Goal: Information Seeking & Learning: Compare options

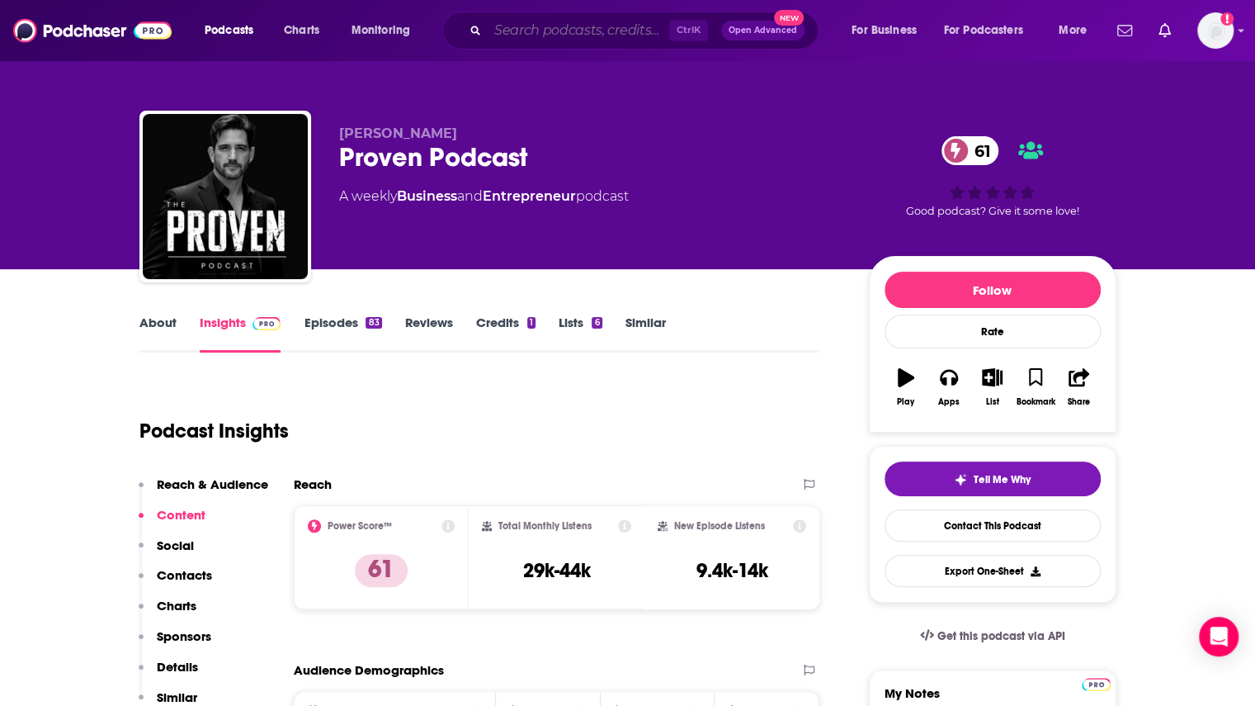
click at [541, 34] on input "Search podcasts, credits, & more..." at bounding box center [579, 30] width 182 height 26
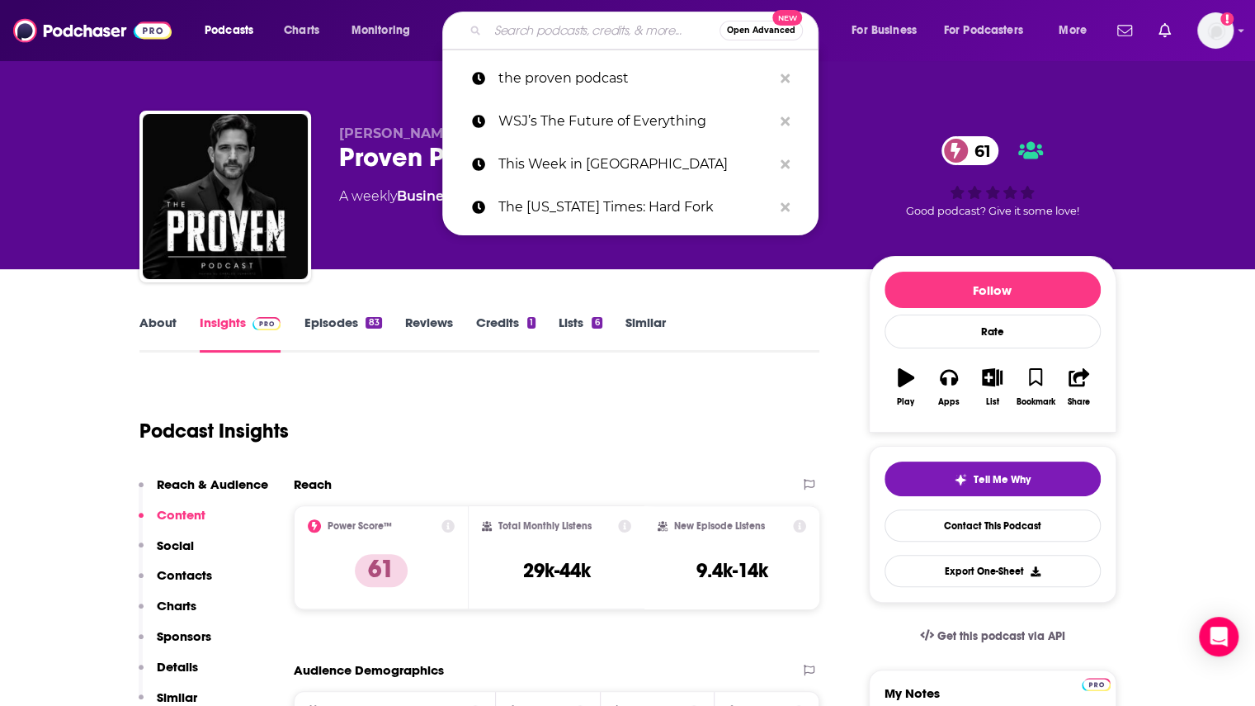
paste input "Security Cryptography Whatever"
type input "Security Cryptography Whatever"
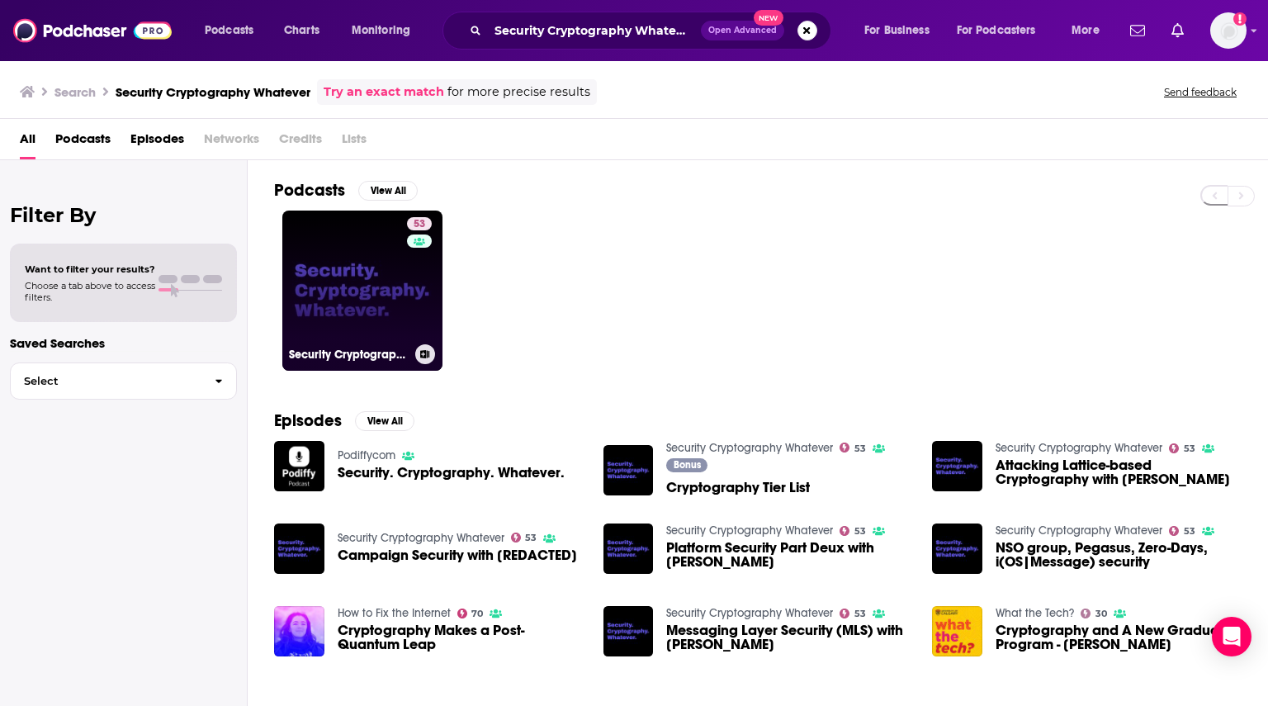
click at [371, 309] on link "53 Security Cryptography Whatever" at bounding box center [362, 290] width 160 height 160
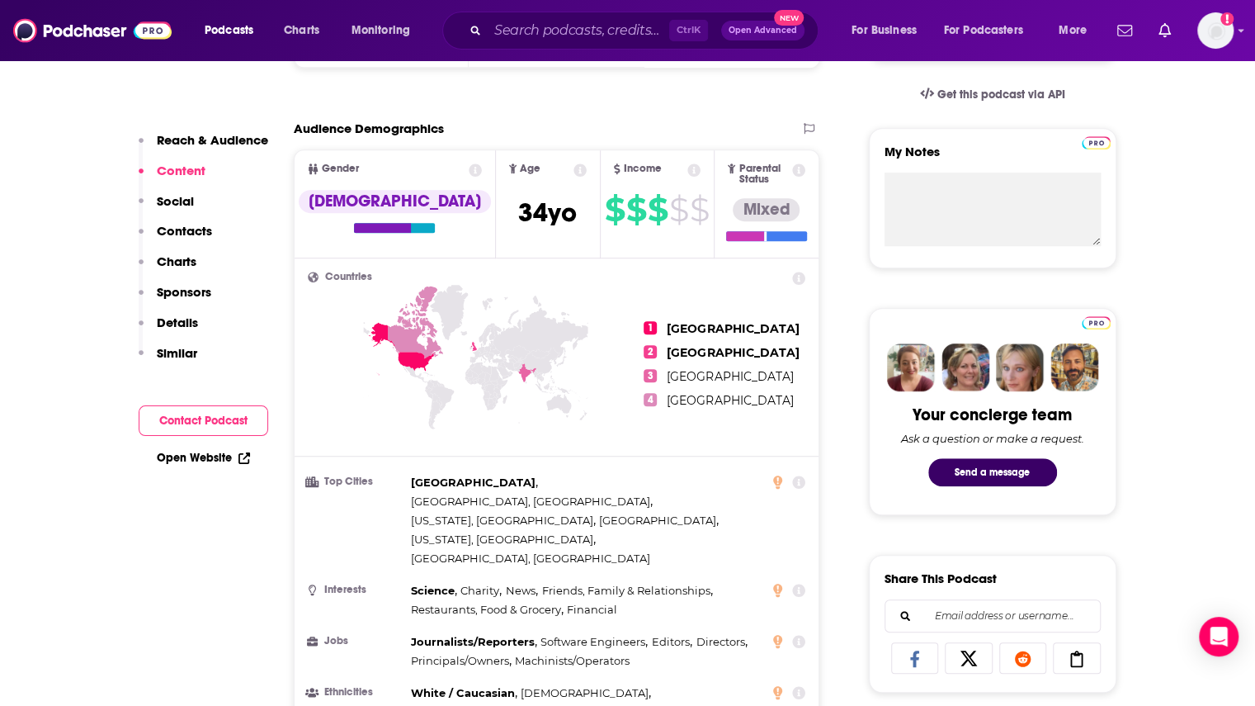
scroll to position [165, 0]
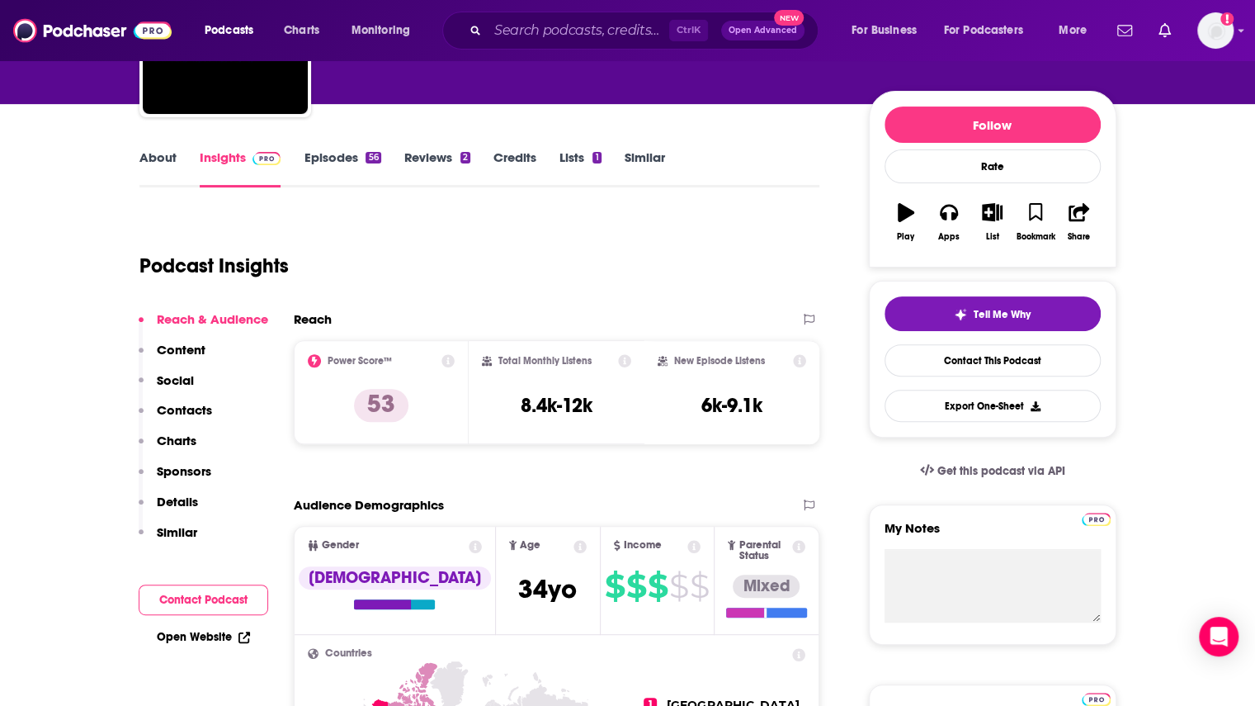
click at [332, 166] on link "Episodes 56" at bounding box center [342, 168] width 77 height 38
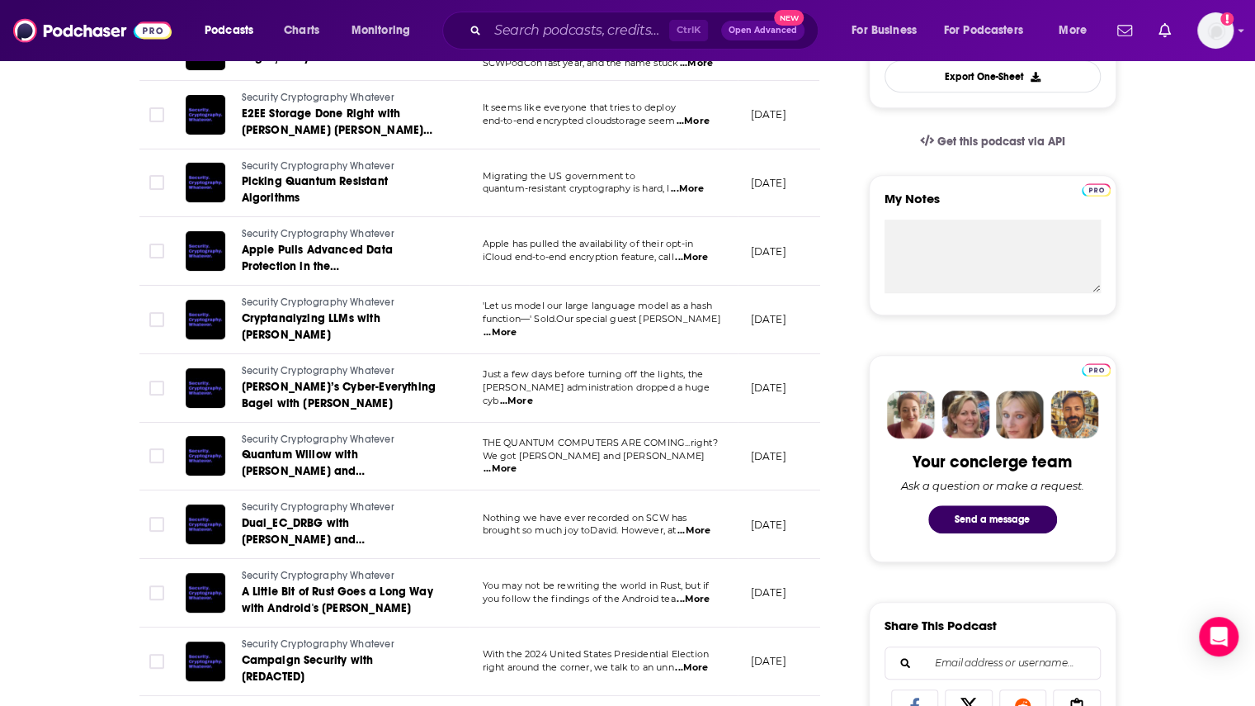
scroll to position [578, 0]
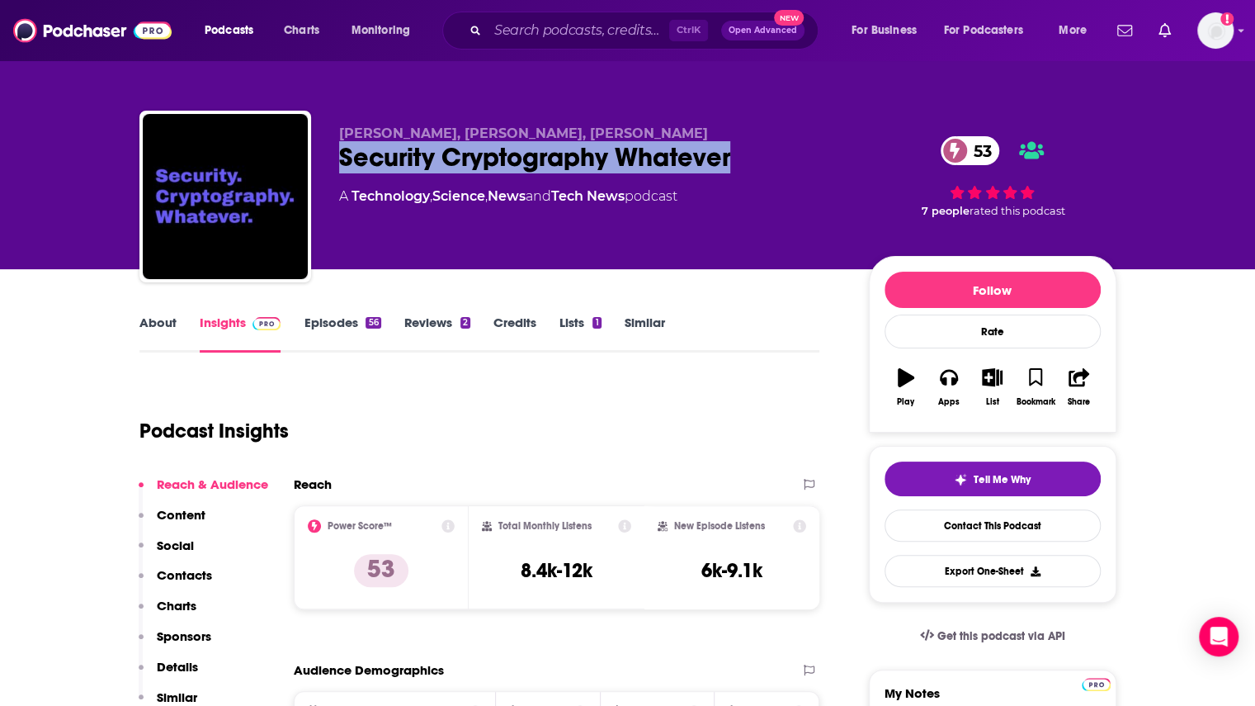
drag, startPoint x: 739, startPoint y: 156, endPoint x: 334, endPoint y: 151, distance: 405.2
click at [334, 151] on div "Deirdre Connolly, Thomas Ptacek, David Adrian Security Cryptography Whatever 53…" at bounding box center [627, 200] width 977 height 178
copy h2 "Security Cryptography Whatever"
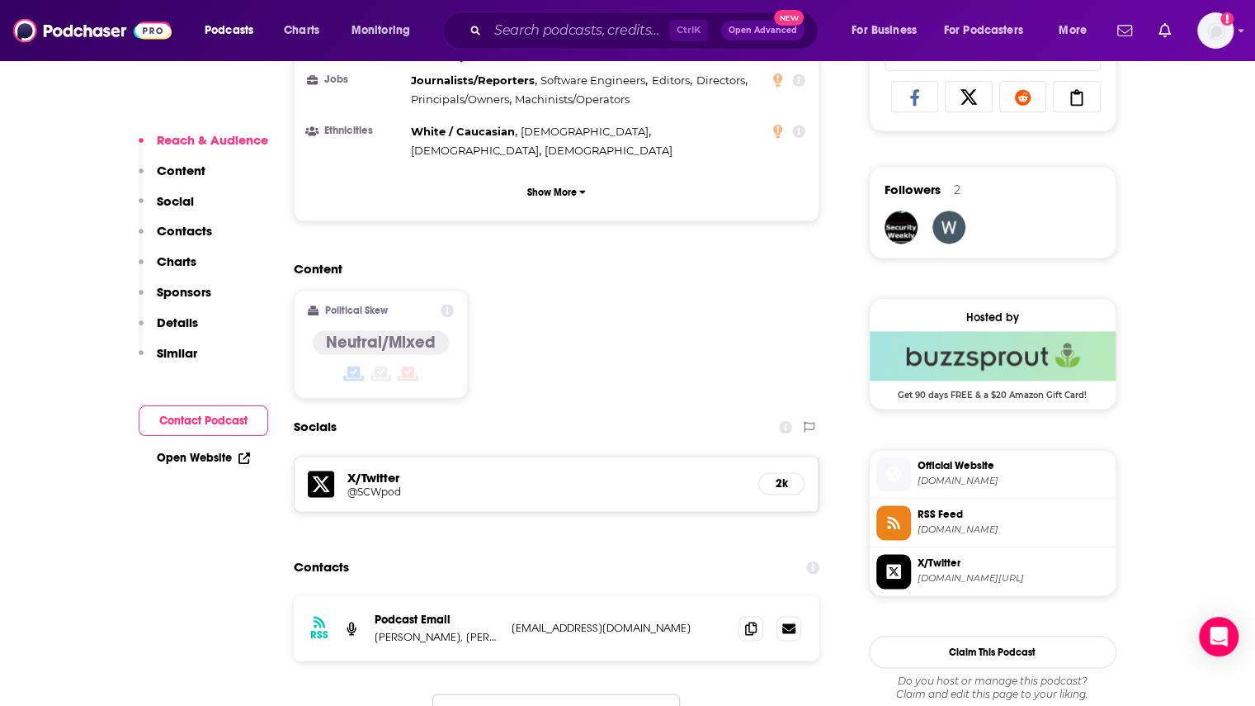
scroll to position [1155, 0]
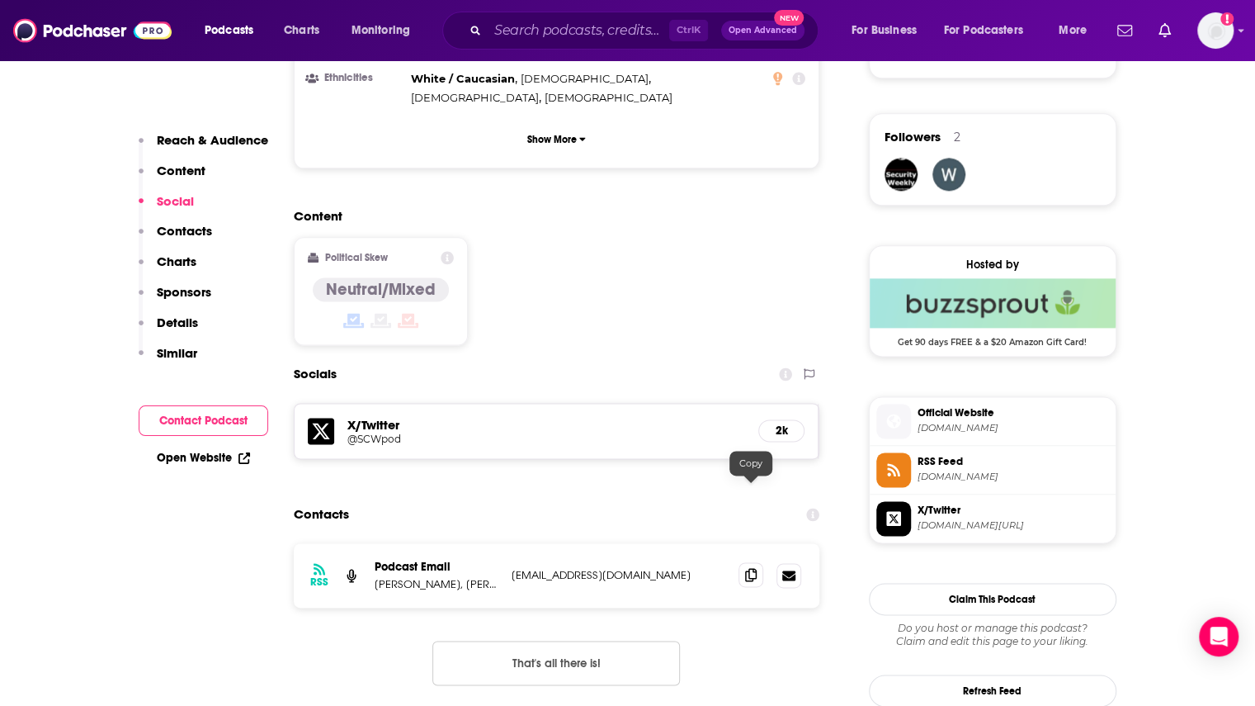
click at [753, 568] on icon at bounding box center [751, 574] width 12 height 13
drag, startPoint x: 363, startPoint y: 496, endPoint x: 435, endPoint y: 506, distance: 72.5
click at [435, 543] on div "RSS Podcast Email Deirdre Connolly, Thomas Ptacek, David Adrian scw.pod@gmail.c…" at bounding box center [557, 575] width 527 height 64
click at [435, 577] on p "Deirdre Connolly, Thomas Ptacek, David Adrian" at bounding box center [437, 584] width 124 height 14
click at [390, 577] on p "Deirdre Connolly, Thomas Ptacek, David Adrian" at bounding box center [437, 584] width 124 height 14
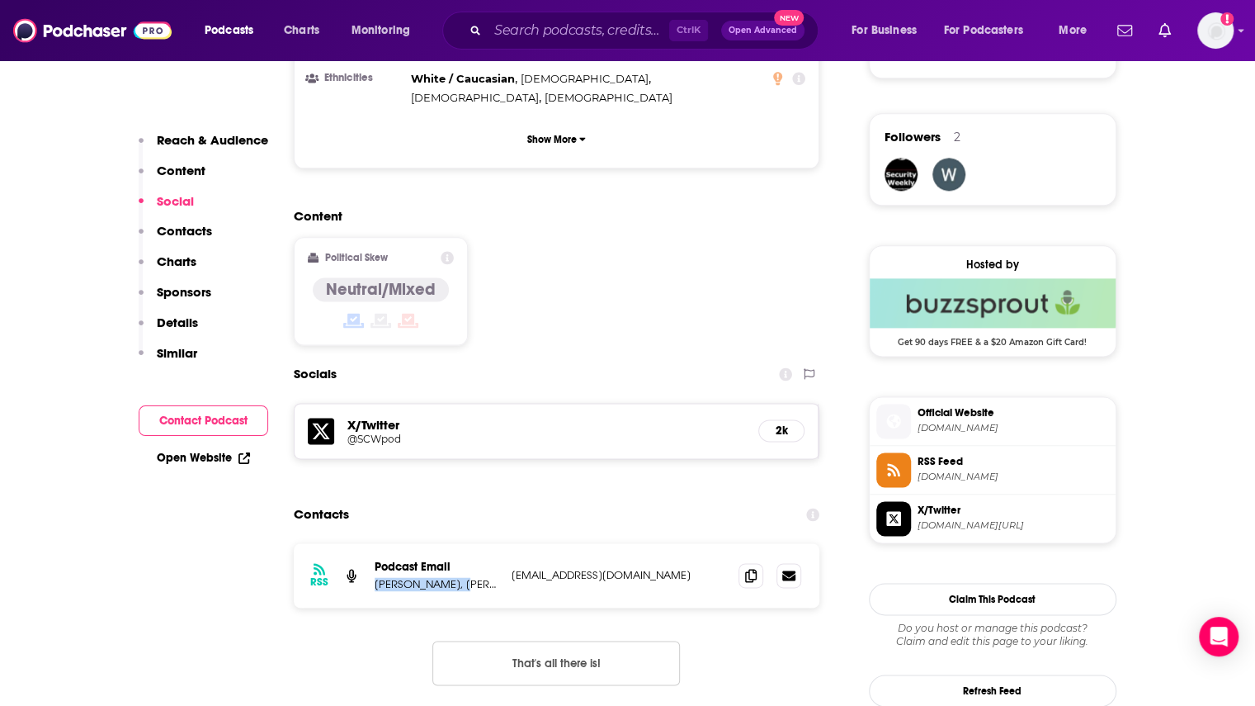
drag, startPoint x: 374, startPoint y: 501, endPoint x: 457, endPoint y: 501, distance: 83.4
click at [457, 577] on p "Deirdre Connolly, Thomas Ptacek, David Adrian" at bounding box center [437, 584] width 124 height 14
copy p "Deirdre Connolly"
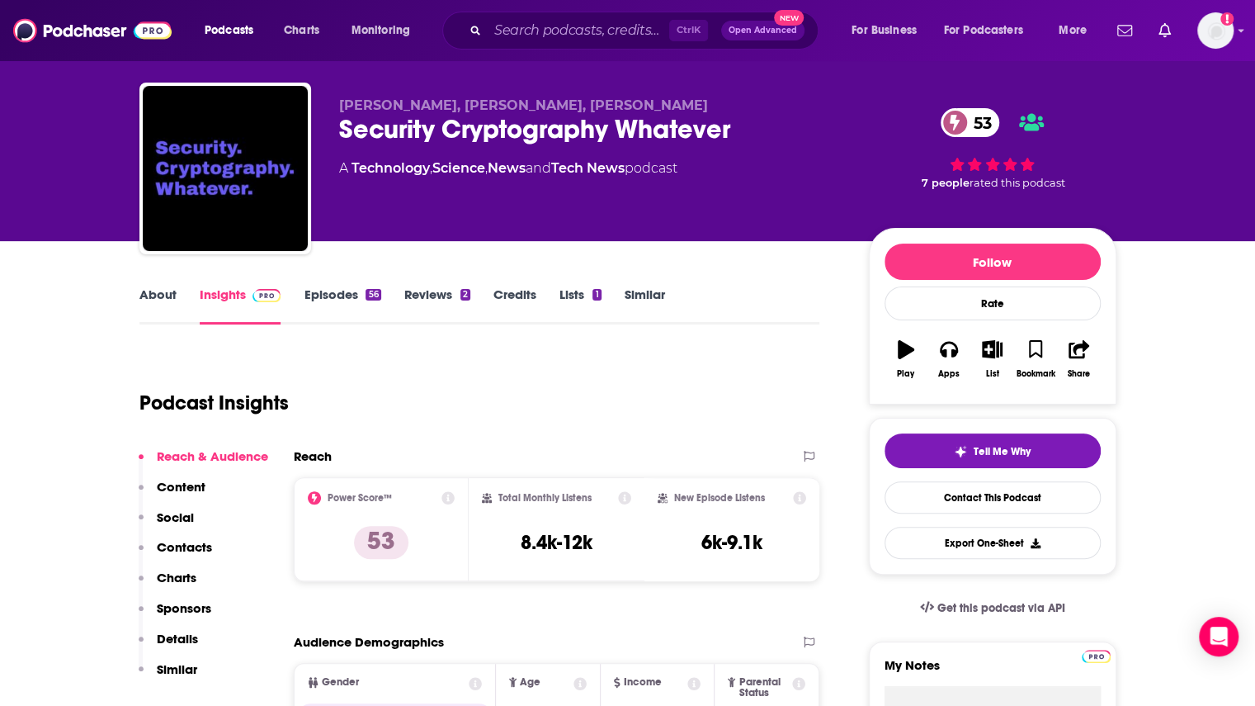
scroll to position [0, 0]
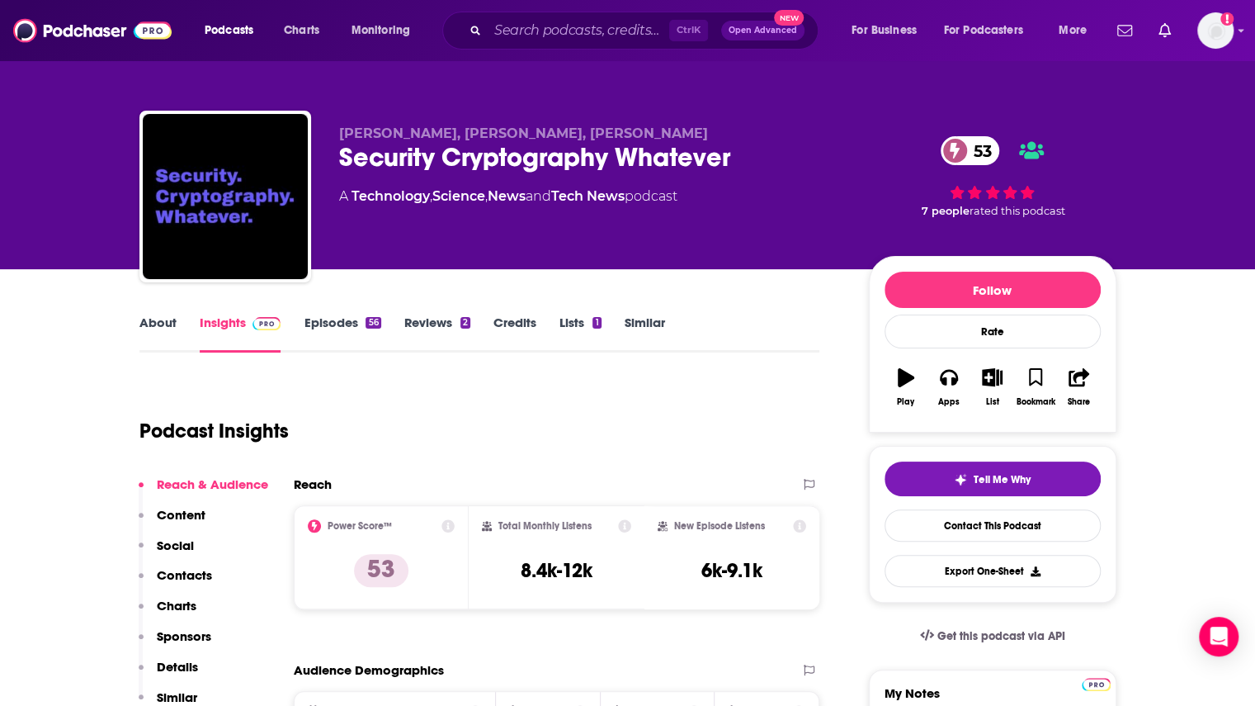
click at [343, 328] on link "Episodes 56" at bounding box center [342, 333] width 77 height 38
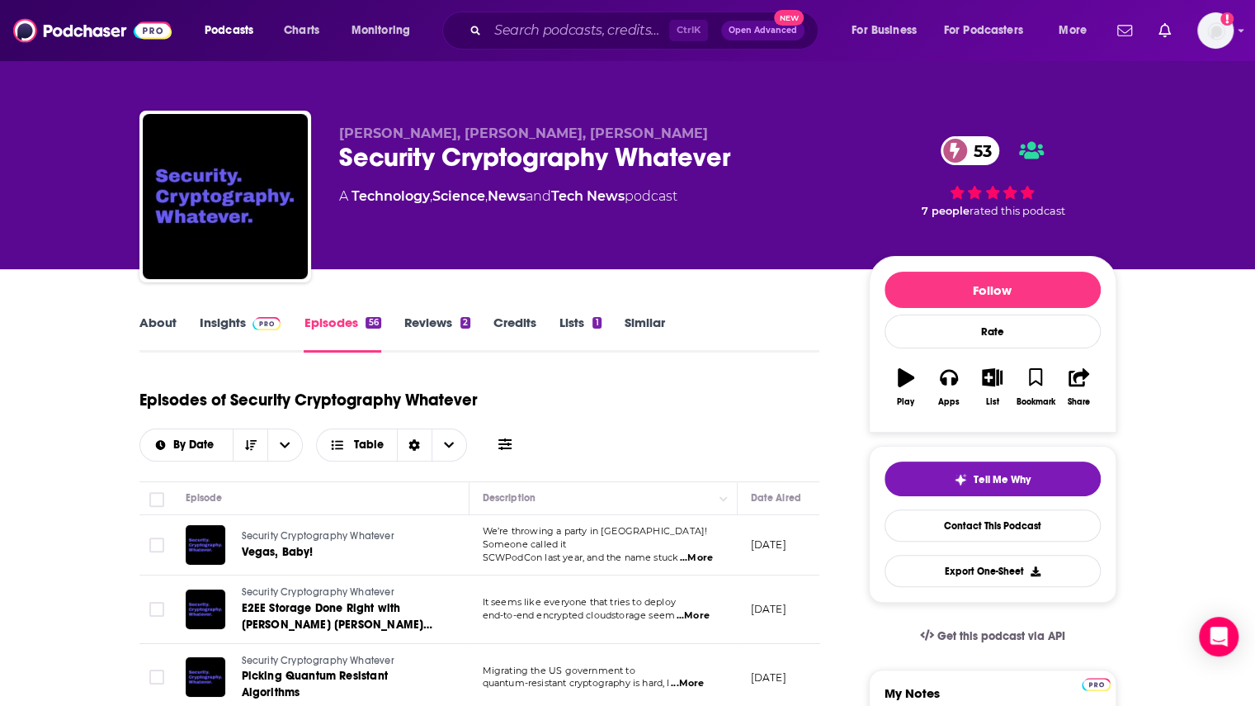
drag, startPoint x: 698, startPoint y: 136, endPoint x: 330, endPoint y: 125, distance: 368.2
click at [330, 125] on div "Deirdre Connolly, Thomas Ptacek, David Adrian Security Cryptography Whatever 53…" at bounding box center [627, 200] width 977 height 178
copy span "Deirdre Connolly, Thomas Ptacek, David Adrian"
click at [168, 321] on link "About" at bounding box center [157, 333] width 37 height 38
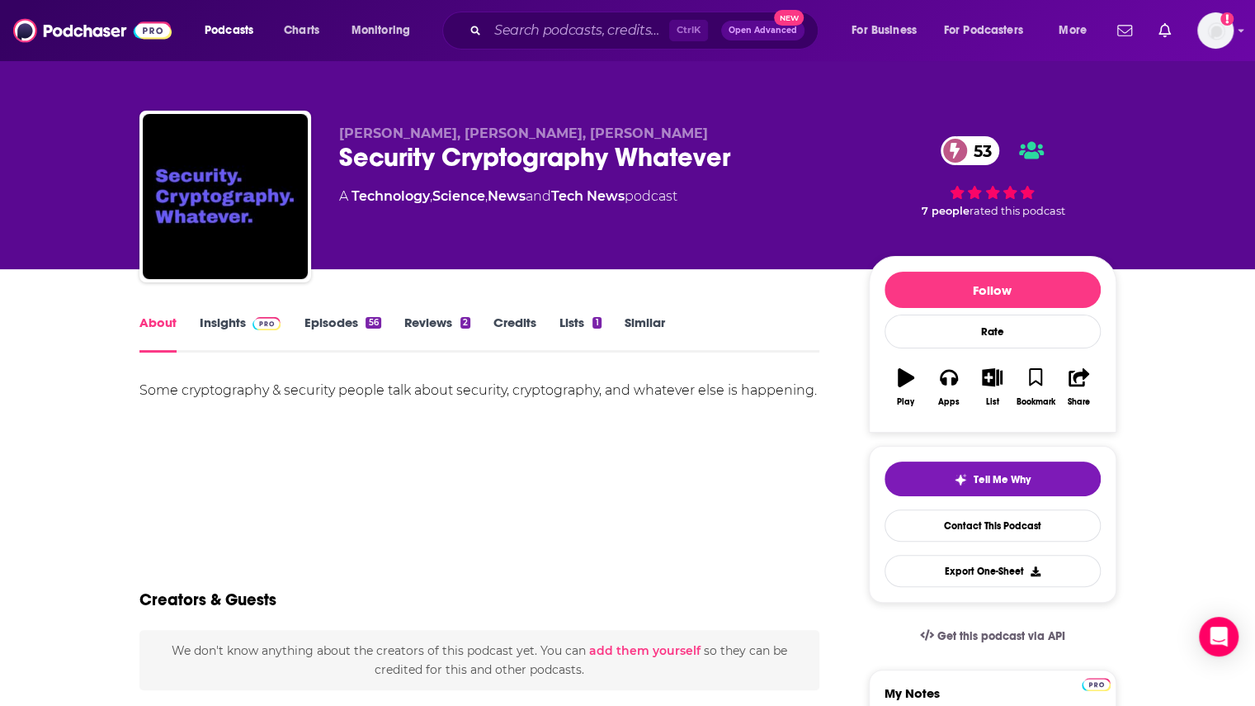
click at [229, 319] on link "Insights" at bounding box center [241, 333] width 82 height 38
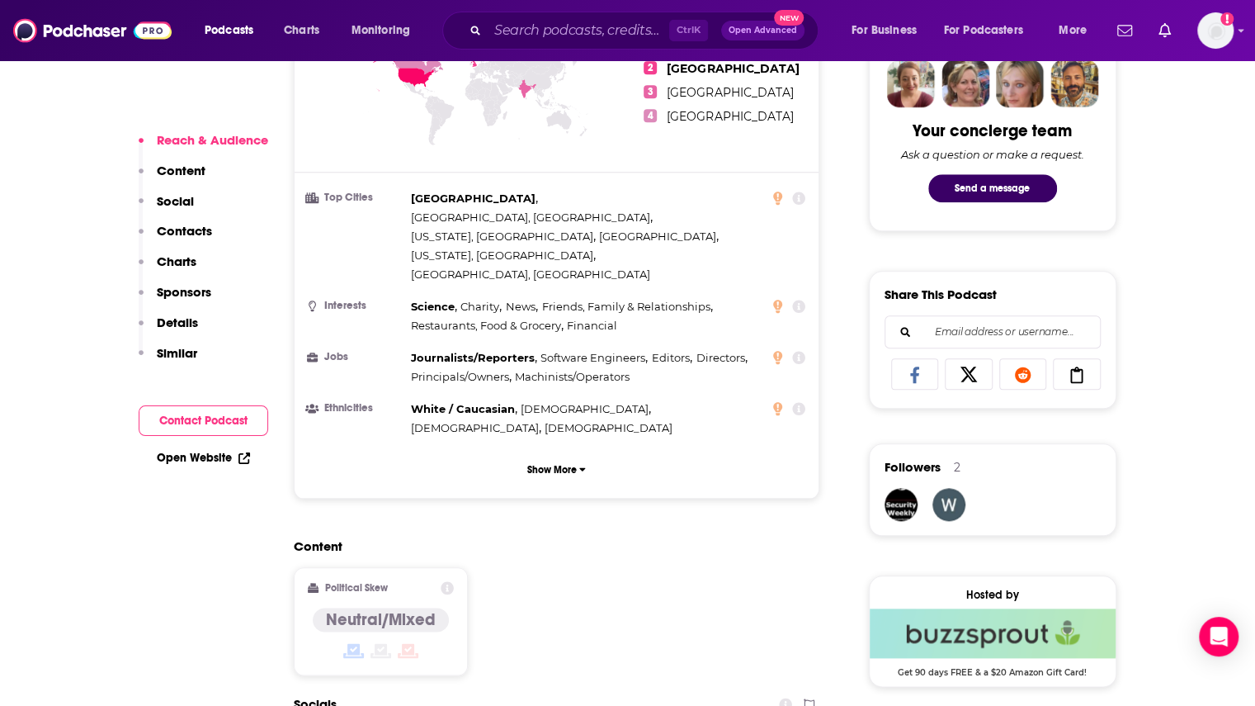
scroll to position [248, 0]
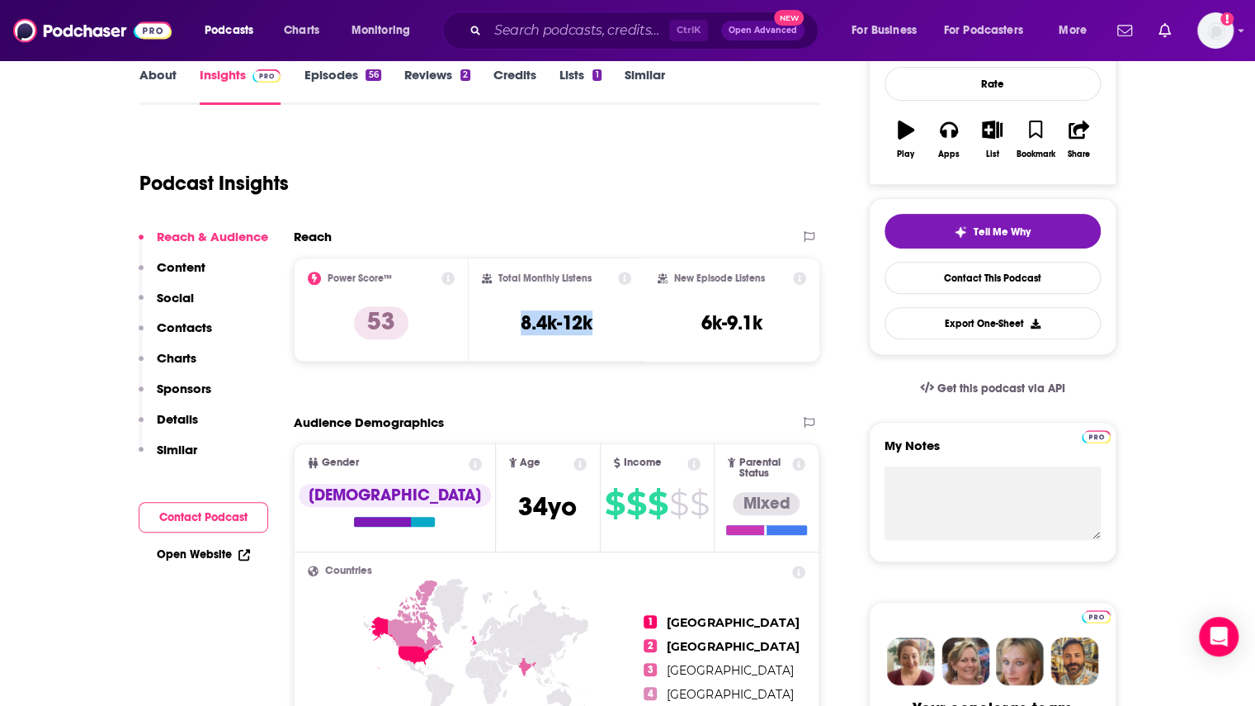
drag, startPoint x: 495, startPoint y: 324, endPoint x: 614, endPoint y: 315, distance: 119.2
click at [614, 315] on div "Total Monthly Listens 8.4k-12k" at bounding box center [556, 310] width 149 height 76
copy h3 "8.4k-12k"
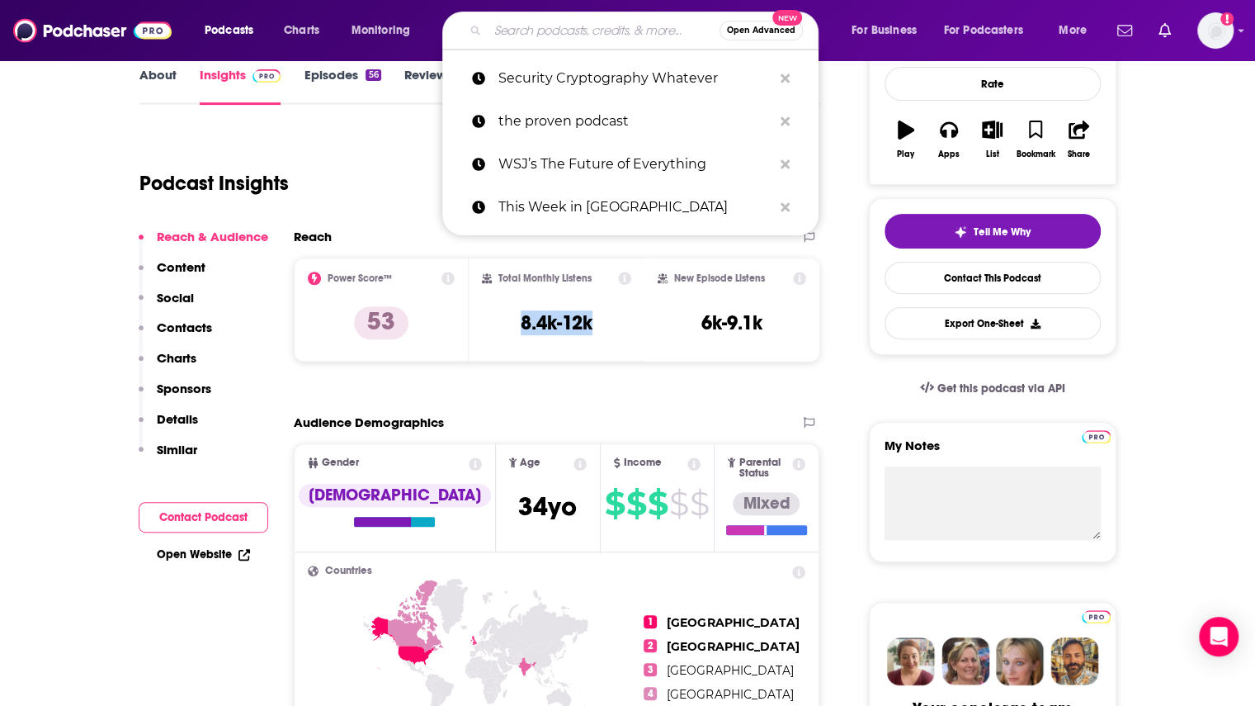
click at [544, 29] on input "Search podcasts, credits, & more..." at bounding box center [604, 30] width 232 height 26
paste input "Identity at the Center"
type input "Identity at the Center"
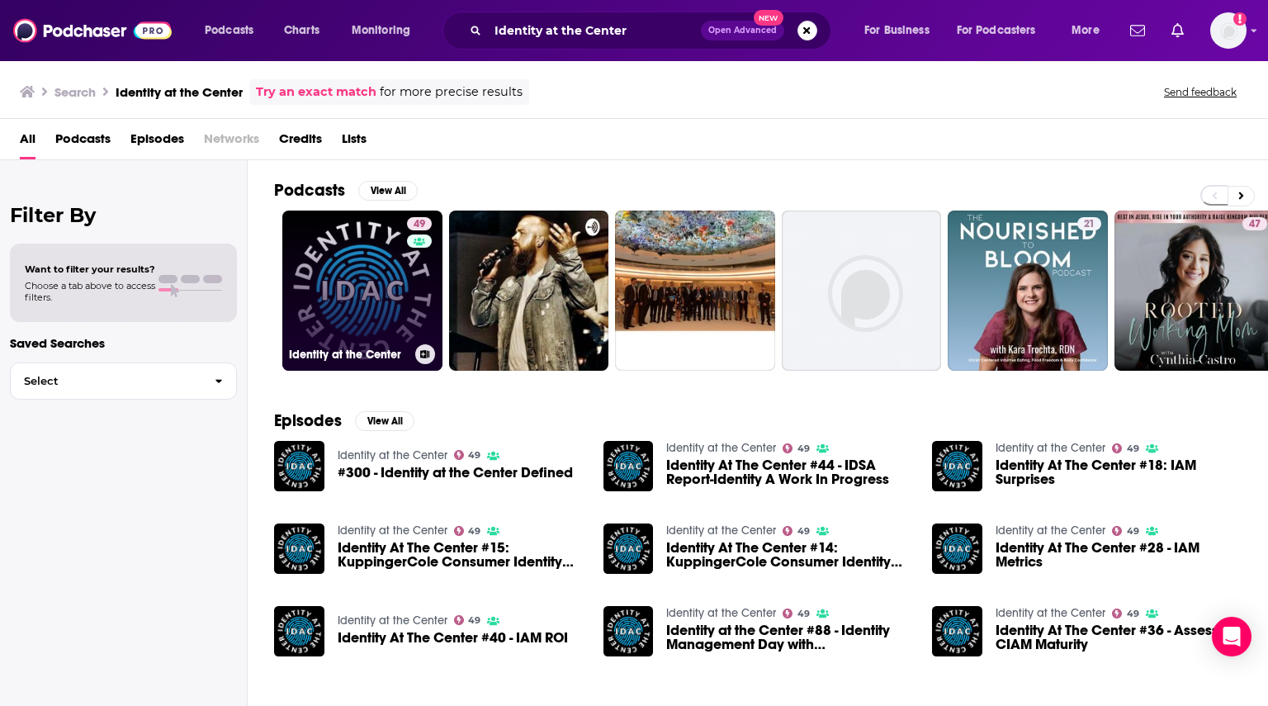
click at [357, 272] on link "49 Identity at the Center" at bounding box center [362, 290] width 160 height 160
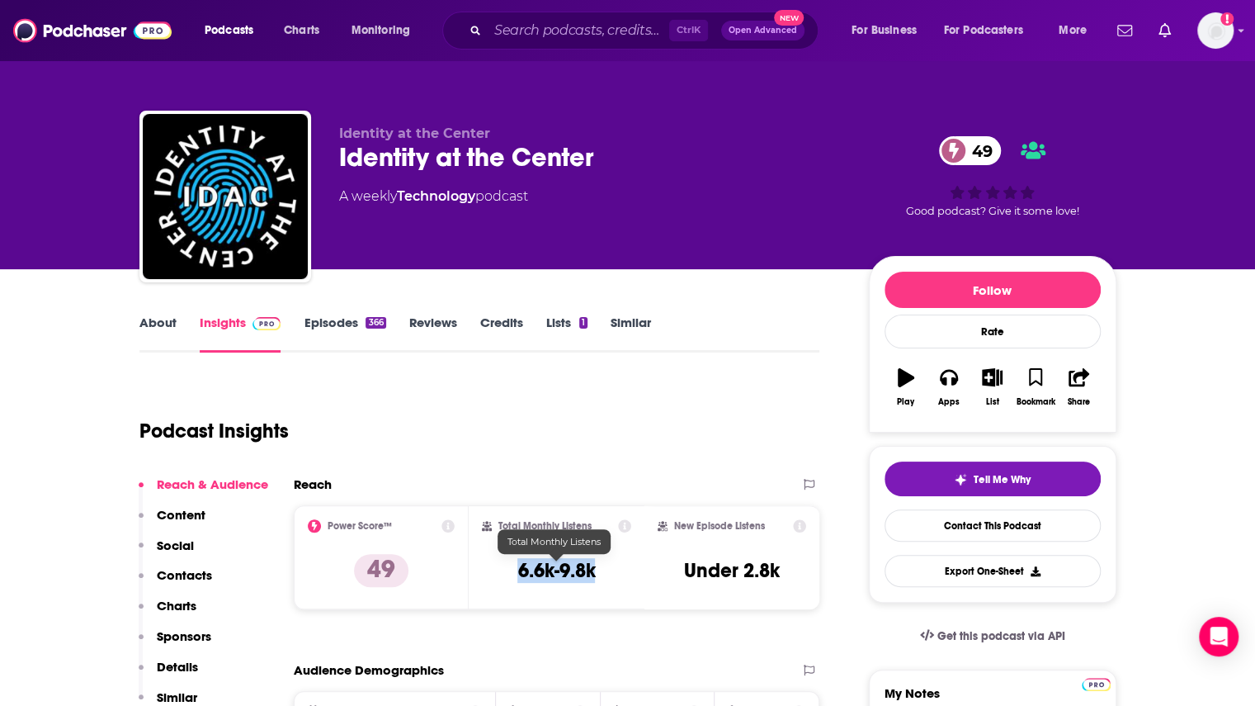
drag, startPoint x: 604, startPoint y: 570, endPoint x: 516, endPoint y: 565, distance: 88.4
click at [516, 565] on div "Total Monthly Listens 6.6k-9.8k" at bounding box center [556, 557] width 149 height 76
copy h3 "6.6k-9.8k"
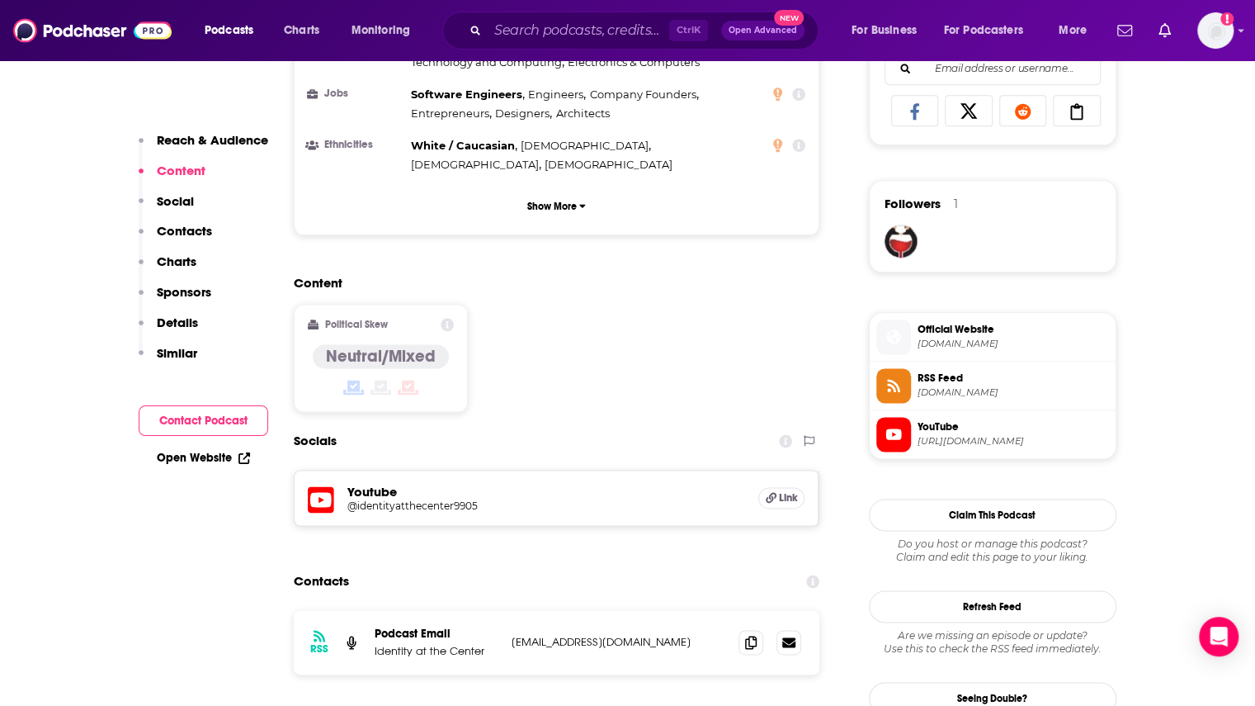
scroll to position [1238, 0]
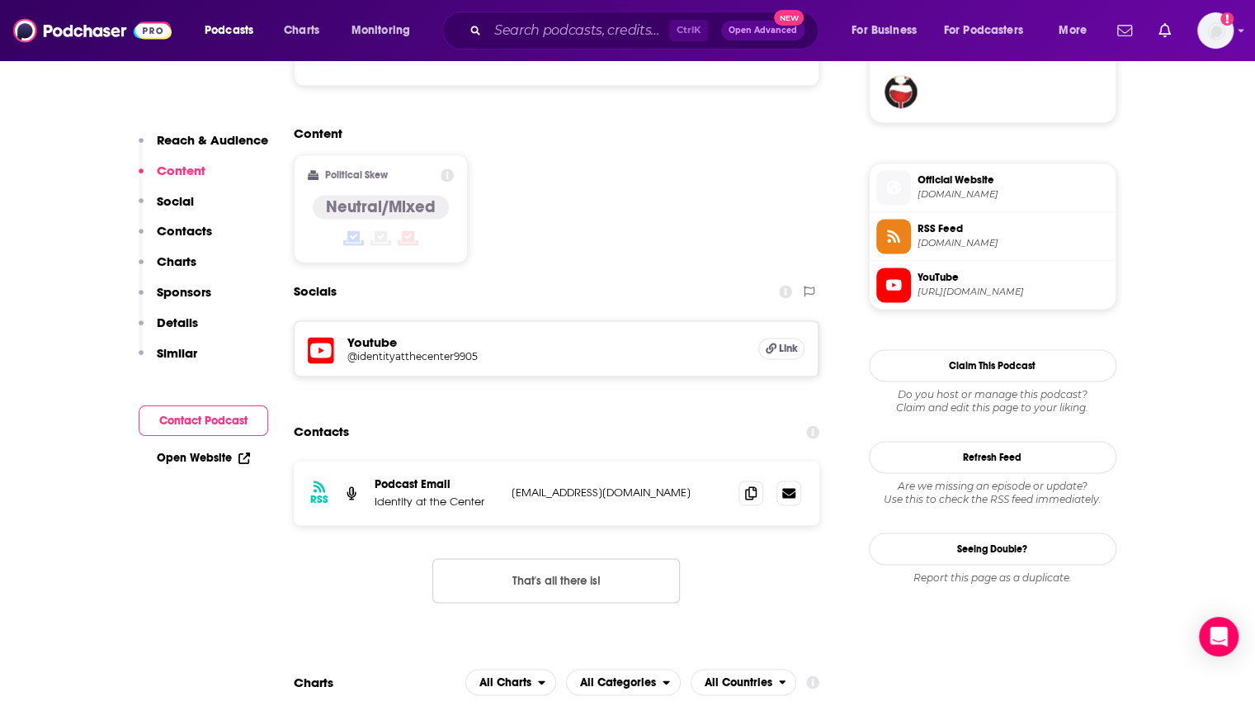
drag, startPoint x: 700, startPoint y: 405, endPoint x: 512, endPoint y: 405, distance: 187.3
click at [512, 485] on p "questions@identityatthecenter.com" at bounding box center [619, 492] width 215 height 14
copy p "questions@identityatthecenter.com"
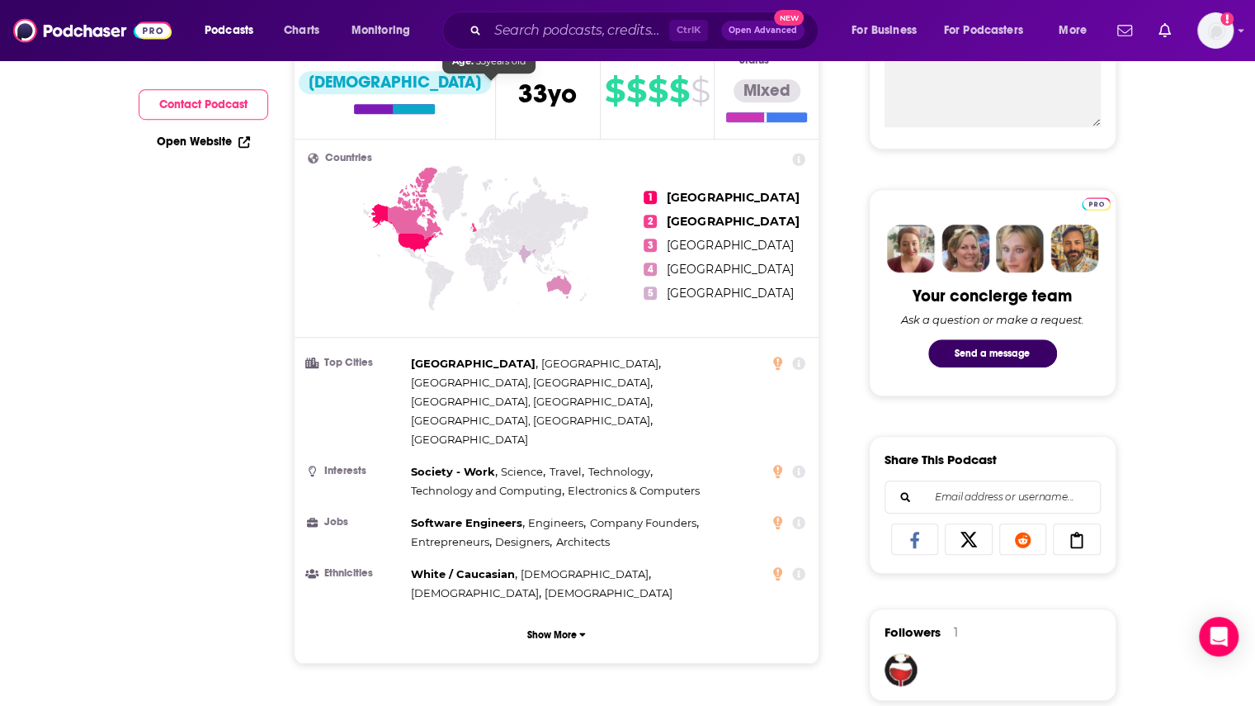
scroll to position [165, 0]
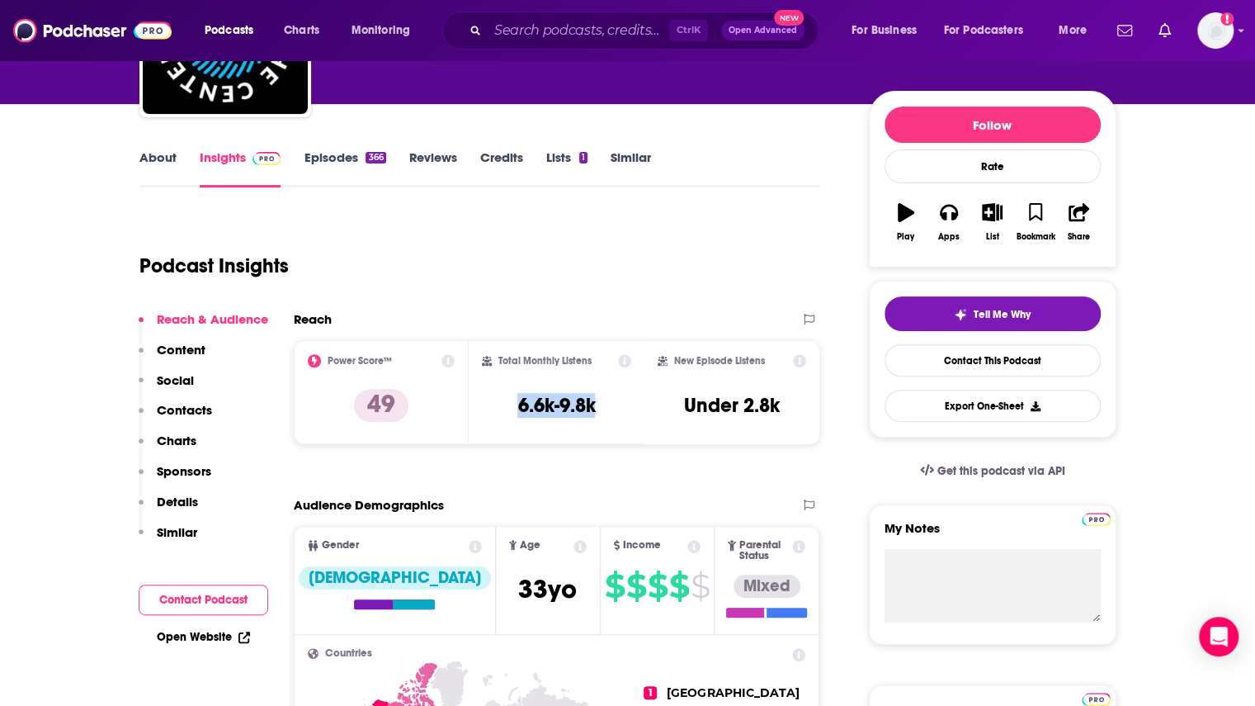
click at [322, 166] on link "Episodes 366" at bounding box center [345, 168] width 82 height 38
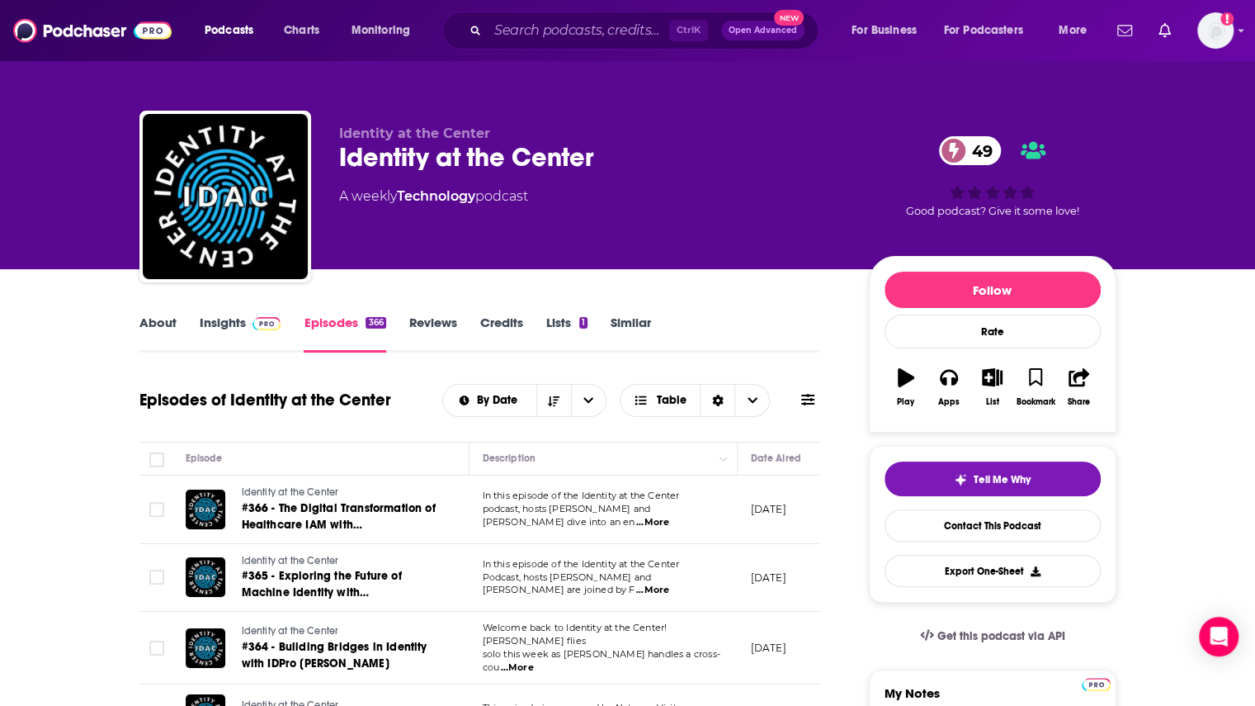
click at [140, 315] on link "About" at bounding box center [157, 333] width 37 height 38
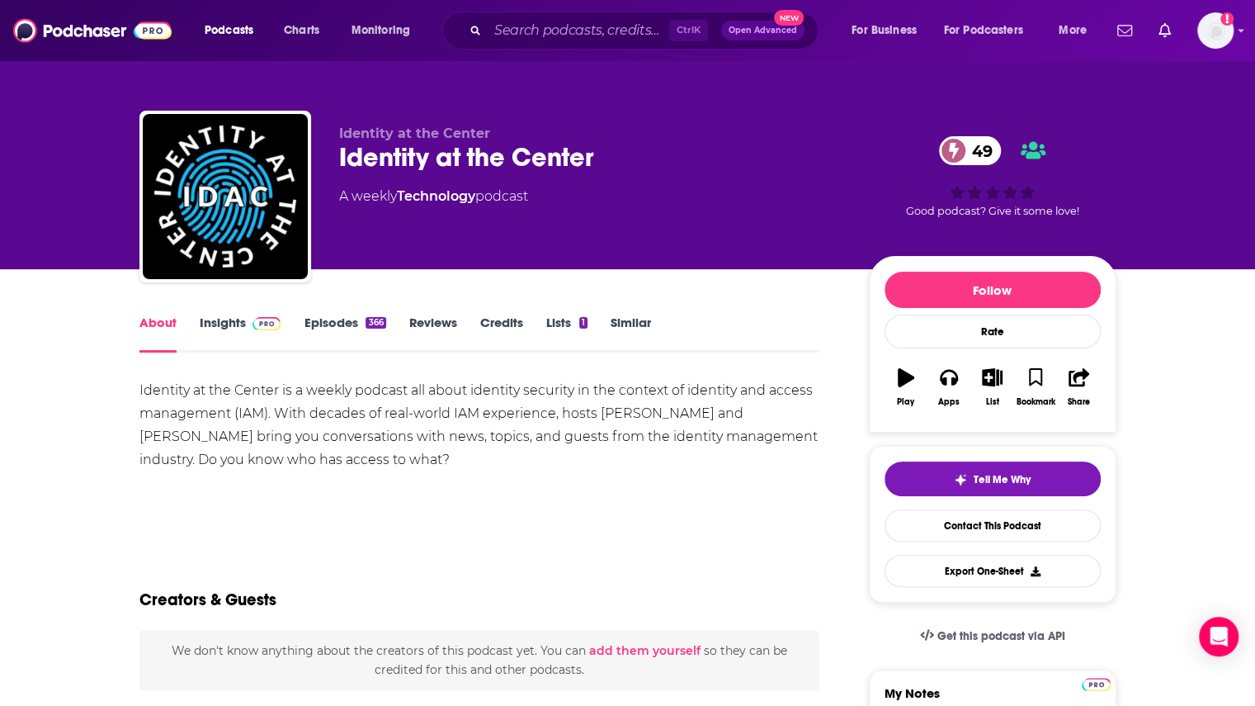
click at [308, 320] on link "Episodes 366" at bounding box center [345, 333] width 82 height 38
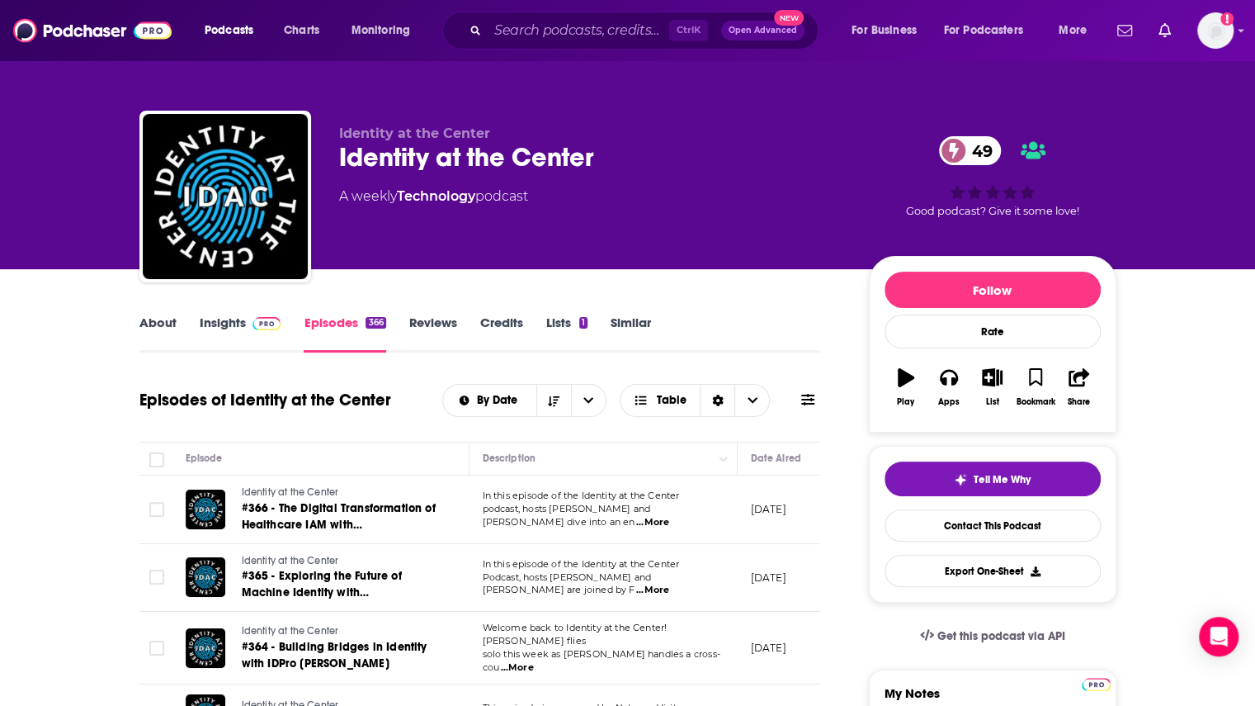
click at [422, 153] on div "Identity at the Center 49" at bounding box center [590, 157] width 503 height 32
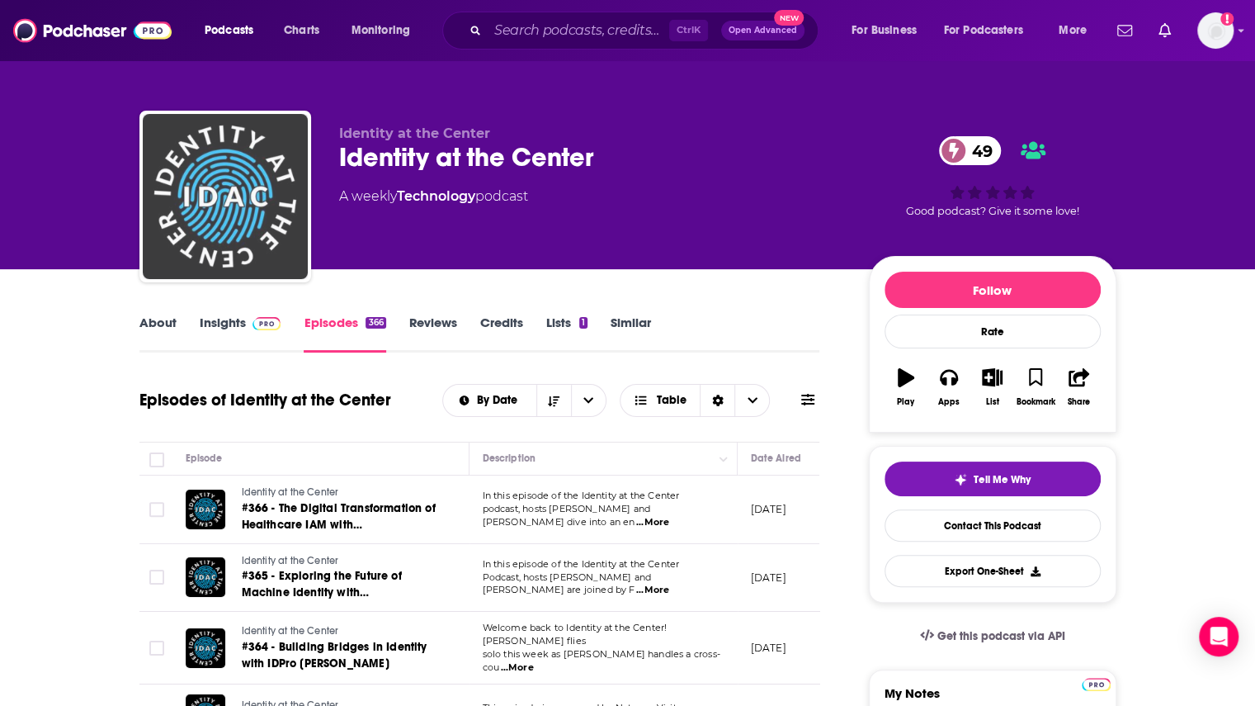
click at [291, 173] on img "Identity at the Center" at bounding box center [225, 196] width 165 height 165
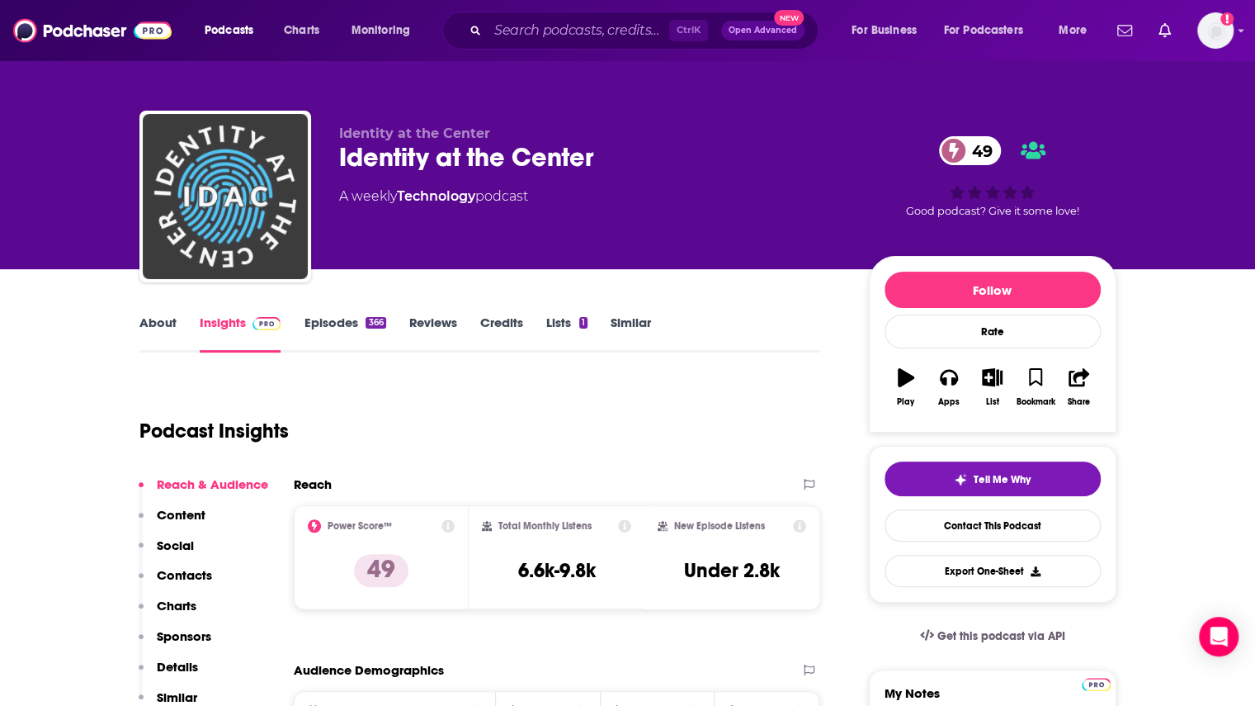
click at [207, 177] on img "Identity at the Center" at bounding box center [225, 196] width 165 height 165
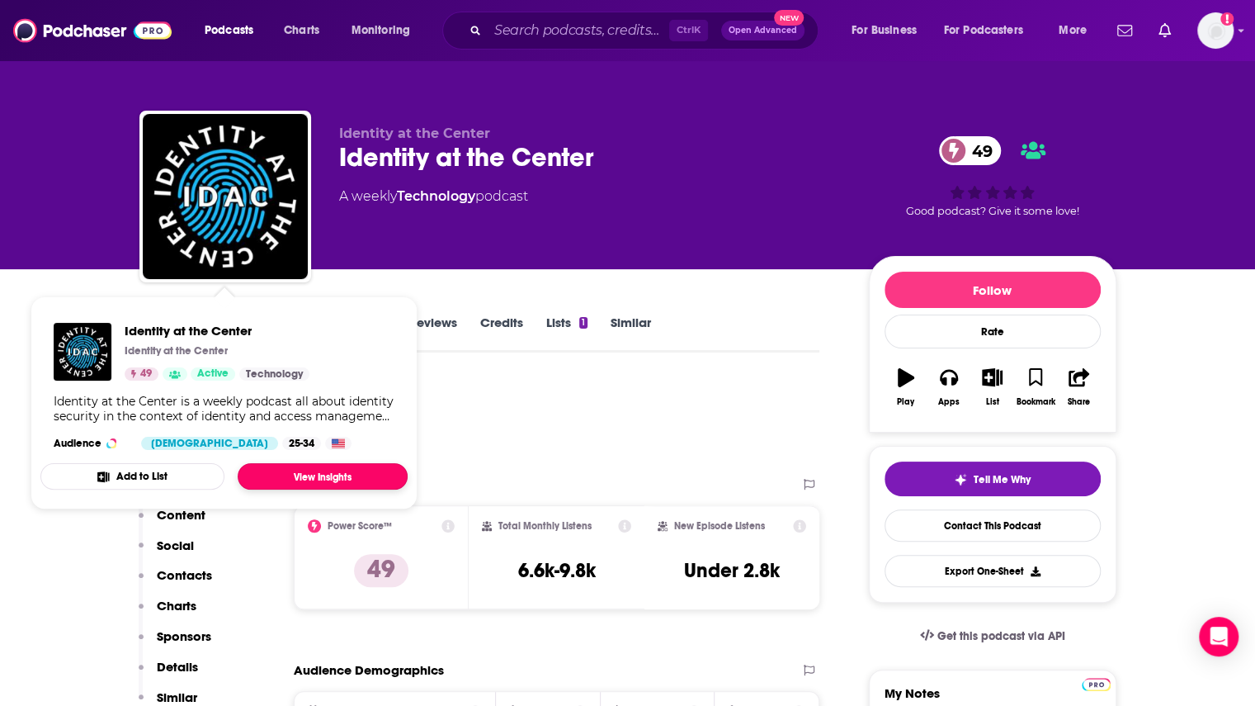
click at [299, 479] on link "View Insights" at bounding box center [323, 476] width 170 height 26
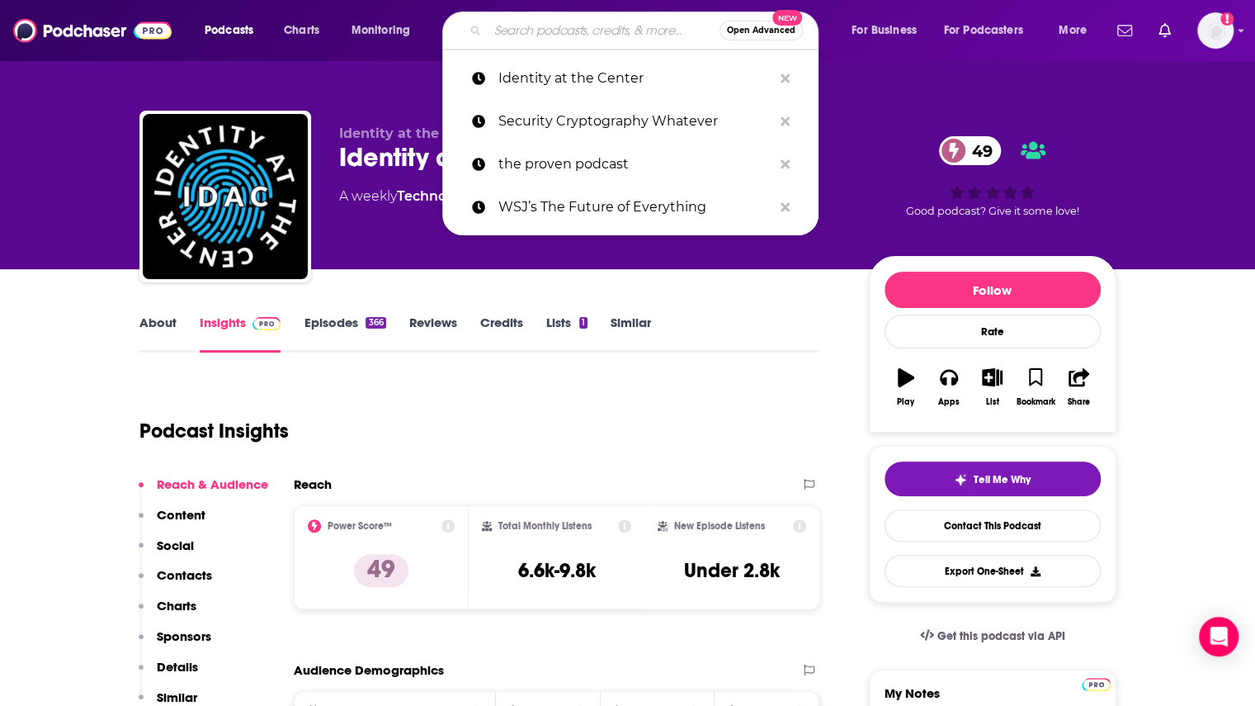
click at [583, 37] on input "Search podcasts, credits, & more..." at bounding box center [604, 30] width 232 height 26
paste input "Security Cryptography Whatever"
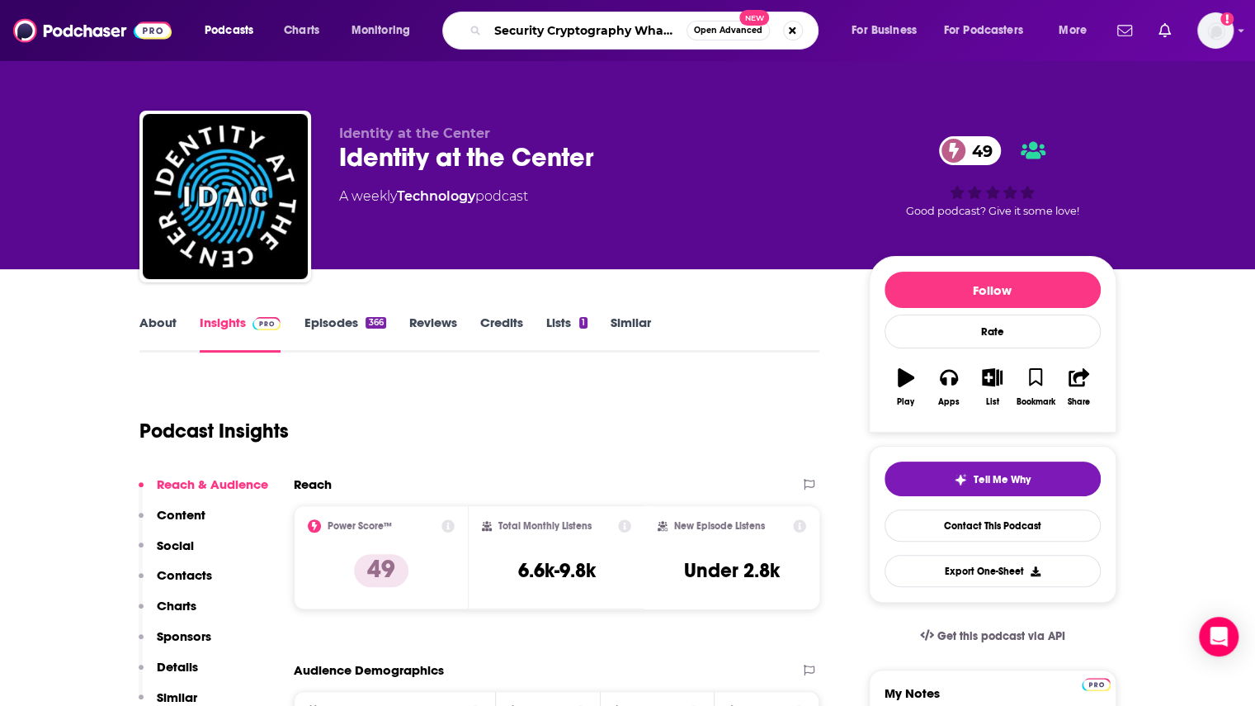
type input "Security Cryptography Whatever"
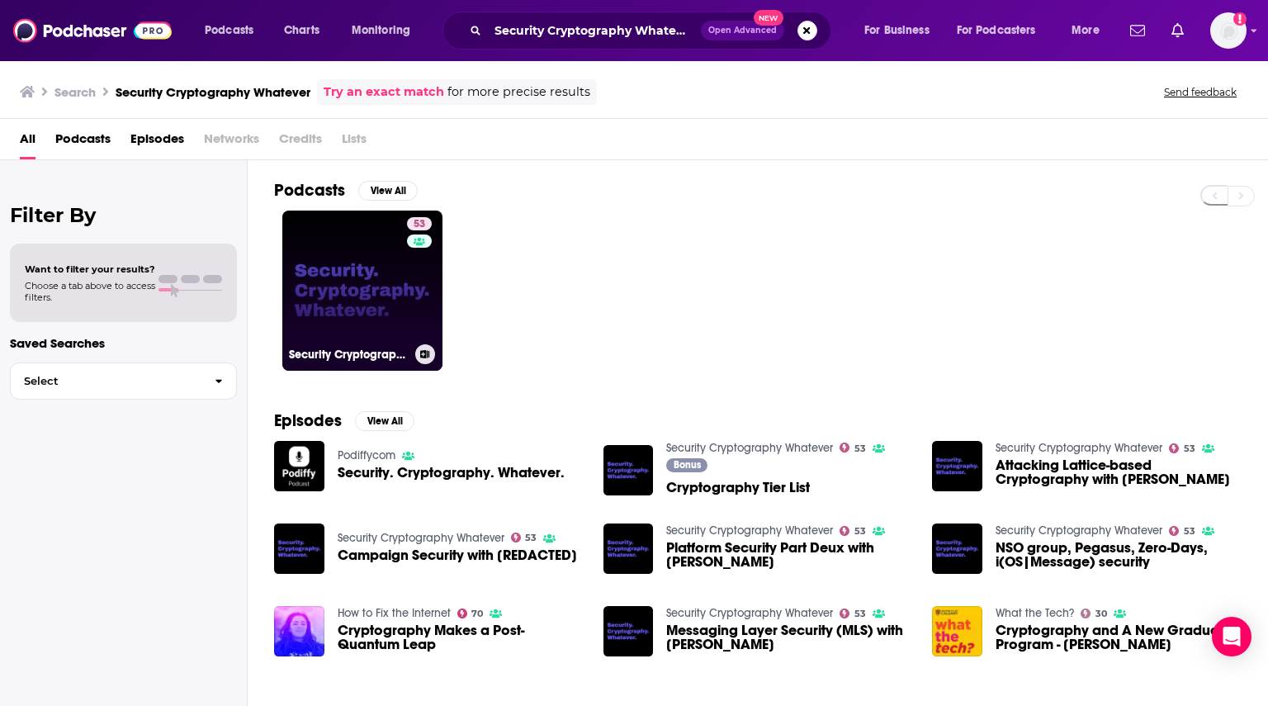
click at [381, 289] on link "53 Security Cryptography Whatever" at bounding box center [362, 290] width 160 height 160
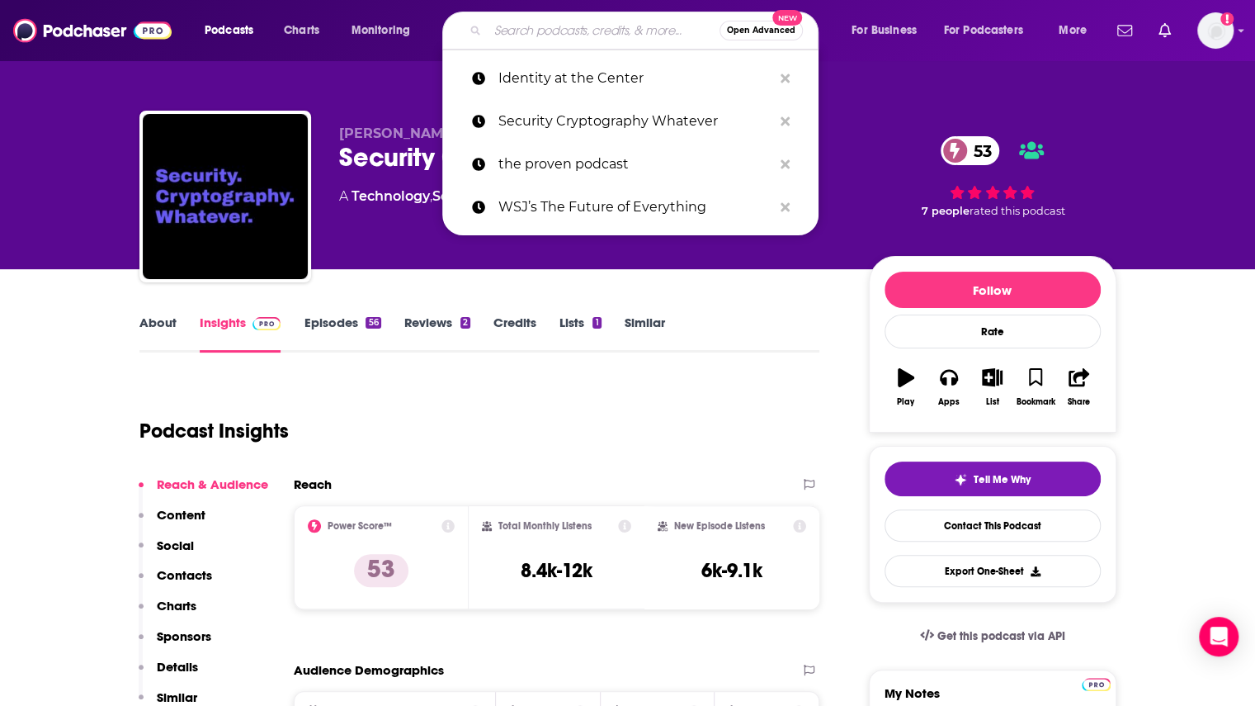
click at [527, 31] on input "Search podcasts, credits, & more..." at bounding box center [604, 30] width 232 height 26
paste input "Pop Goes the Stack"
type input "Pop Goes the Stack"
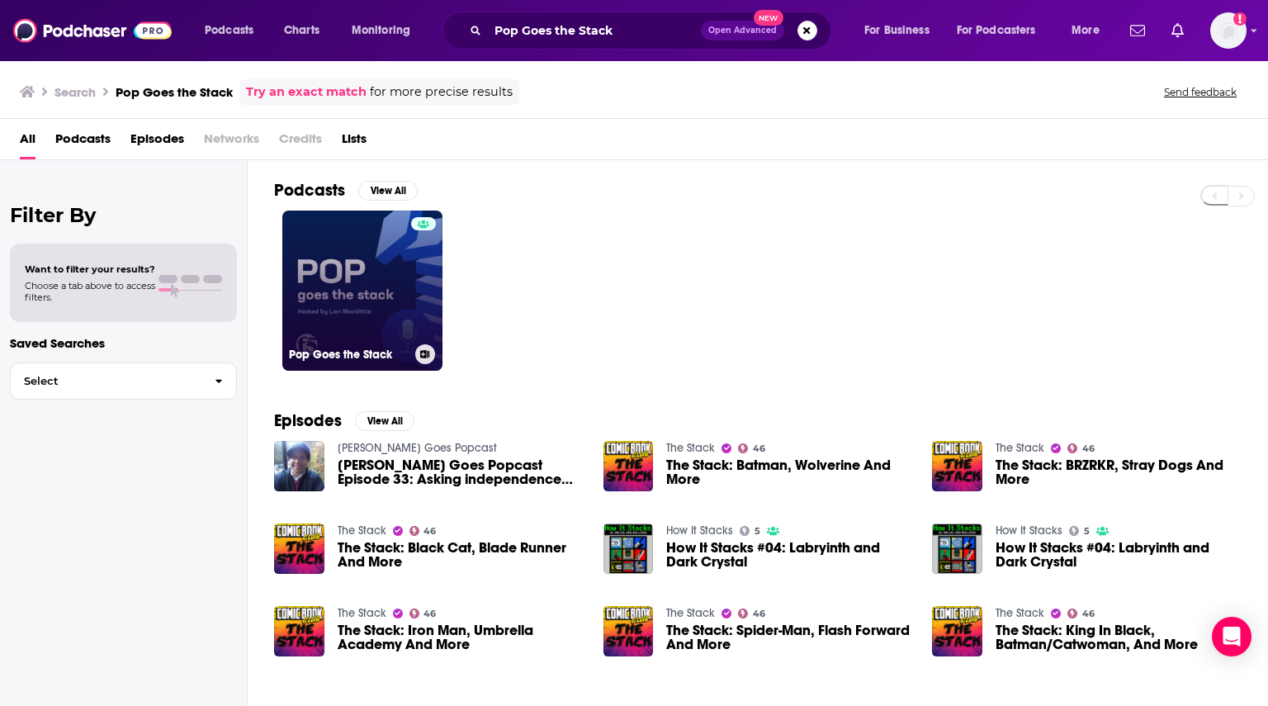
click at [334, 299] on link "Pop Goes the Stack" at bounding box center [362, 290] width 160 height 160
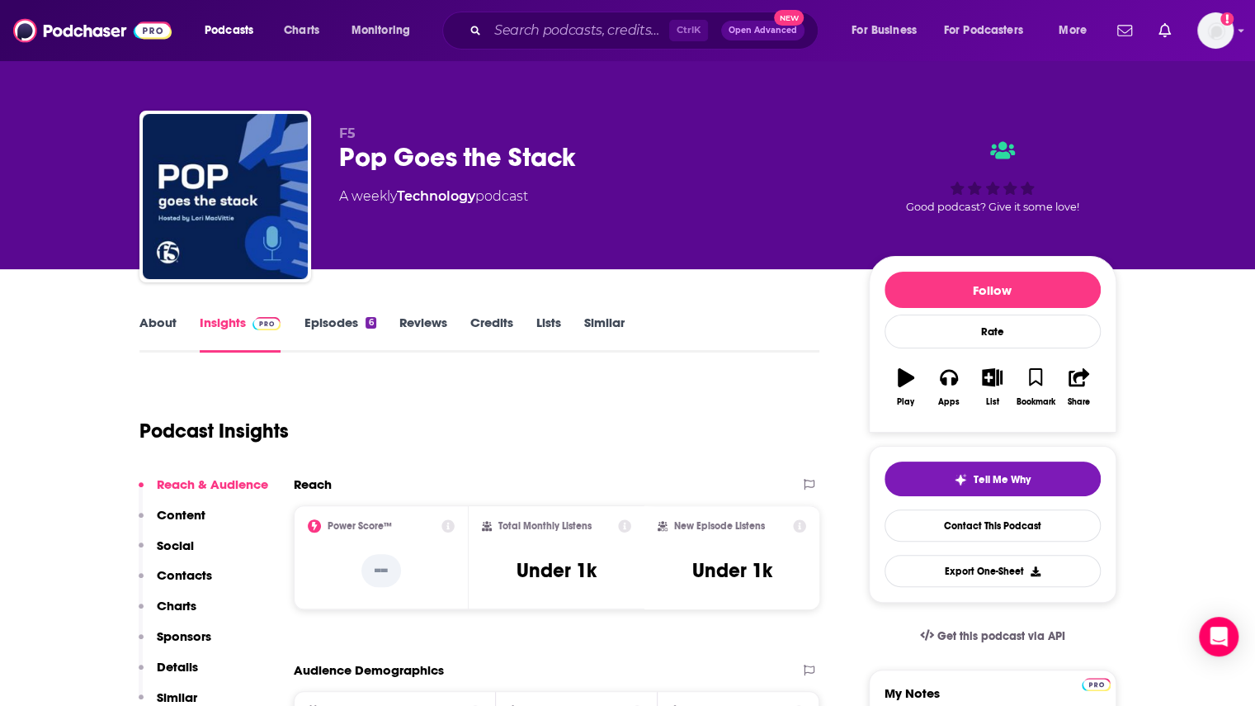
click at [332, 322] on link "Episodes 6" at bounding box center [340, 333] width 72 height 38
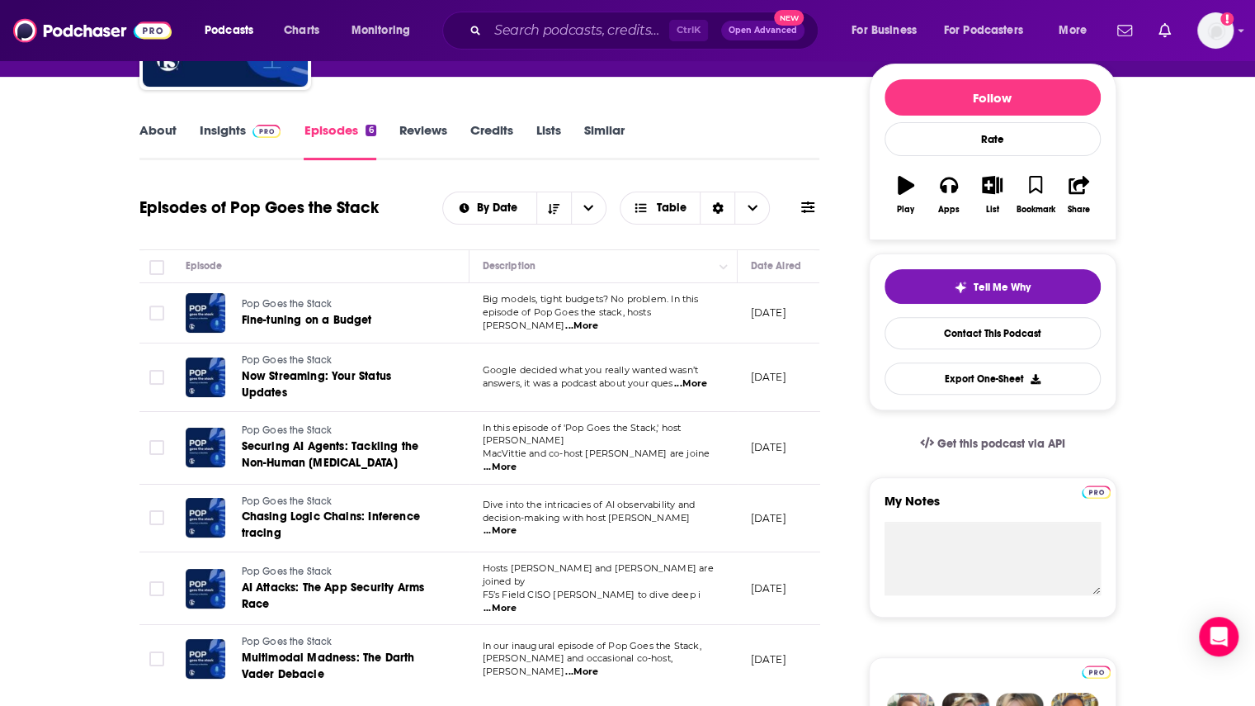
scroll to position [165, 0]
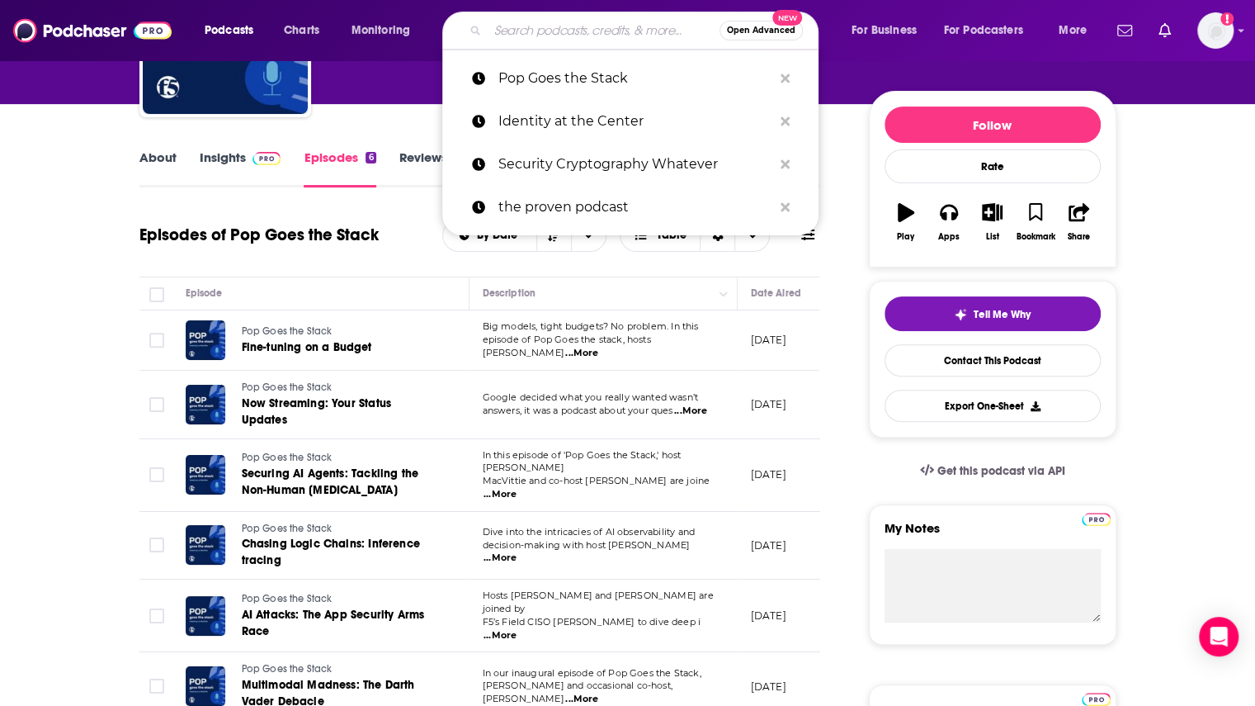
click at [635, 37] on input "Search podcasts, credits, & more..." at bounding box center [604, 30] width 232 height 26
paste input "Thales Security Sessions"
type input "Thales Security Sessions"
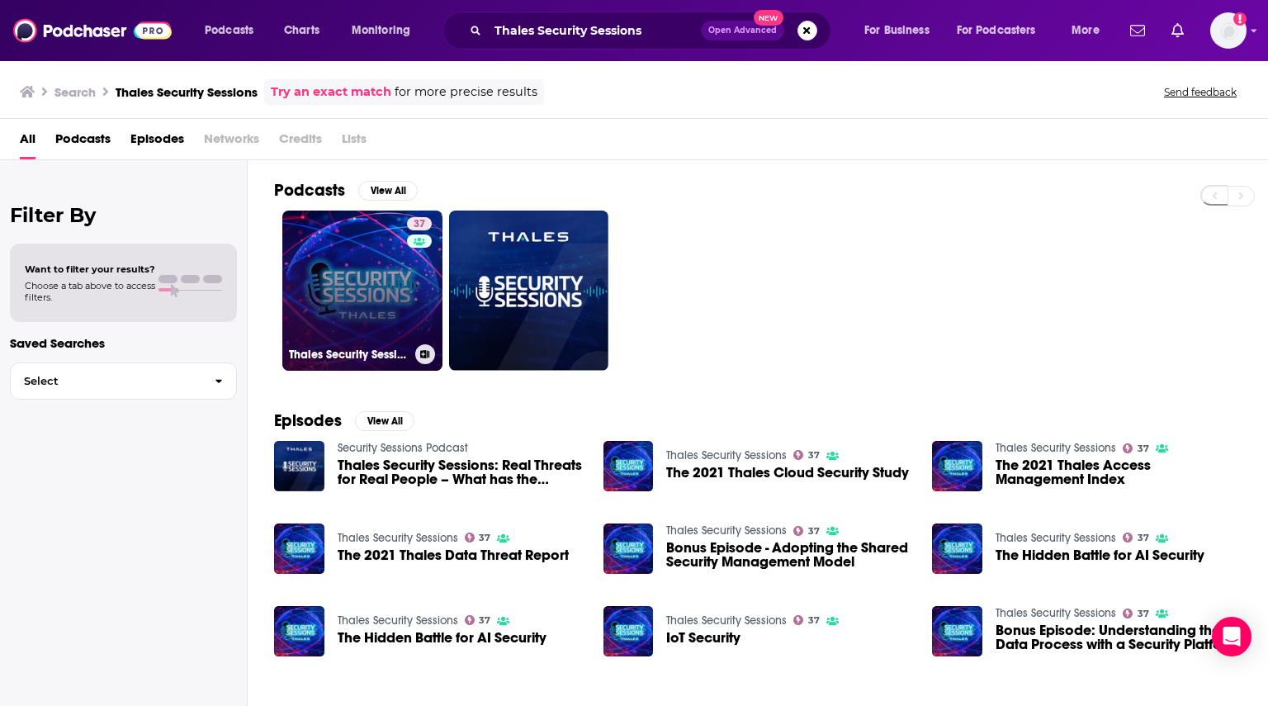
click at [369, 275] on link "37 Thales Security Sessions" at bounding box center [362, 290] width 160 height 160
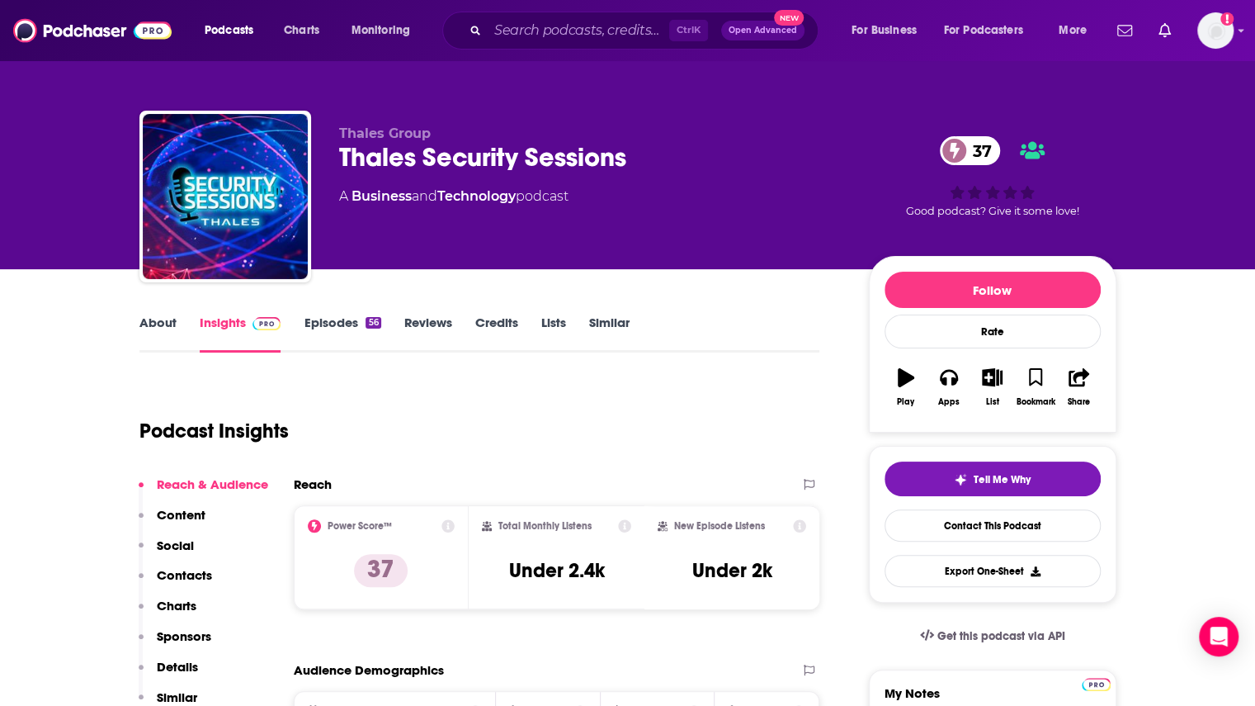
click at [155, 324] on link "About" at bounding box center [157, 333] width 37 height 38
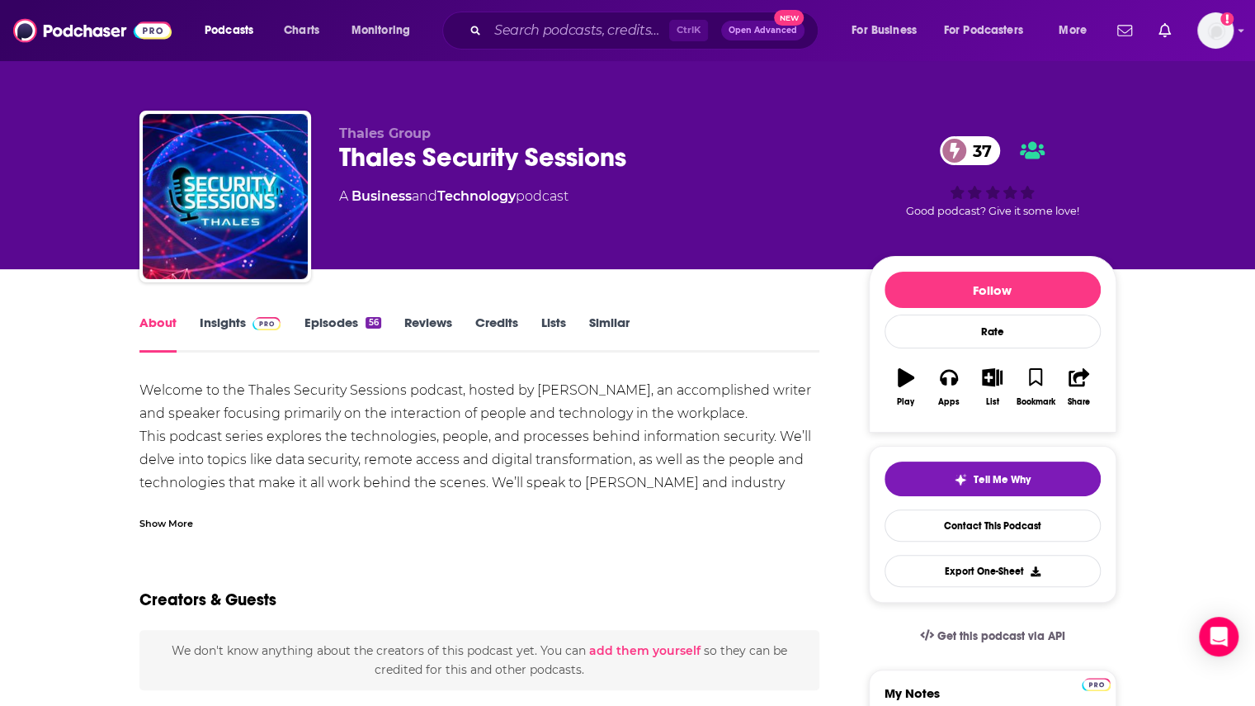
click at [366, 321] on div "56" at bounding box center [373, 323] width 15 height 12
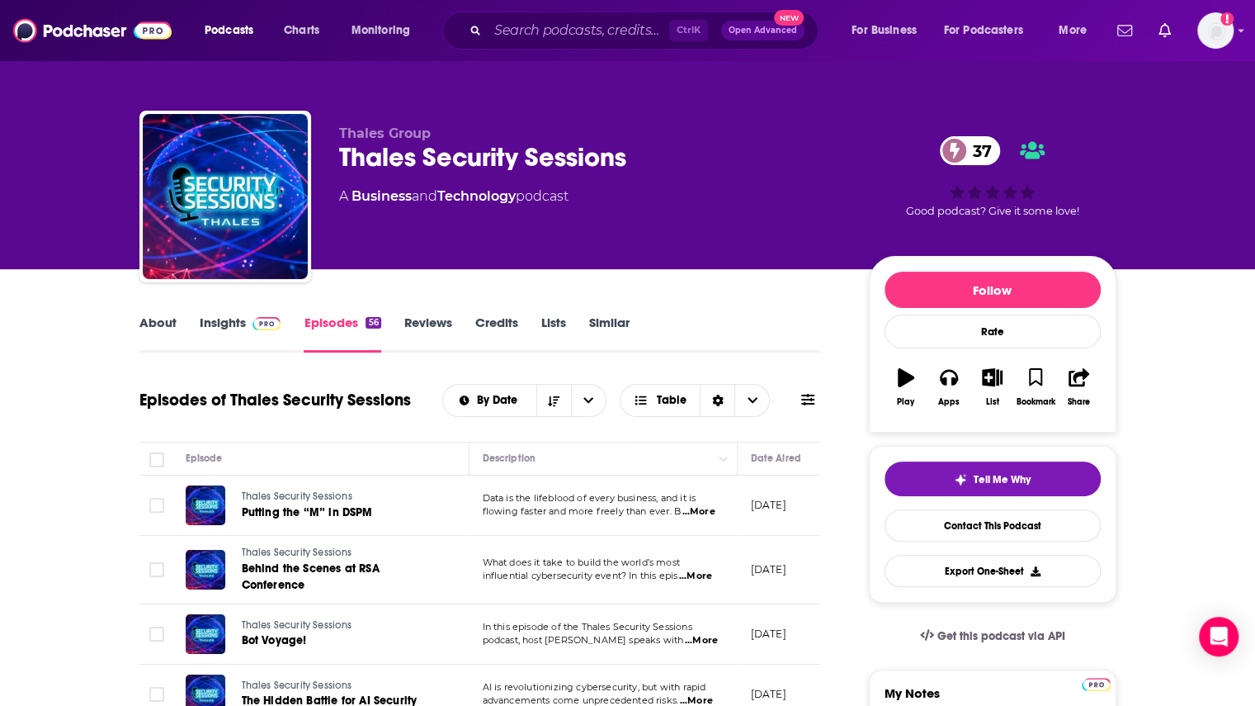
click at [148, 330] on link "About" at bounding box center [157, 333] width 37 height 38
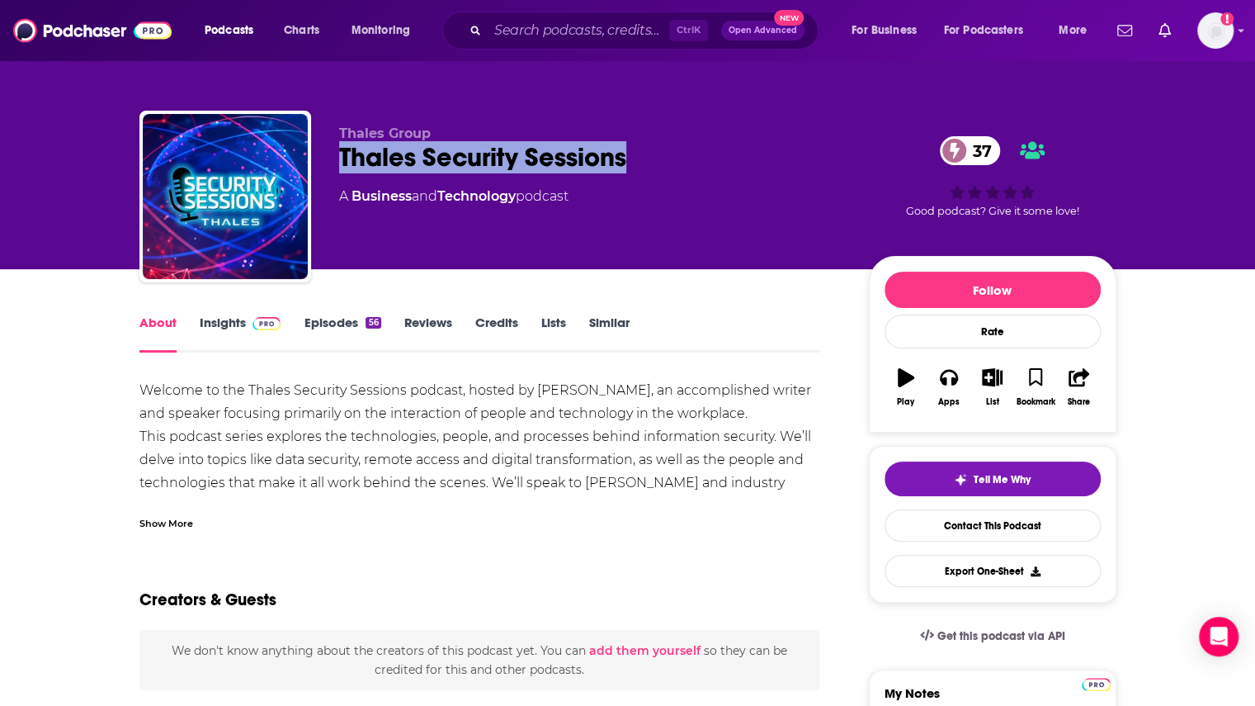
drag, startPoint x: 656, startPoint y: 158, endPoint x: 342, endPoint y: 168, distance: 314.6
click at [342, 168] on div "Thales Security Sessions 37" at bounding box center [590, 157] width 503 height 32
copy h1 "Thales Security Sessions"
click at [223, 319] on link "Insights" at bounding box center [241, 333] width 82 height 38
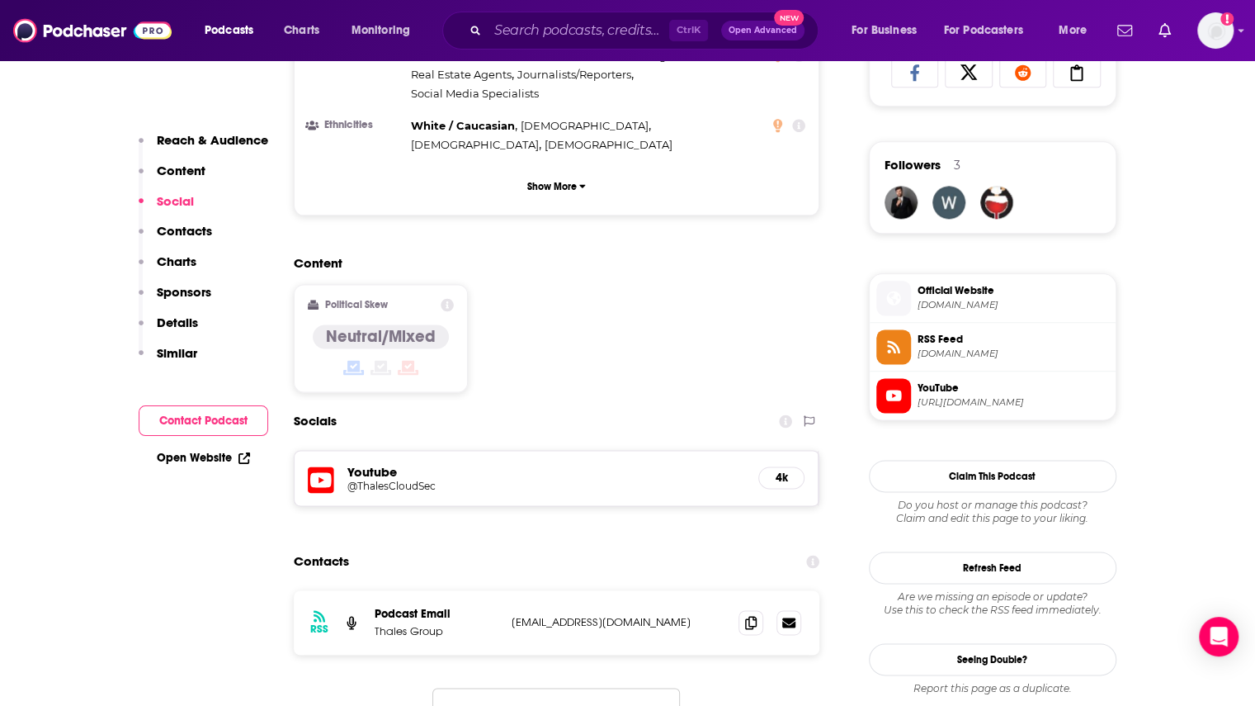
scroll to position [1155, 0]
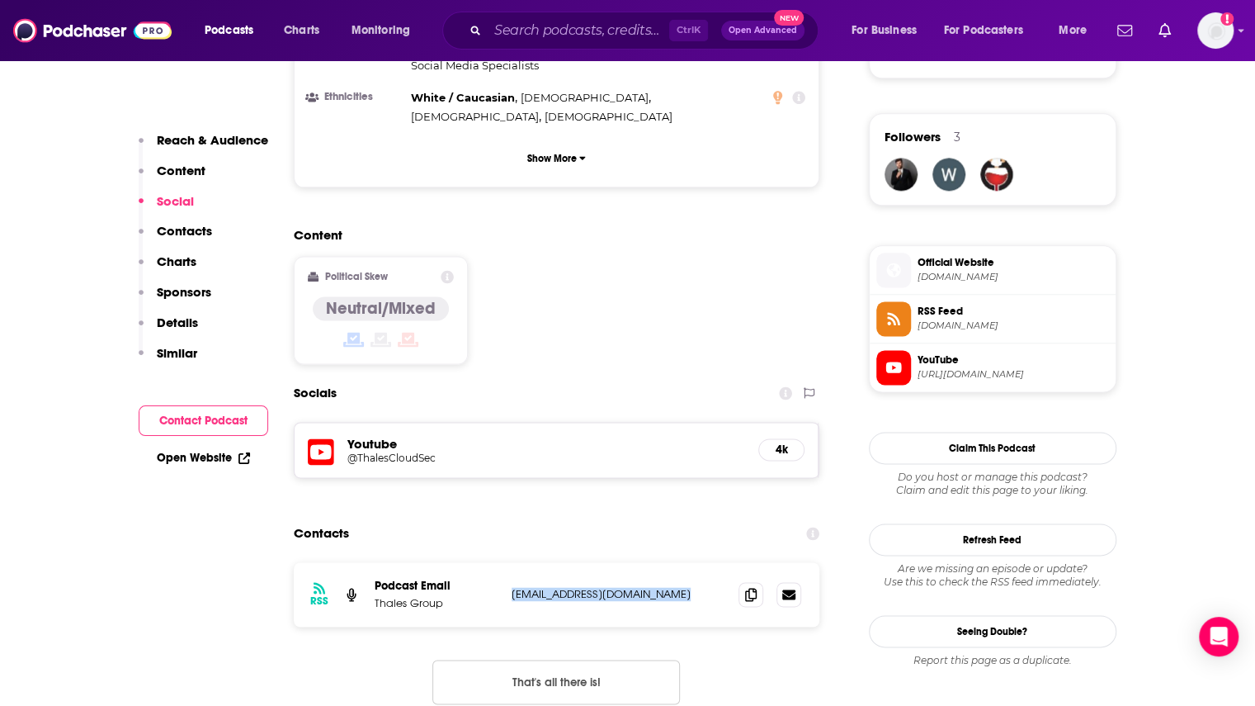
drag, startPoint x: 680, startPoint y: 508, endPoint x: 508, endPoint y: 506, distance: 171.7
click at [508, 562] on div "RSS Podcast Email Thales Group mourad.larab@thalesgroup.com mourad.larab@thales…" at bounding box center [557, 594] width 527 height 64
copy p "mourad.larab@thalesgroup.com"
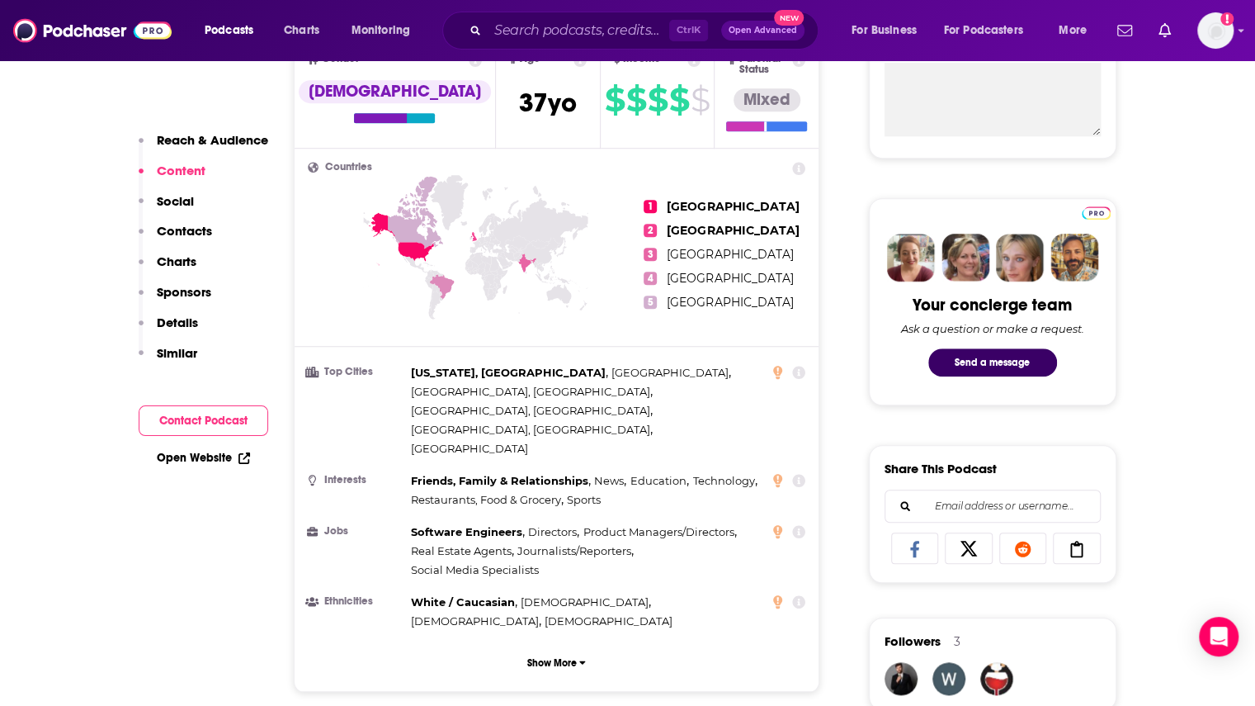
scroll to position [248, 0]
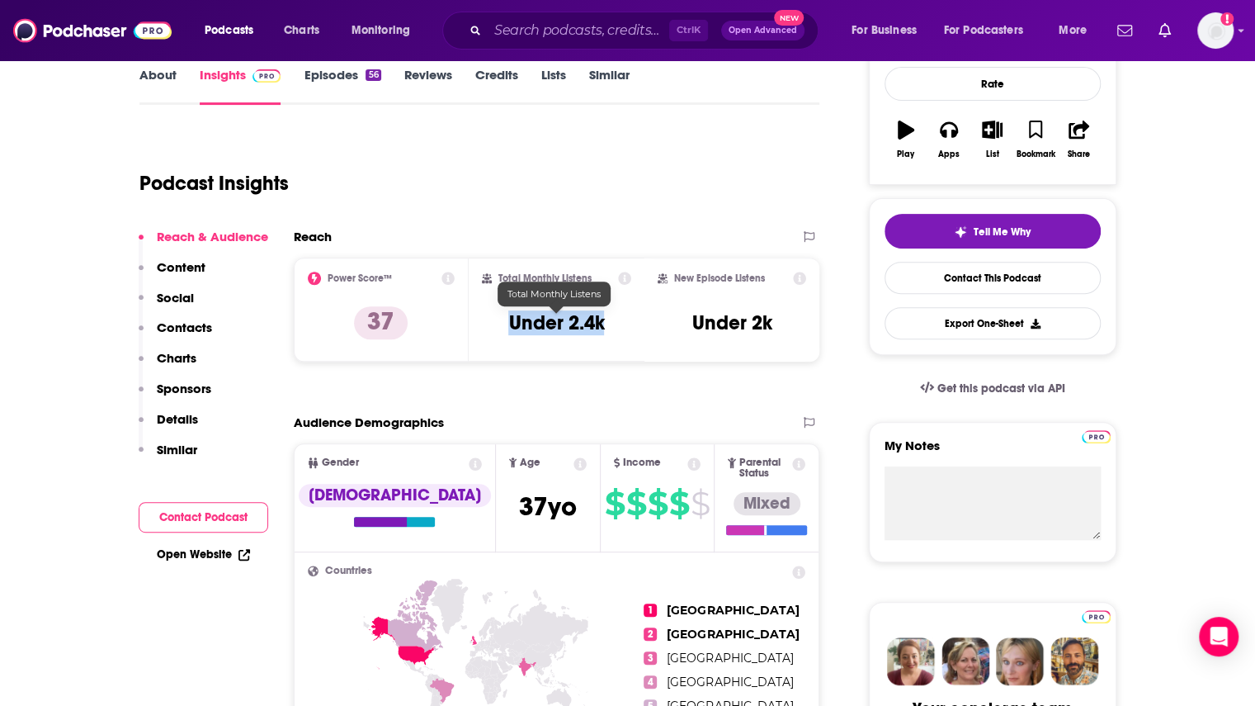
drag, startPoint x: 614, startPoint y: 326, endPoint x: 510, endPoint y: 323, distance: 104.0
click at [510, 323] on div "Total Monthly Listens Under 2.4k" at bounding box center [556, 310] width 149 height 76
copy h3 "Under 2.4k"
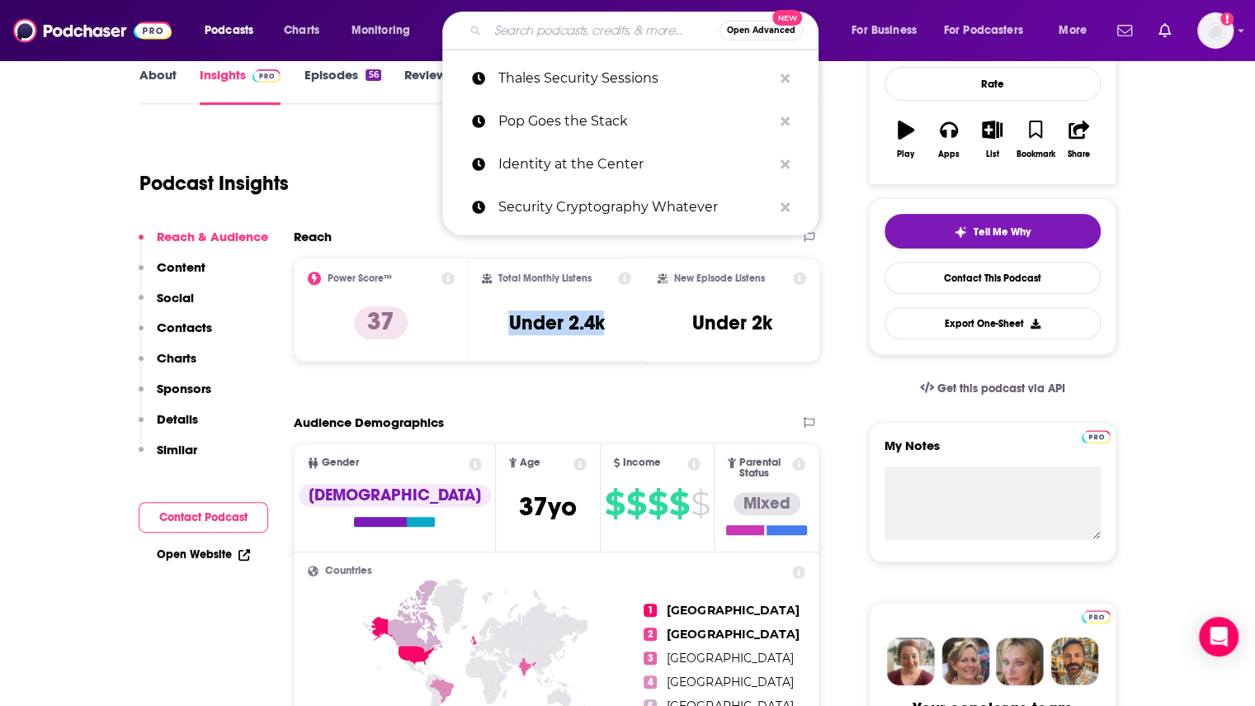
click at [535, 28] on input "Search podcasts, credits, & more..." at bounding box center [604, 30] width 232 height 26
paste input "AI Security Podcast"
type input "AI Security Podcast"
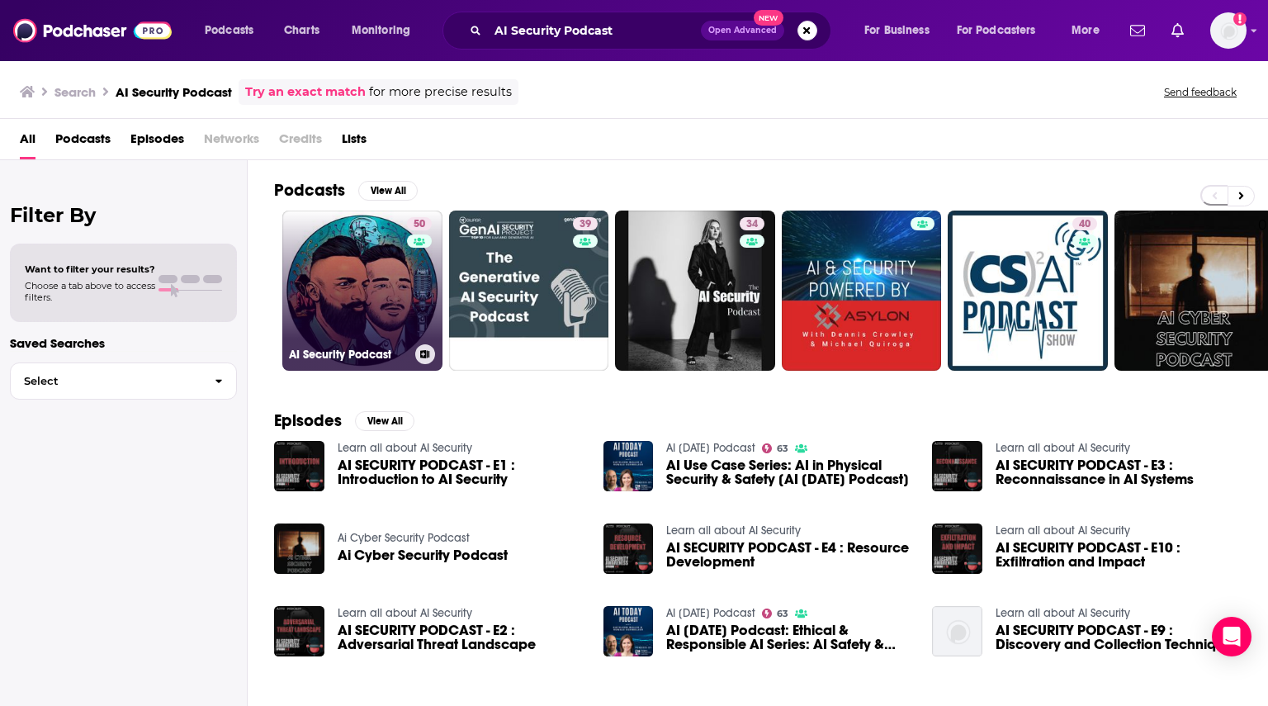
click at [375, 298] on link "50 AI Security Podcast" at bounding box center [362, 290] width 160 height 160
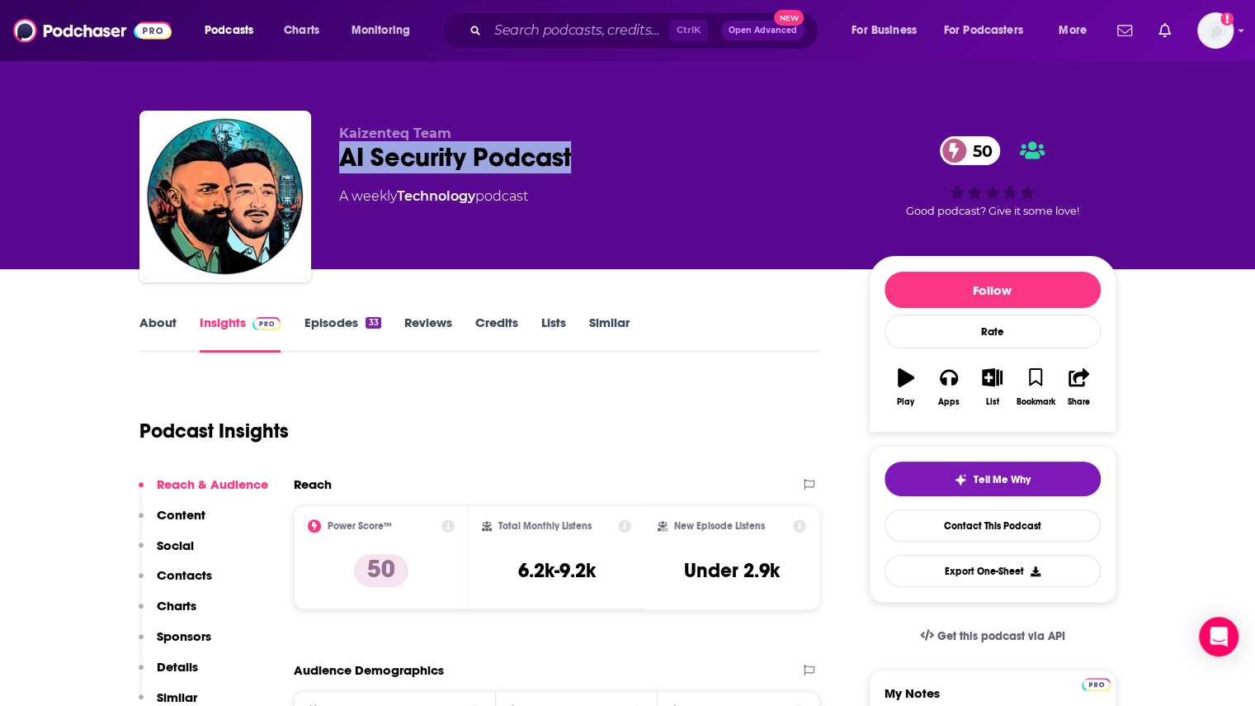
drag, startPoint x: 579, startPoint y: 157, endPoint x: 330, endPoint y: 163, distance: 249.3
click at [330, 163] on div "Kaizenteq Team AI Security Podcast 50 A weekly Technology podcast 50 Good podca…" at bounding box center [627, 200] width 977 height 178
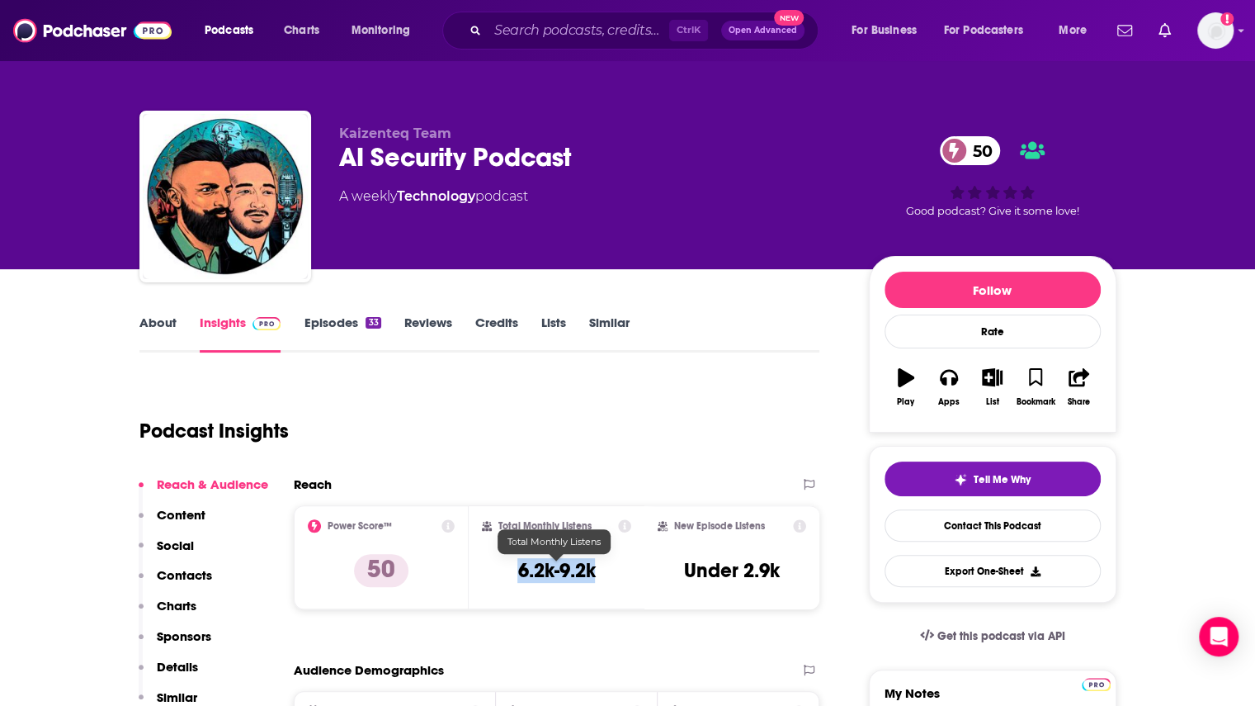
drag, startPoint x: 497, startPoint y: 569, endPoint x: 595, endPoint y: 575, distance: 98.4
click at [595, 575] on div "Total Monthly Listens 6.2k-9.2k" at bounding box center [556, 557] width 149 height 76
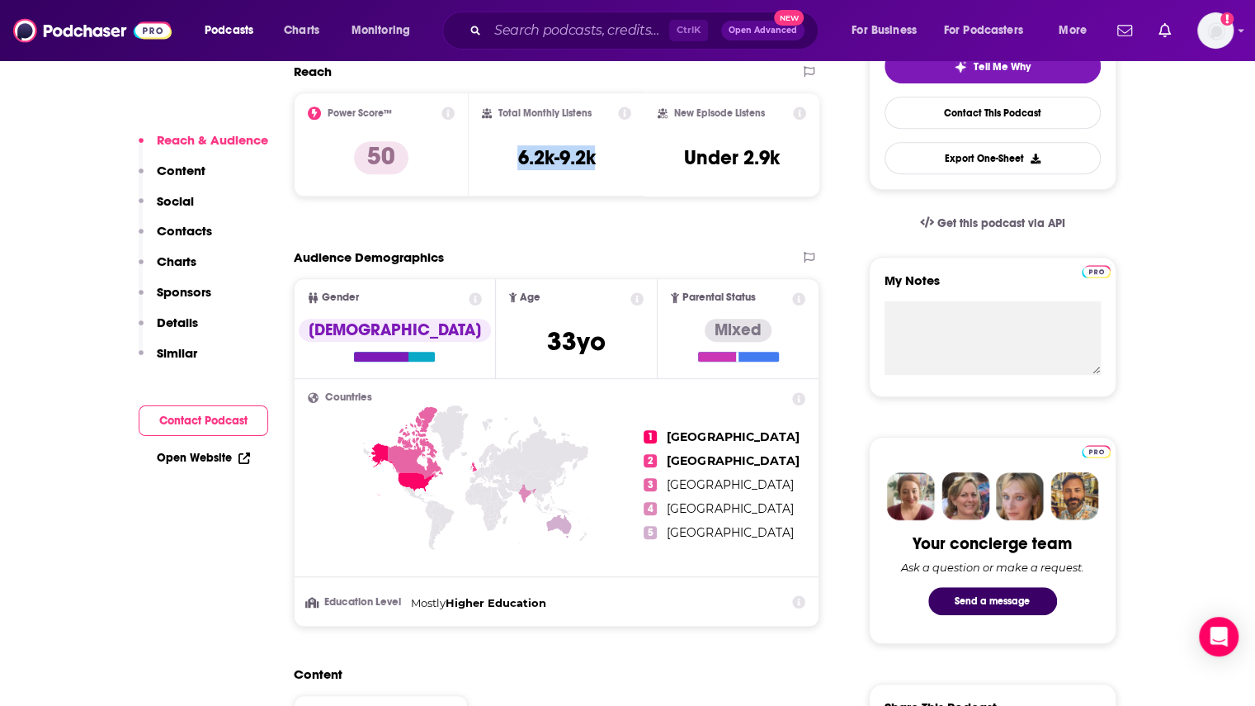
scroll to position [908, 0]
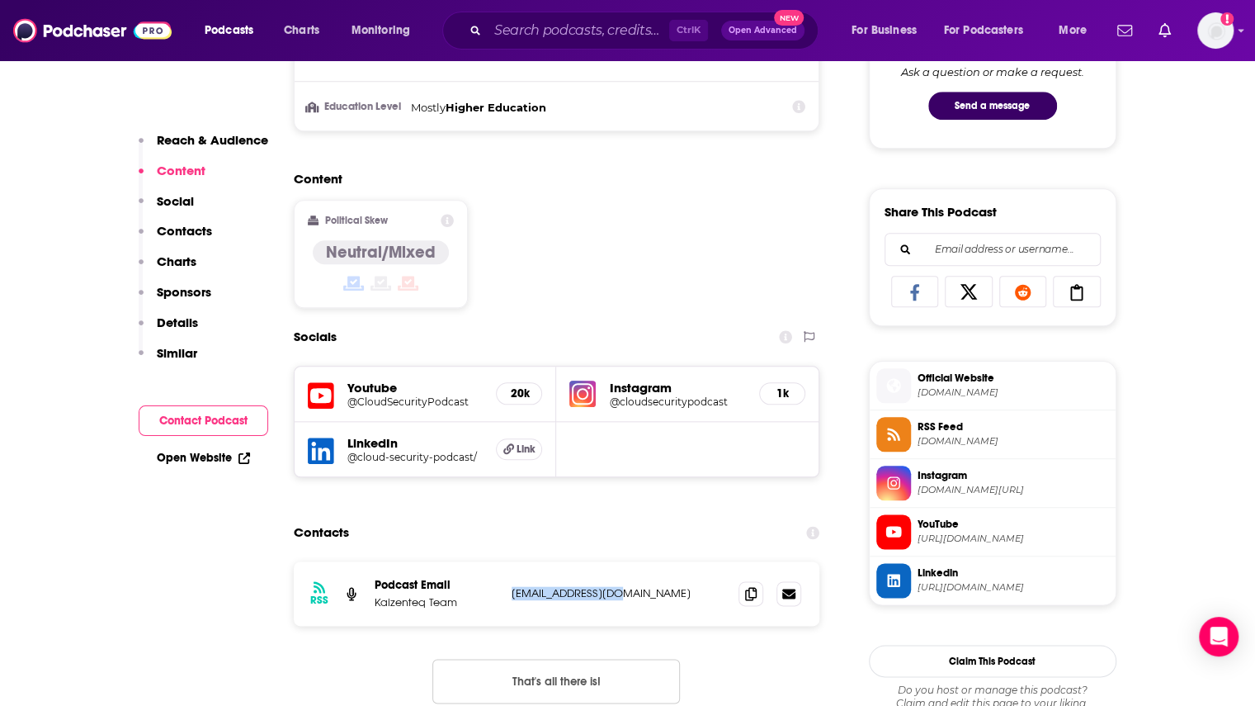
drag, startPoint x: 623, startPoint y: 590, endPoint x: 508, endPoint y: 597, distance: 114.9
click at [508, 597] on div "RSS Podcast Email Kaizenteq Team info@kaizenteq.com info@kaizenteq.com" at bounding box center [557, 593] width 527 height 64
drag, startPoint x: 374, startPoint y: 606, endPoint x: 454, endPoint y: 606, distance: 80.1
click at [454, 606] on p "Kaizenteq Team" at bounding box center [437, 602] width 124 height 14
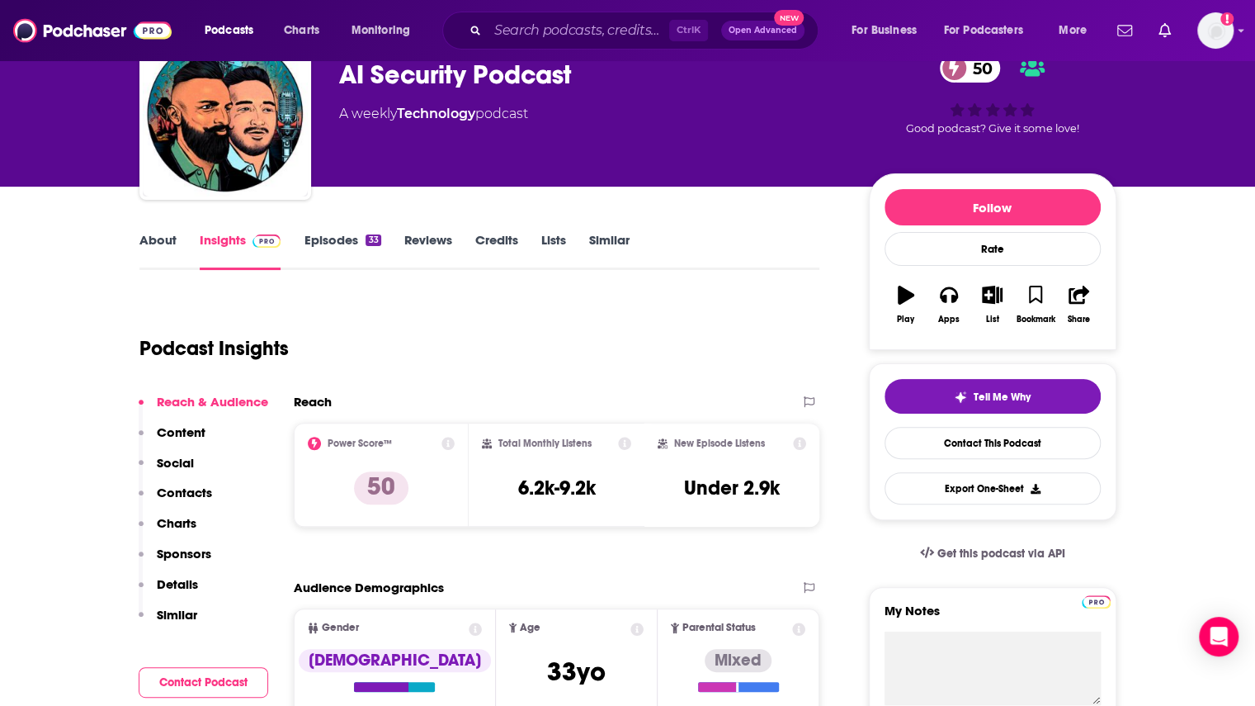
scroll to position [0, 0]
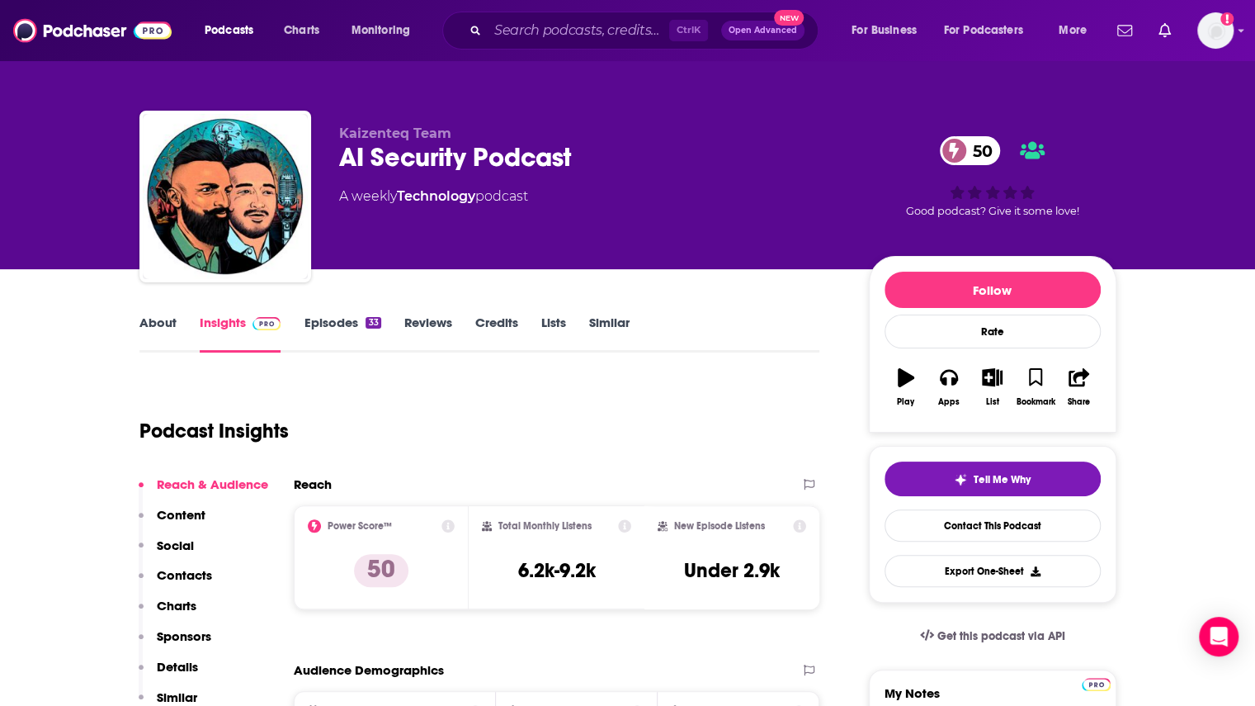
click at [353, 333] on link "Episodes 33" at bounding box center [342, 333] width 77 height 38
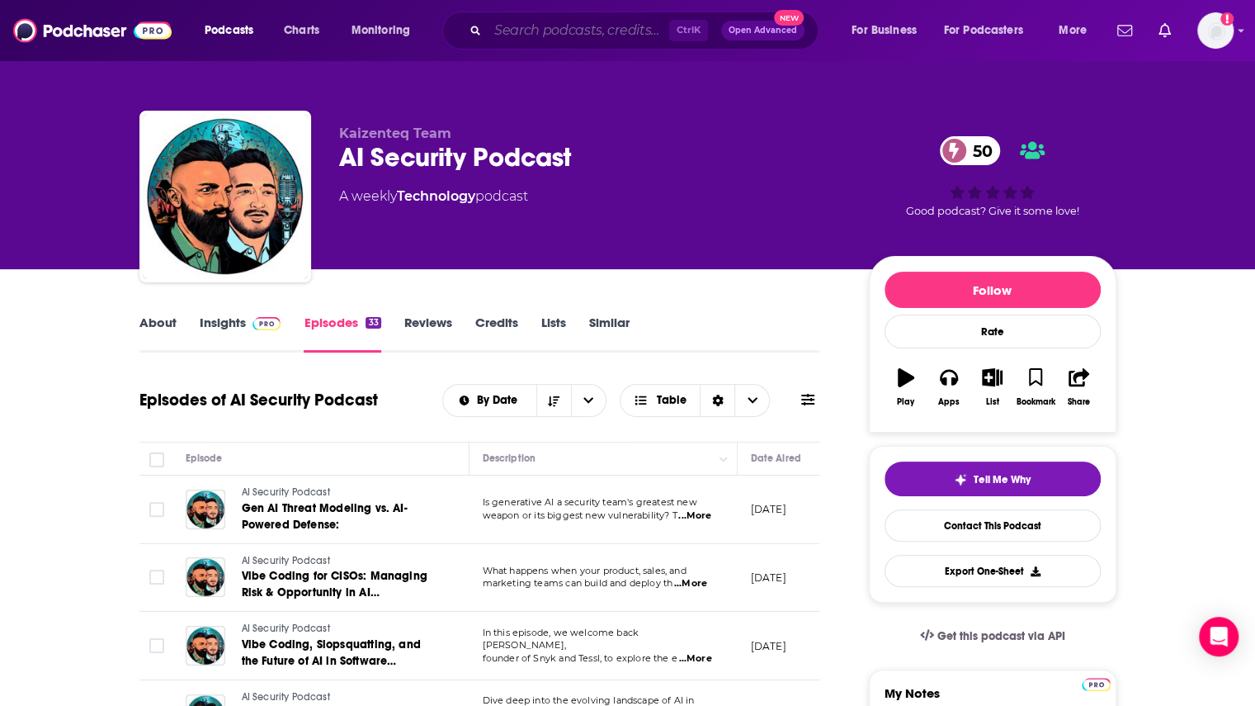
click at [540, 31] on input "Search podcasts, credits, & more..." at bounding box center [579, 30] width 182 height 26
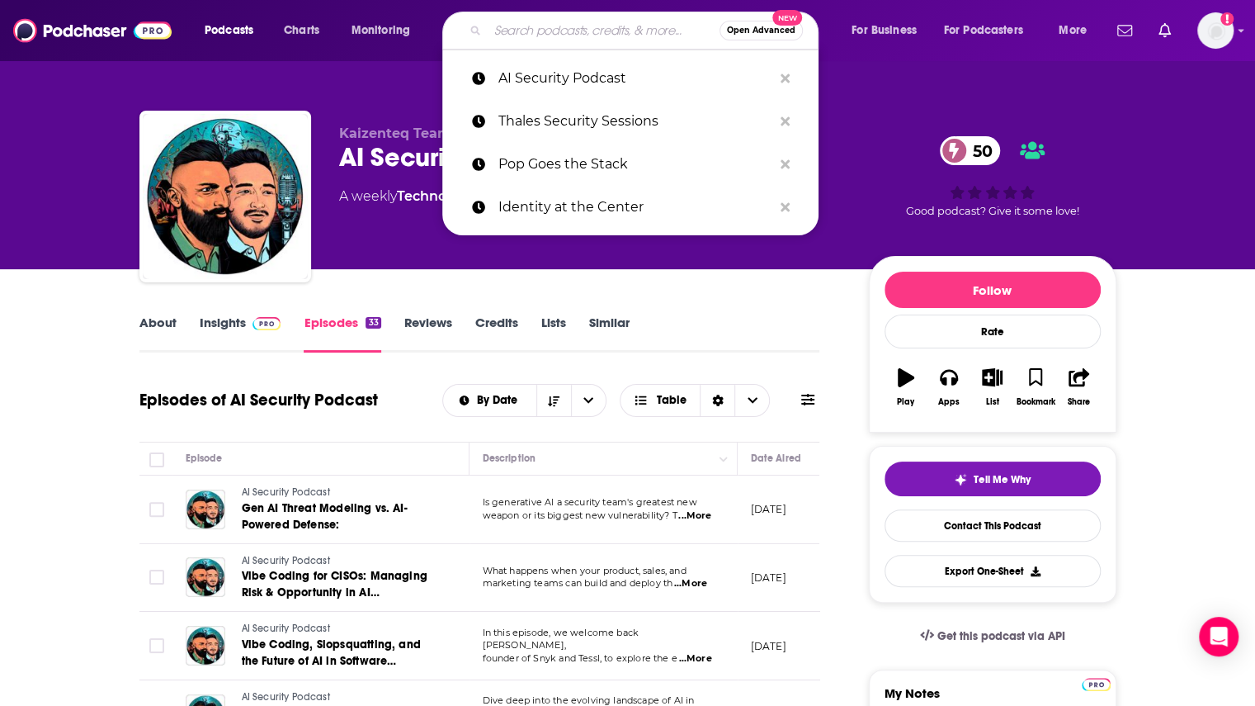
paste input "AI in Cybersecurity Wonderland"
type input "AI in Cybersecurity Wonderland"
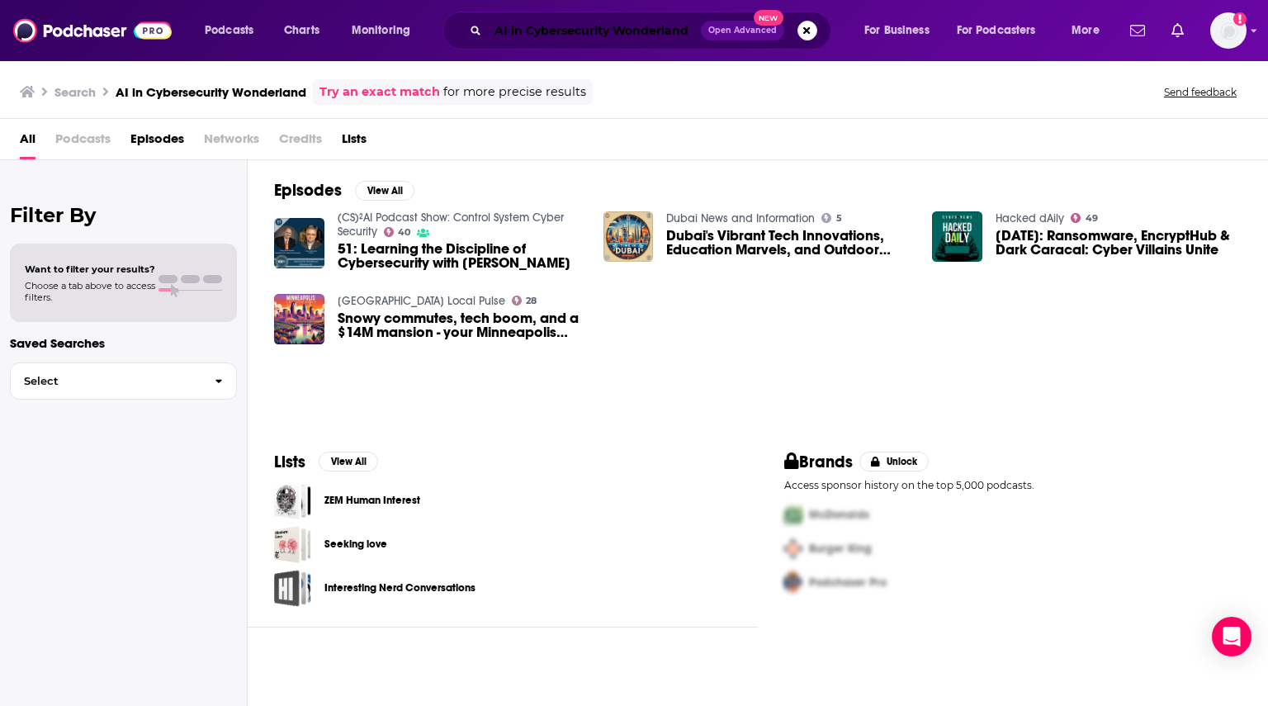
click at [564, 31] on input "AI in Cybersecurity Wonderland" at bounding box center [594, 30] width 213 height 26
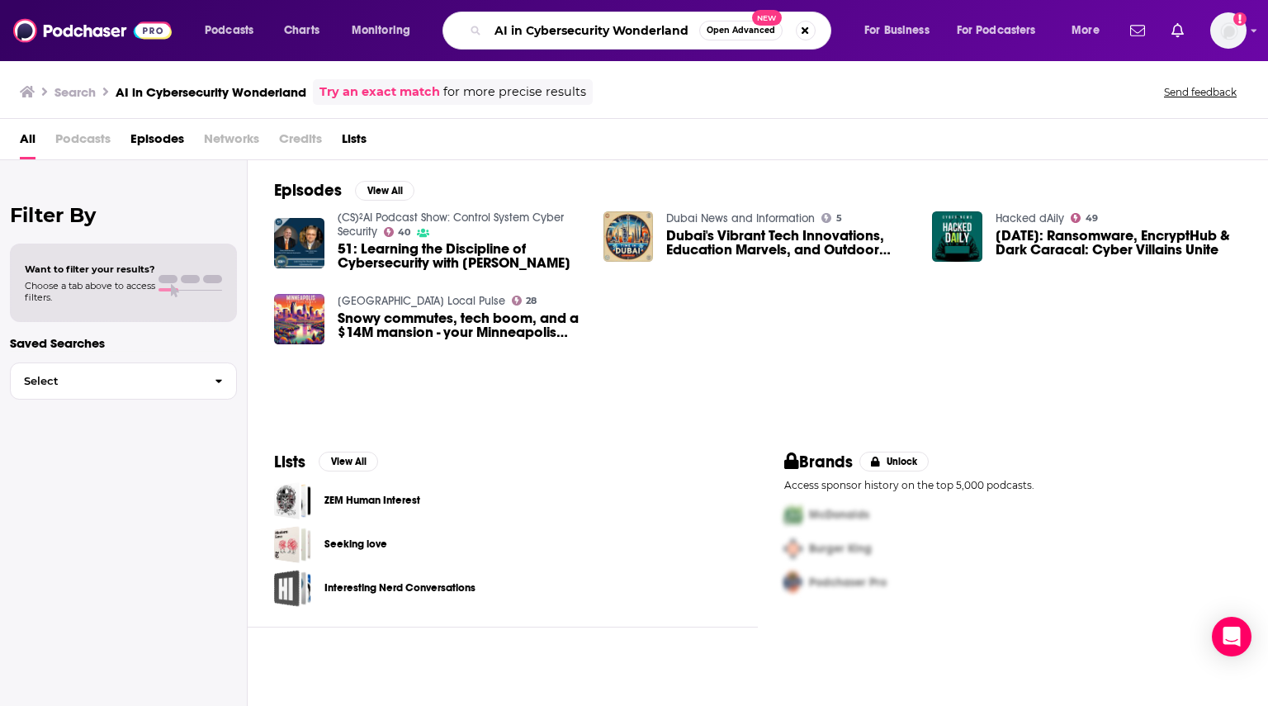
click at [564, 31] on input "AI in Cybersecurity Wonderland" at bounding box center [593, 30] width 211 height 26
paste input "The Blueprint (SANS Institute)"
type input "The Blueprint (SANS Institute)"
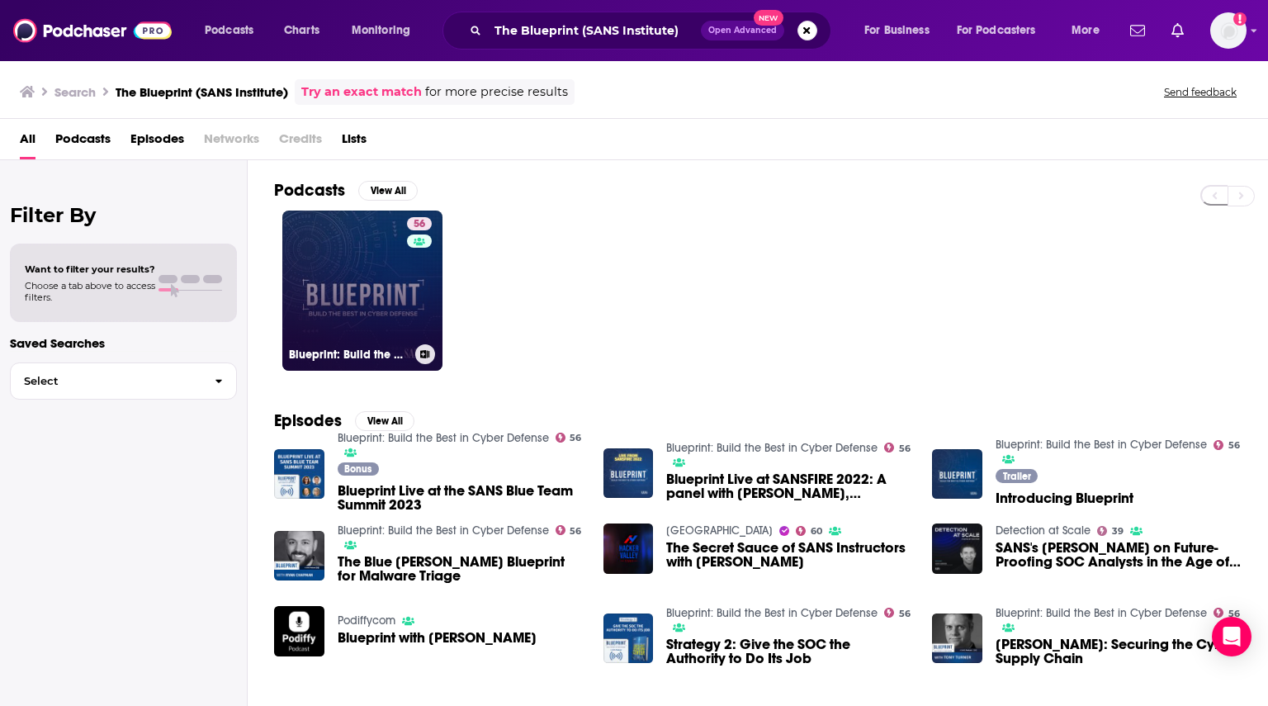
click at [369, 281] on link "56 Blueprint: Build the Best in Cyber Defense" at bounding box center [362, 290] width 160 height 160
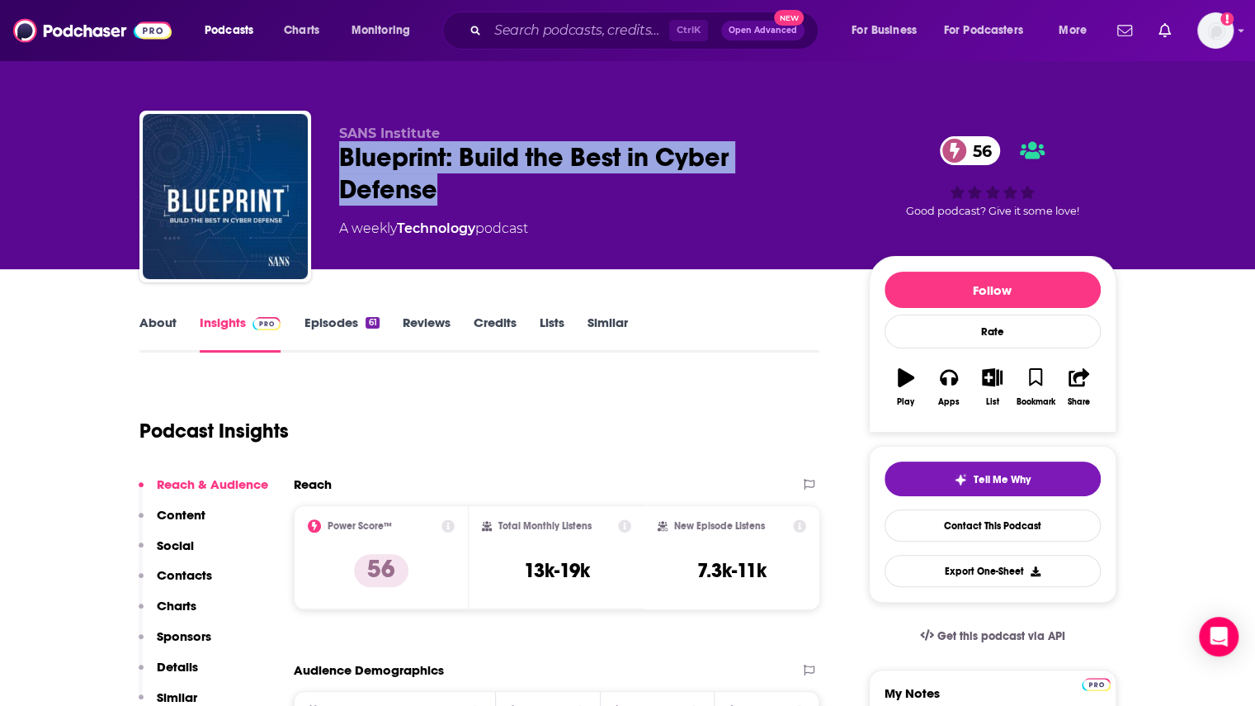
drag, startPoint x: 342, startPoint y: 158, endPoint x: 440, endPoint y: 204, distance: 108.5
click at [440, 204] on div "Blueprint: Build the Best in Cyber Defense 56" at bounding box center [590, 173] width 503 height 64
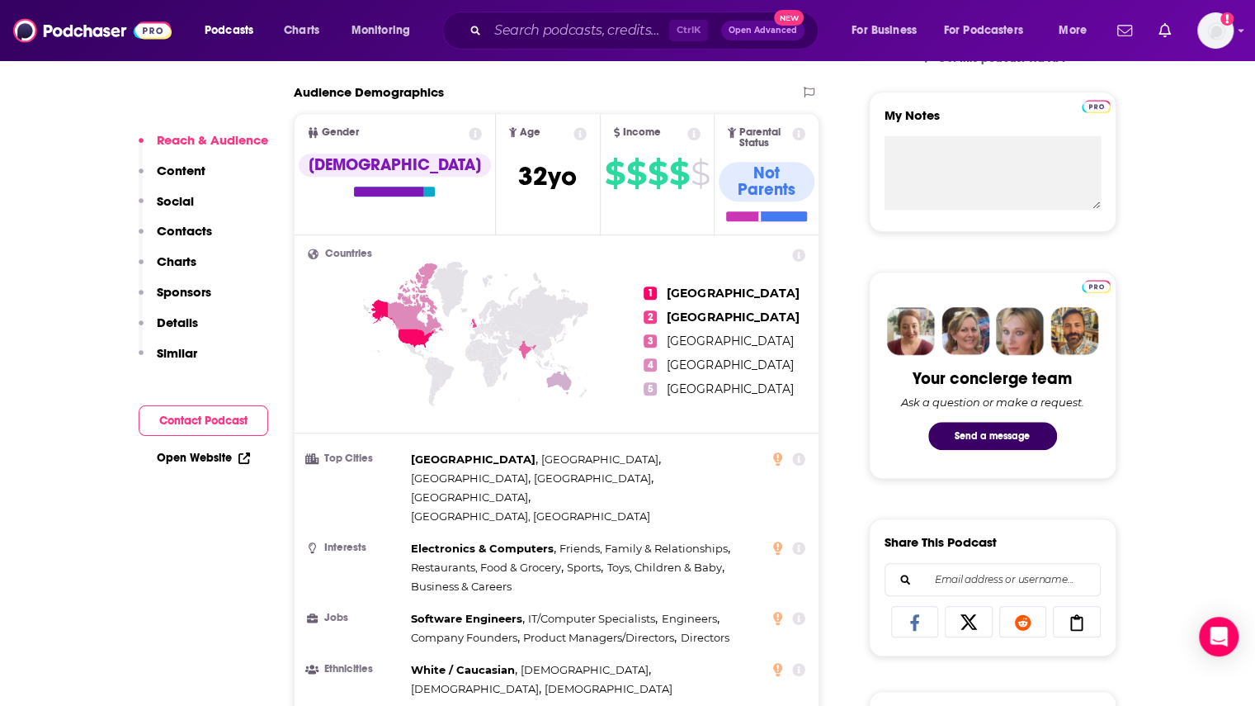
scroll to position [165, 0]
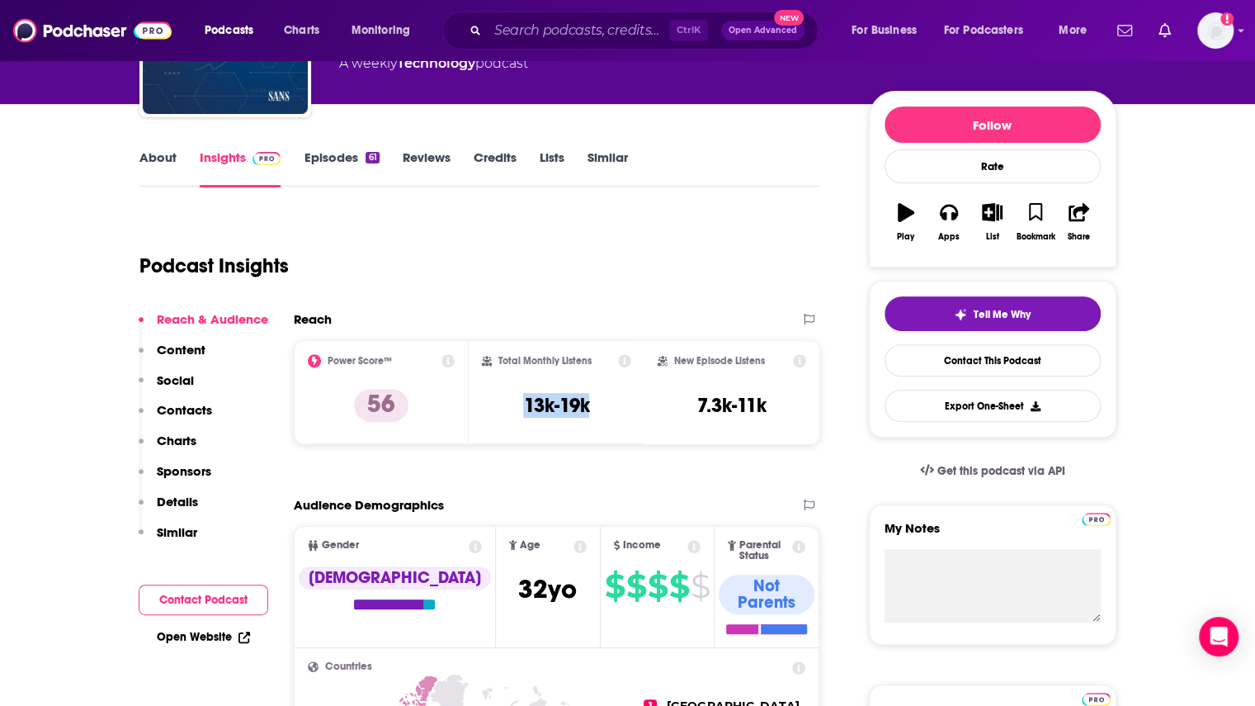
drag, startPoint x: 517, startPoint y: 418, endPoint x: 617, endPoint y: 413, distance: 100.8
click at [617, 413] on div "Total Monthly Listens 13k-19k" at bounding box center [556, 392] width 149 height 76
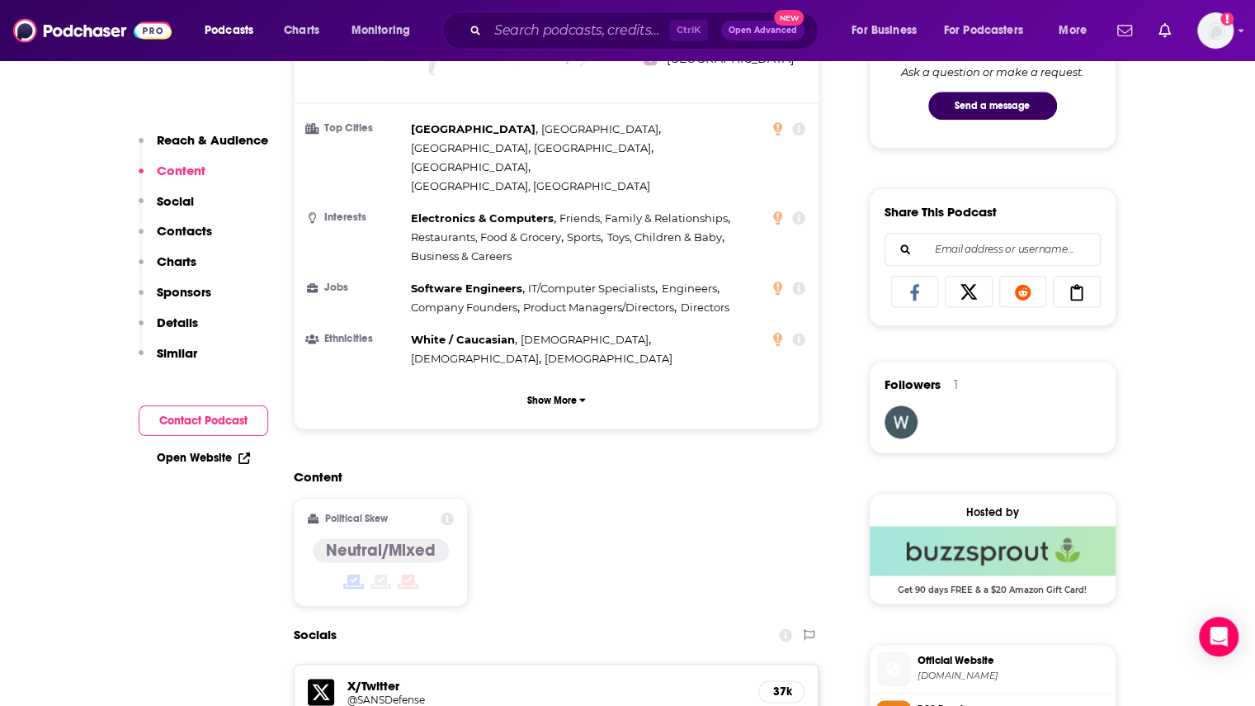
scroll to position [1238, 0]
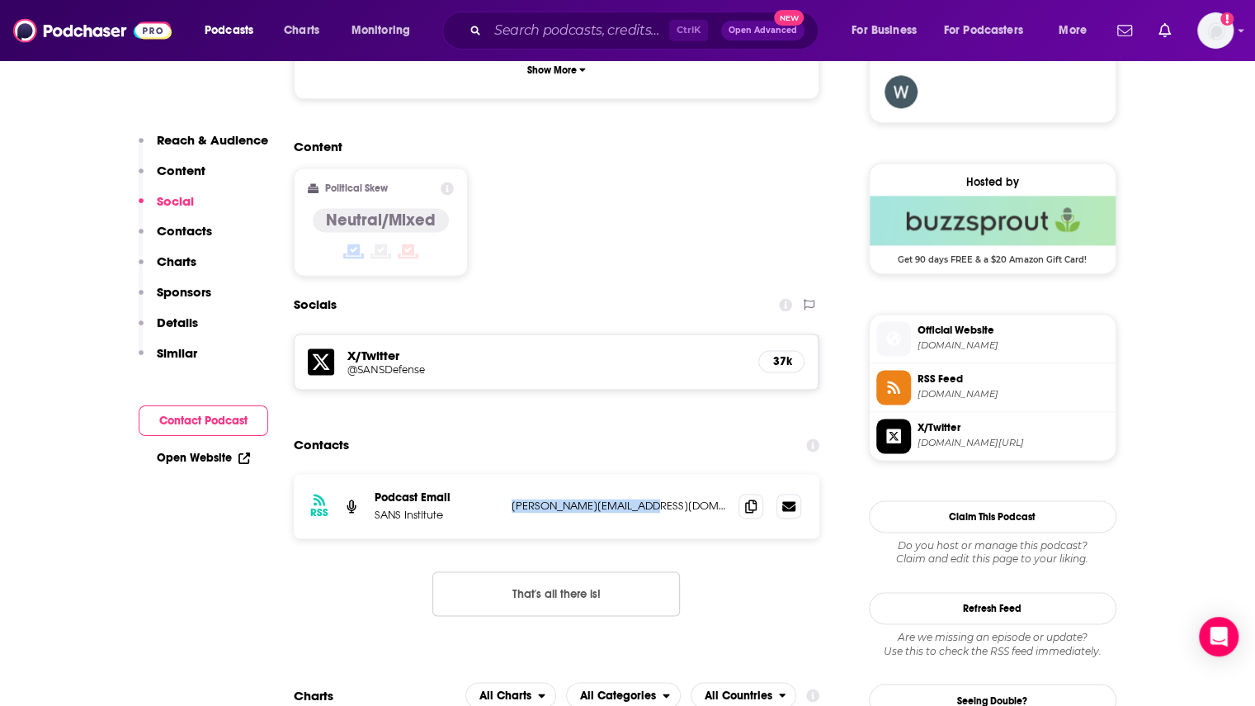
drag, startPoint x: 657, startPoint y: 410, endPoint x: 505, endPoint y: 412, distance: 151.9
click at [505, 474] on div "RSS Podcast Email SANS Institute john@blueprintcyber.com john@blueprintcyber.com" at bounding box center [557, 506] width 527 height 64
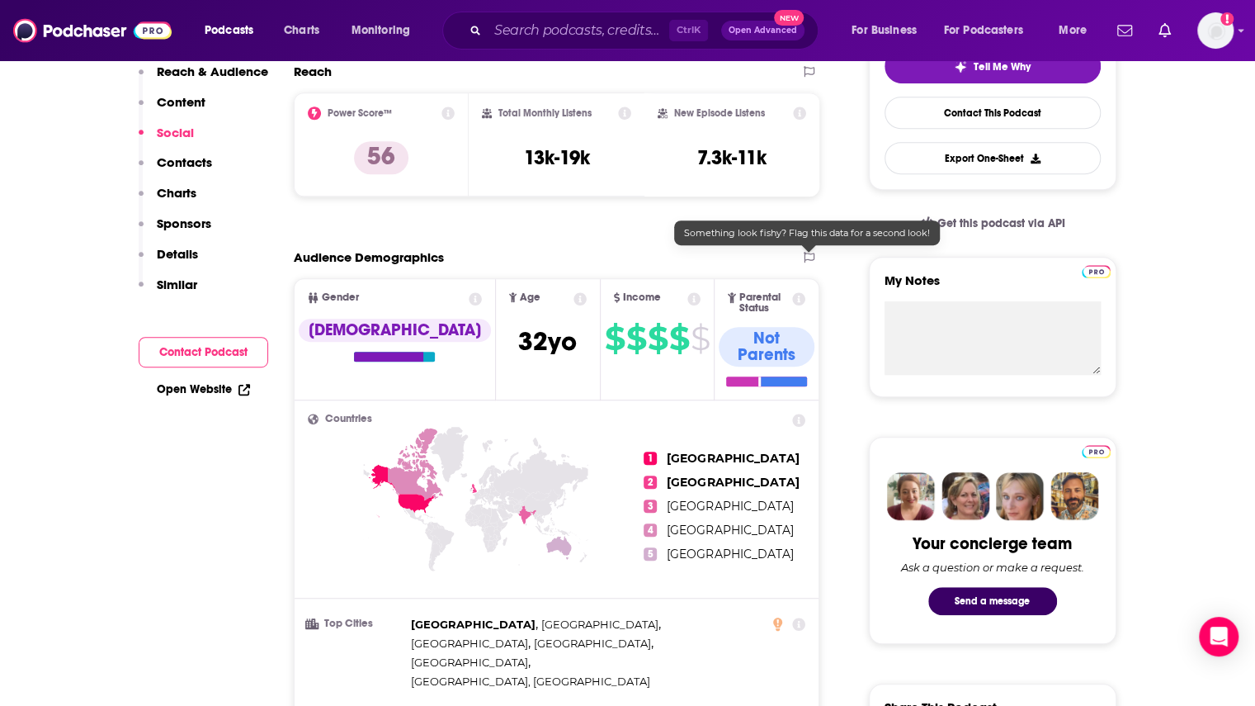
scroll to position [0, 0]
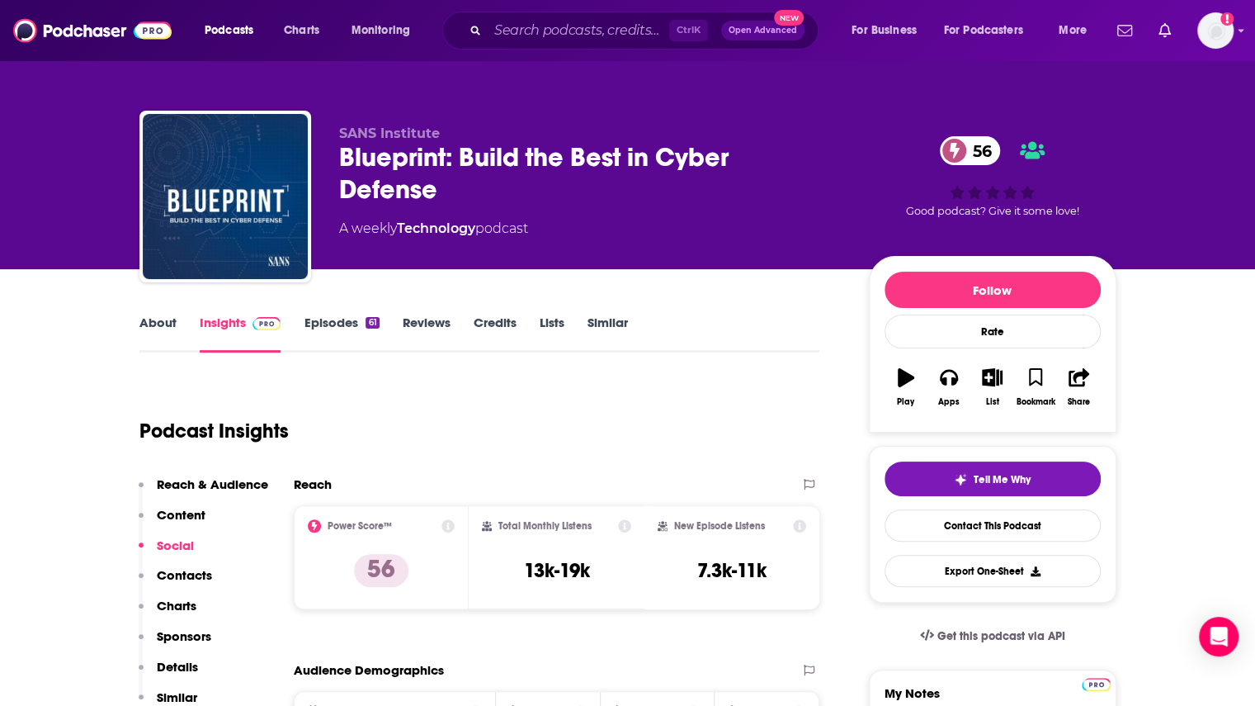
click at [347, 328] on link "Episodes 61" at bounding box center [341, 333] width 75 height 38
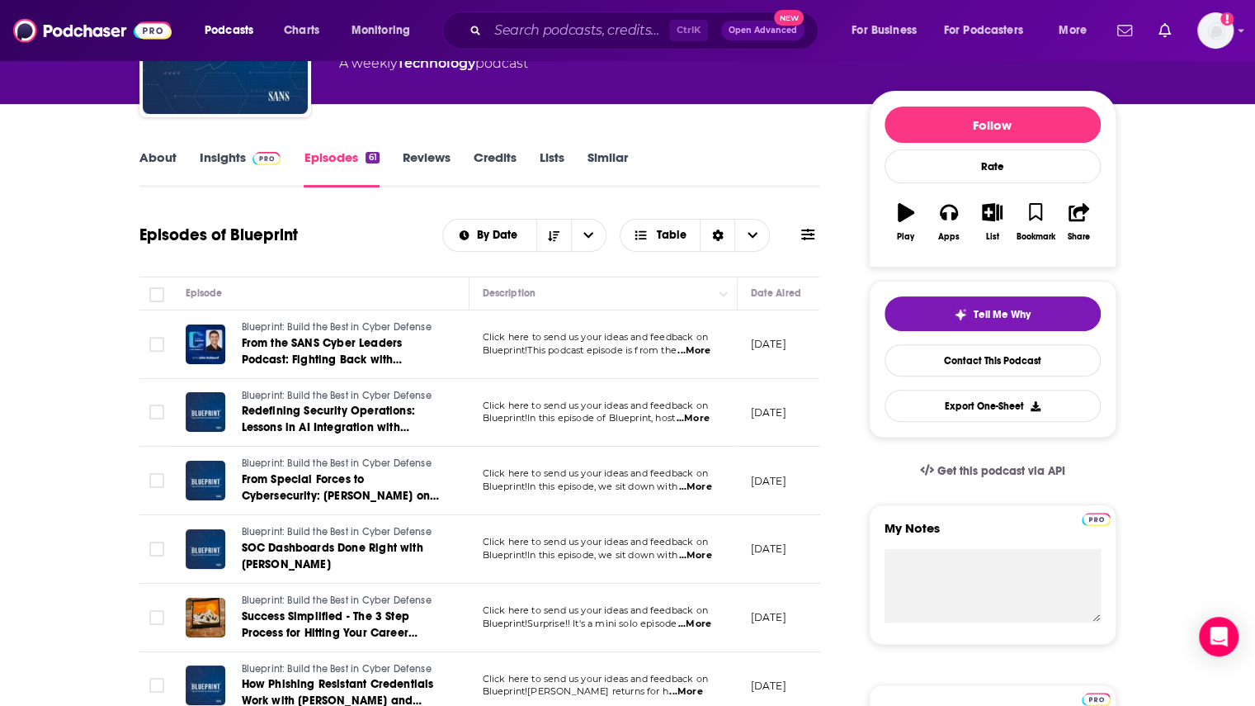
scroll to position [248, 0]
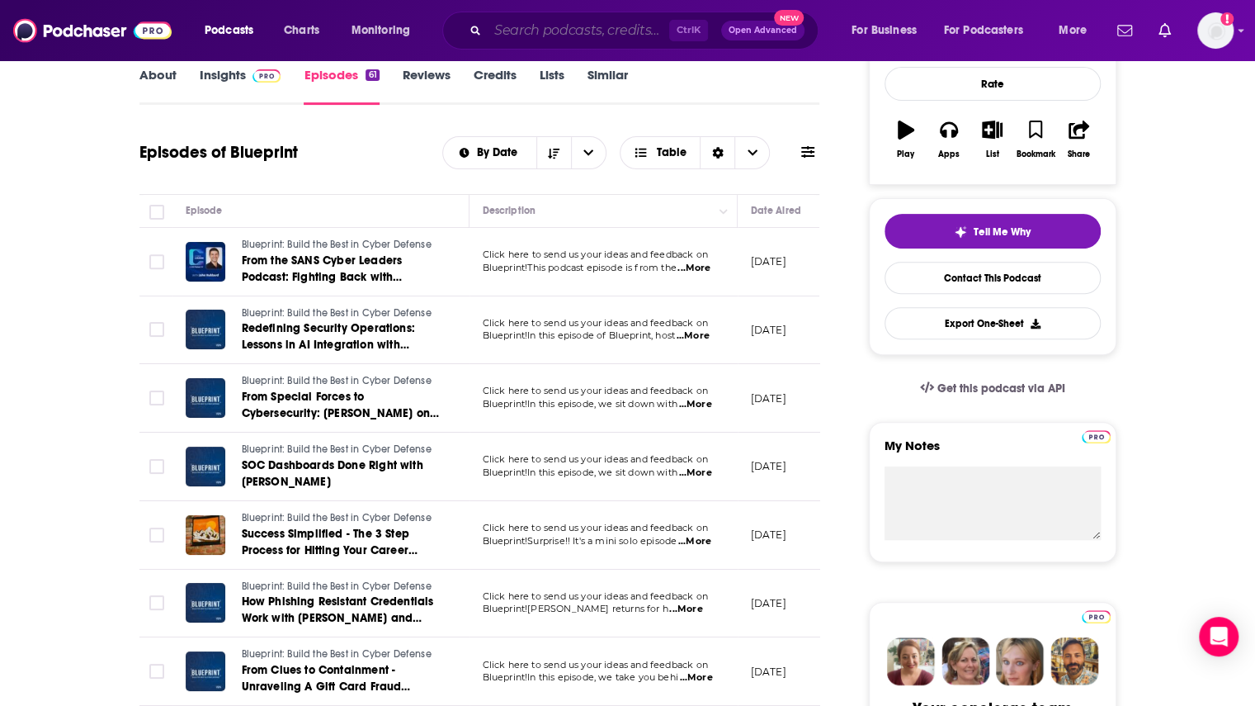
click at [568, 22] on input "Search podcasts, credits, & more..." at bounding box center [579, 30] width 182 height 26
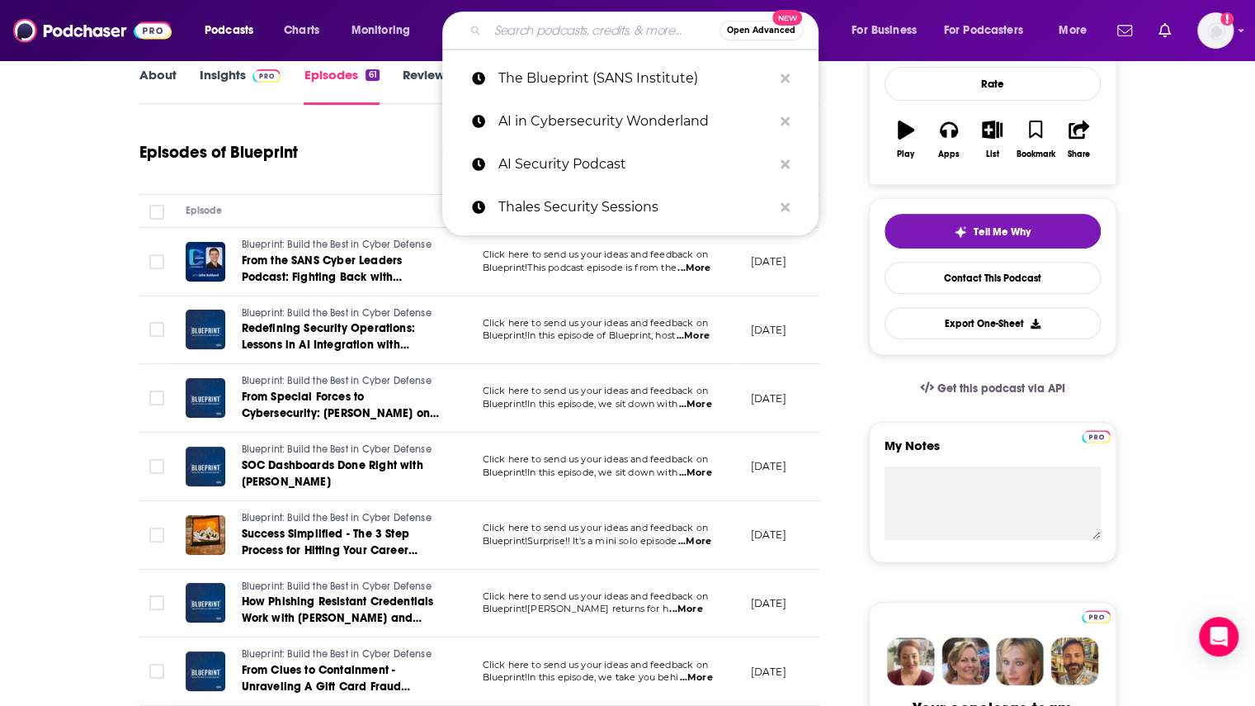
paste input "Darknet Diaries"
type input "Darknet Diaries"
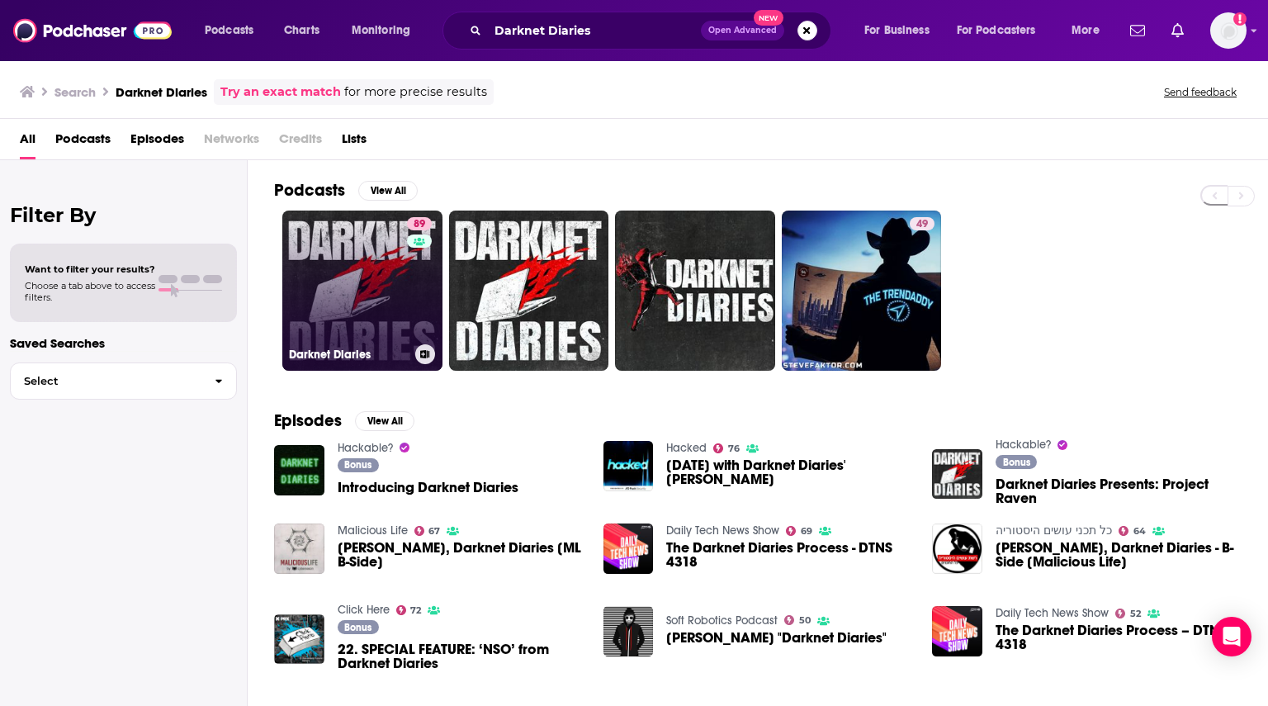
click at [382, 279] on link "89 Darknet Diaries" at bounding box center [362, 290] width 160 height 160
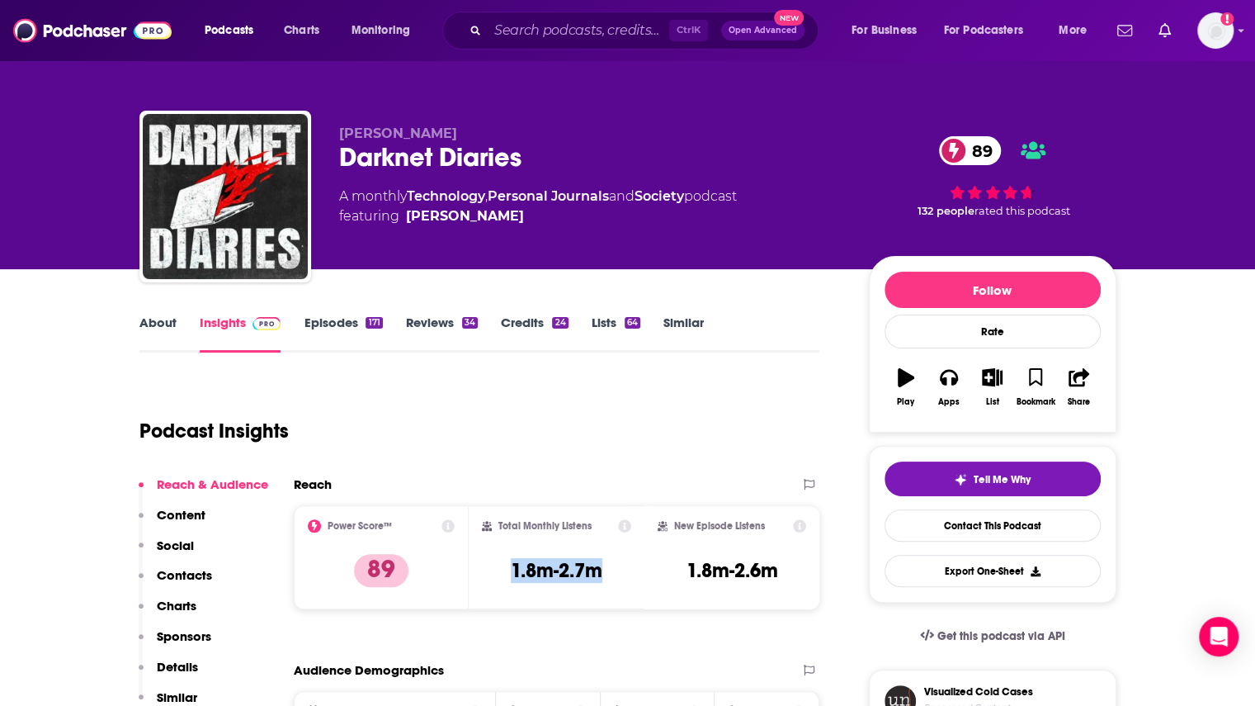
drag, startPoint x: 506, startPoint y: 572, endPoint x: 621, endPoint y: 574, distance: 114.7
click at [621, 574] on div "Total Monthly Listens 1.8m-2.7m" at bounding box center [556, 557] width 149 height 76
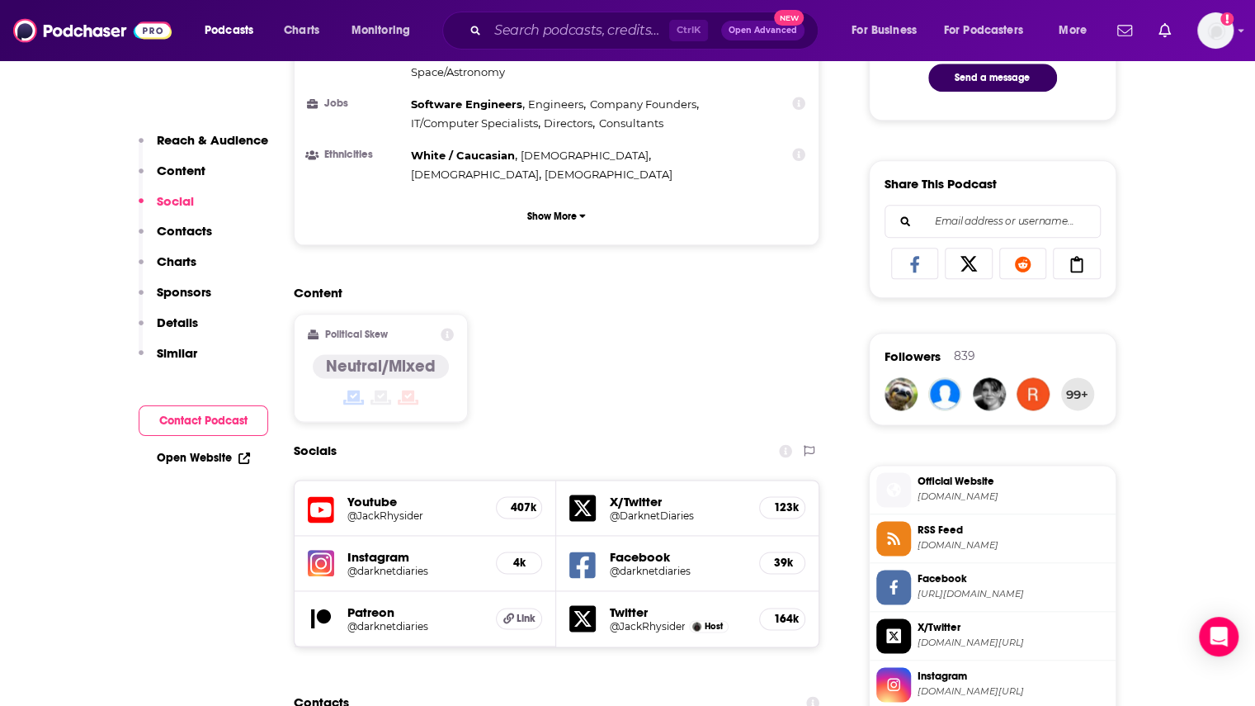
scroll to position [1568, 0]
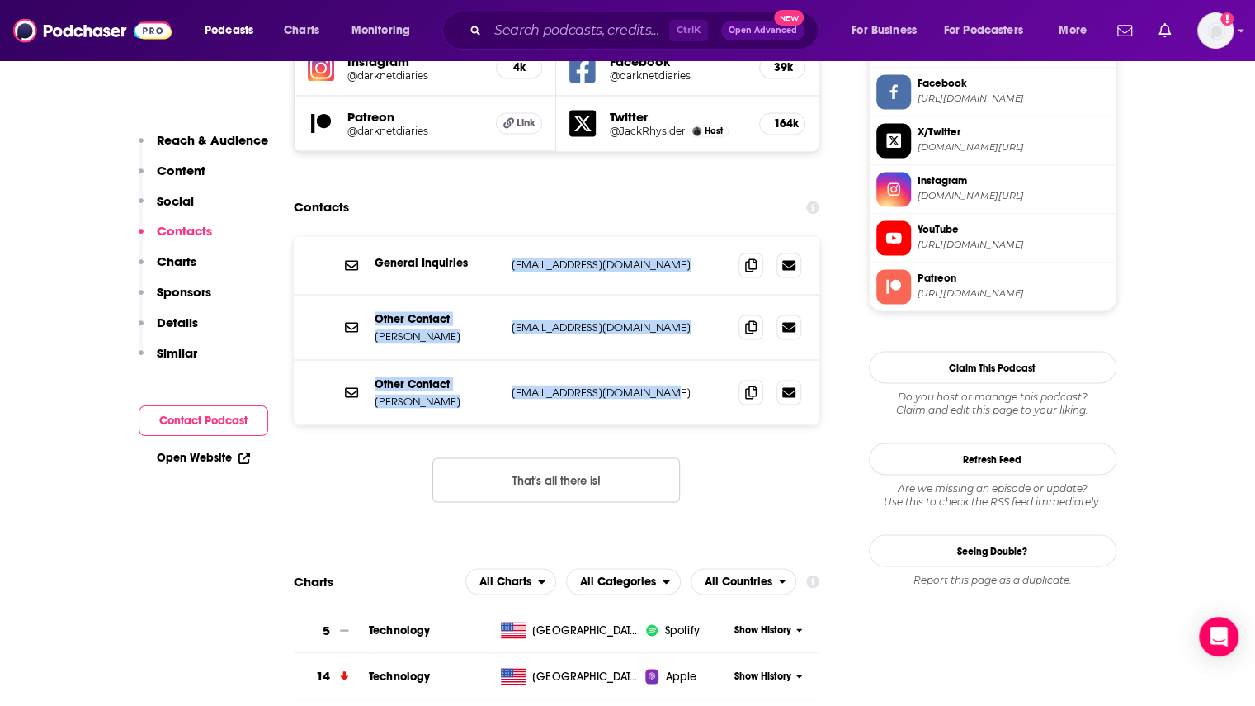
drag, startPoint x: 673, startPoint y: 316, endPoint x: 510, endPoint y: 186, distance: 208.4
click at [510, 236] on div "General Inquiries jack+rss@darknetdiaries.com jack+rss@darknetdiaries.com Other…" at bounding box center [557, 330] width 527 height 188
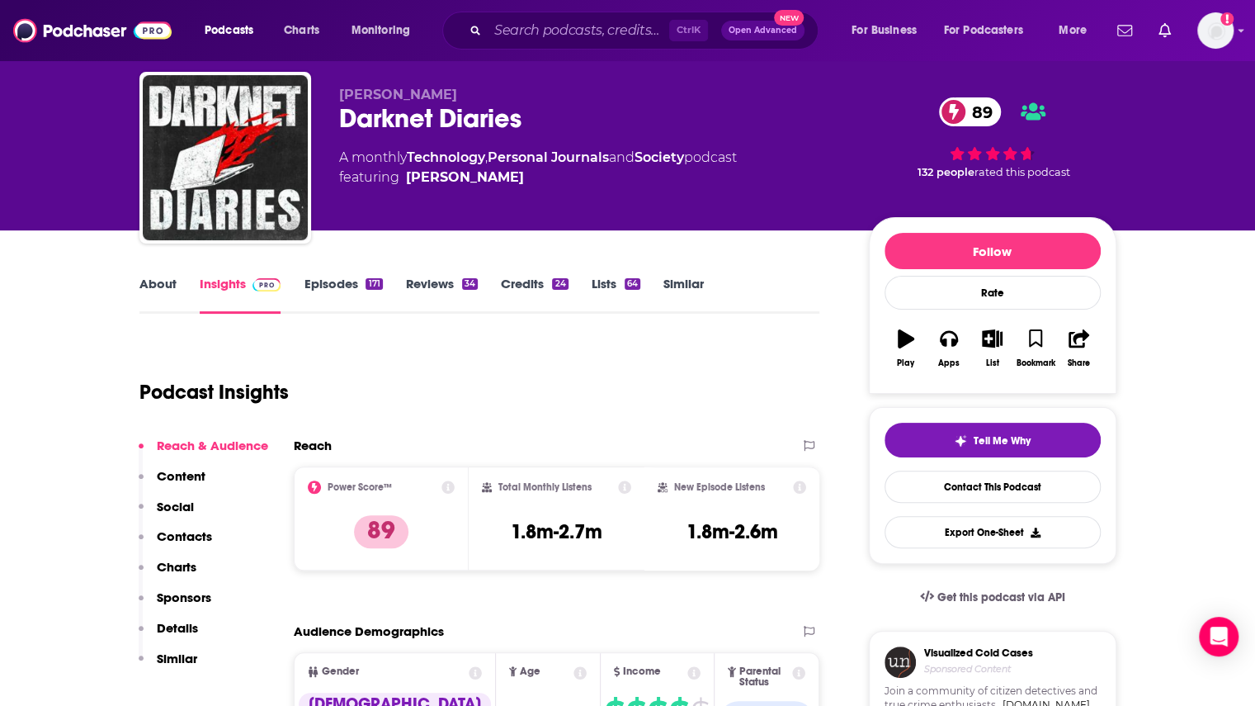
scroll to position [0, 0]
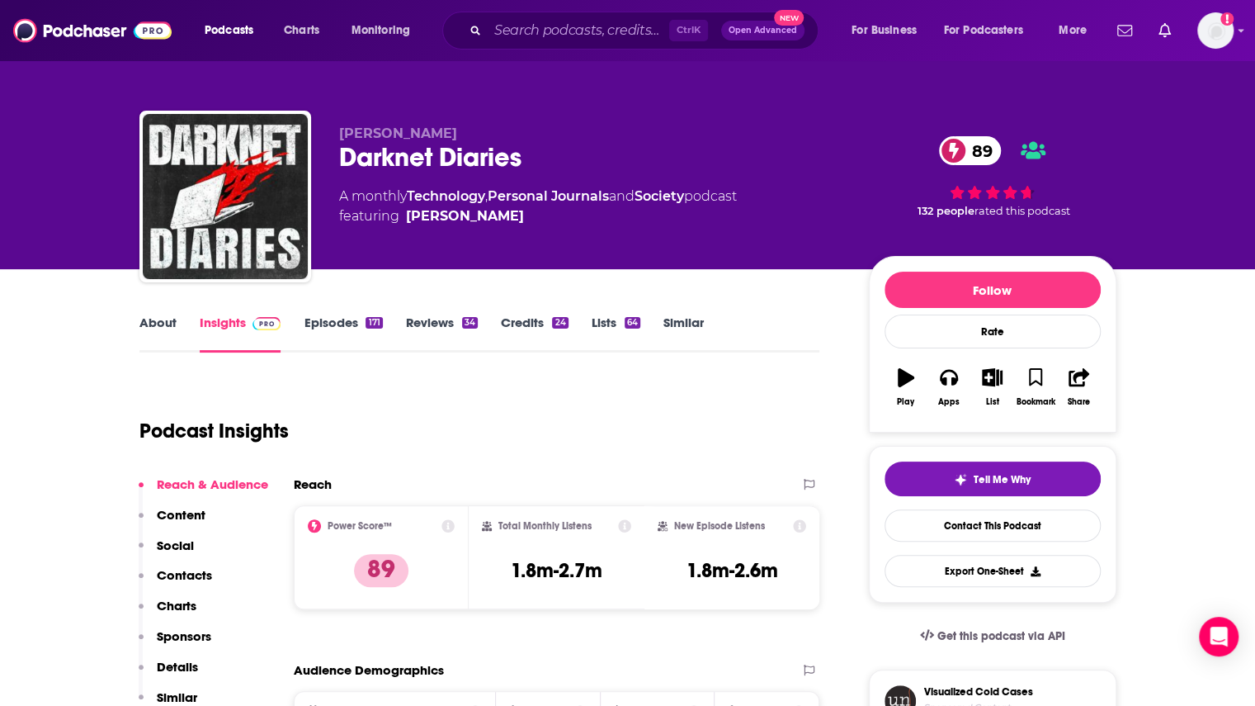
click at [316, 323] on link "Episodes 171" at bounding box center [343, 333] width 78 height 38
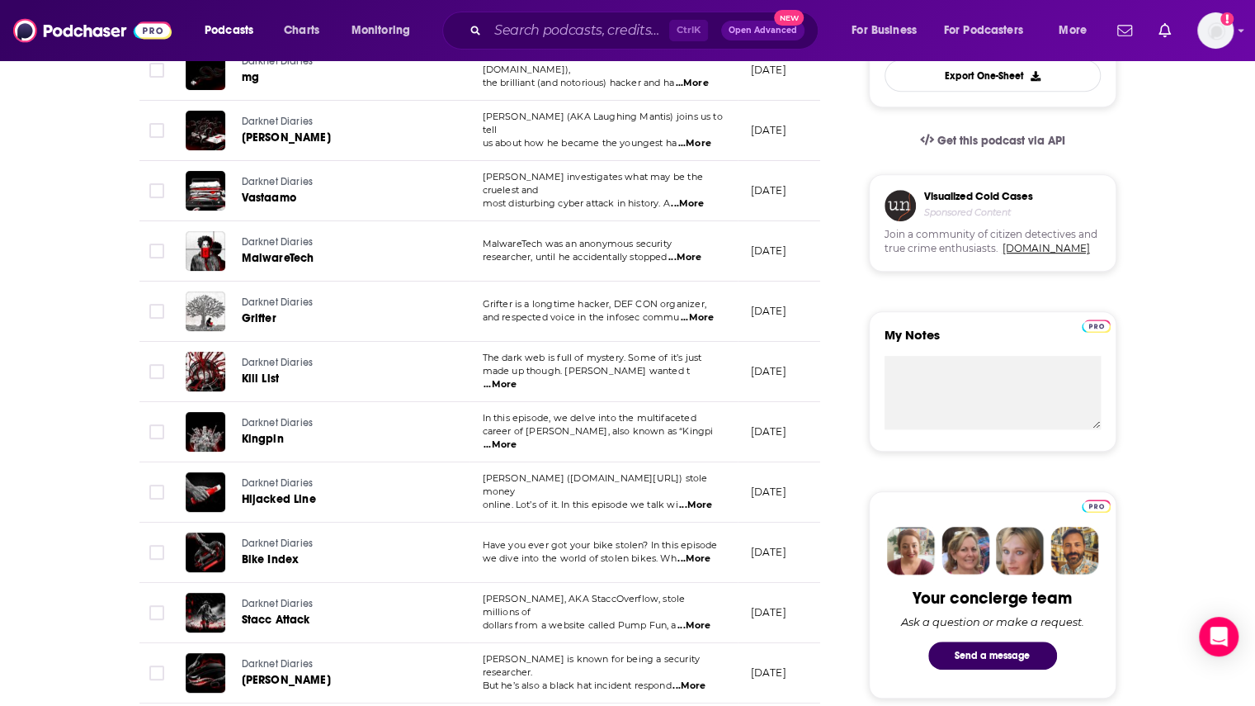
scroll to position [825, 0]
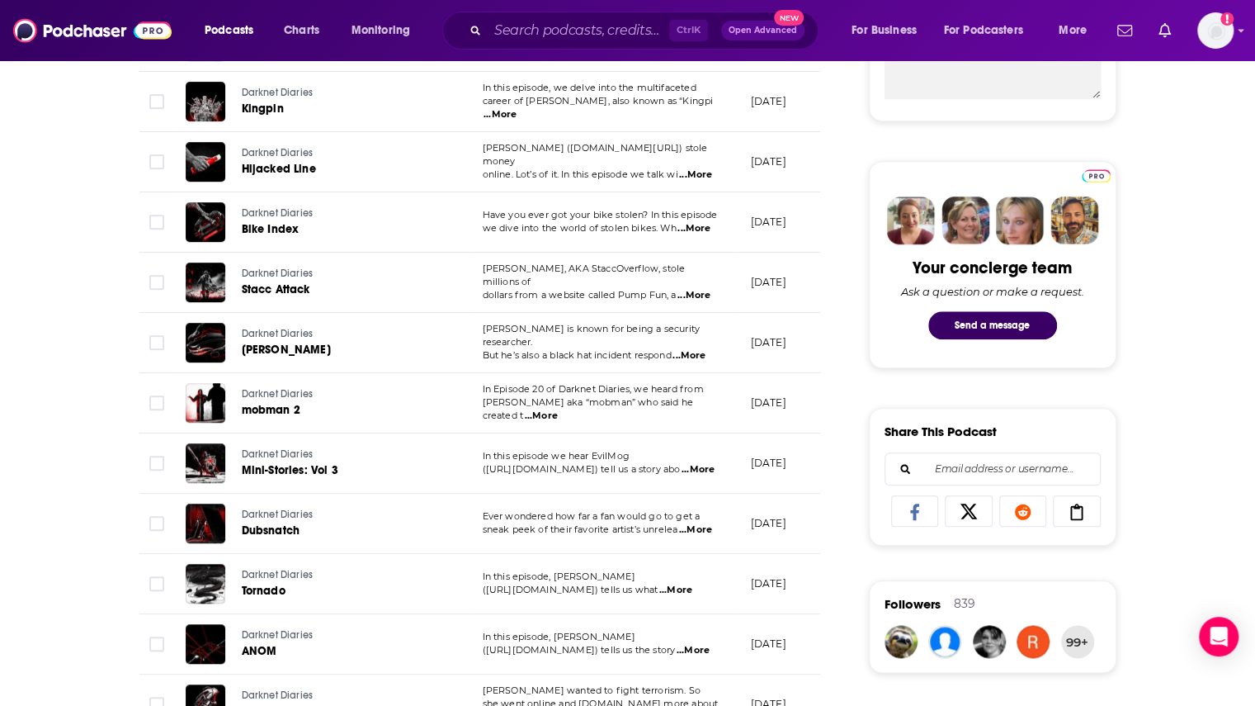
click at [697, 527] on span "...More" at bounding box center [695, 529] width 33 height 13
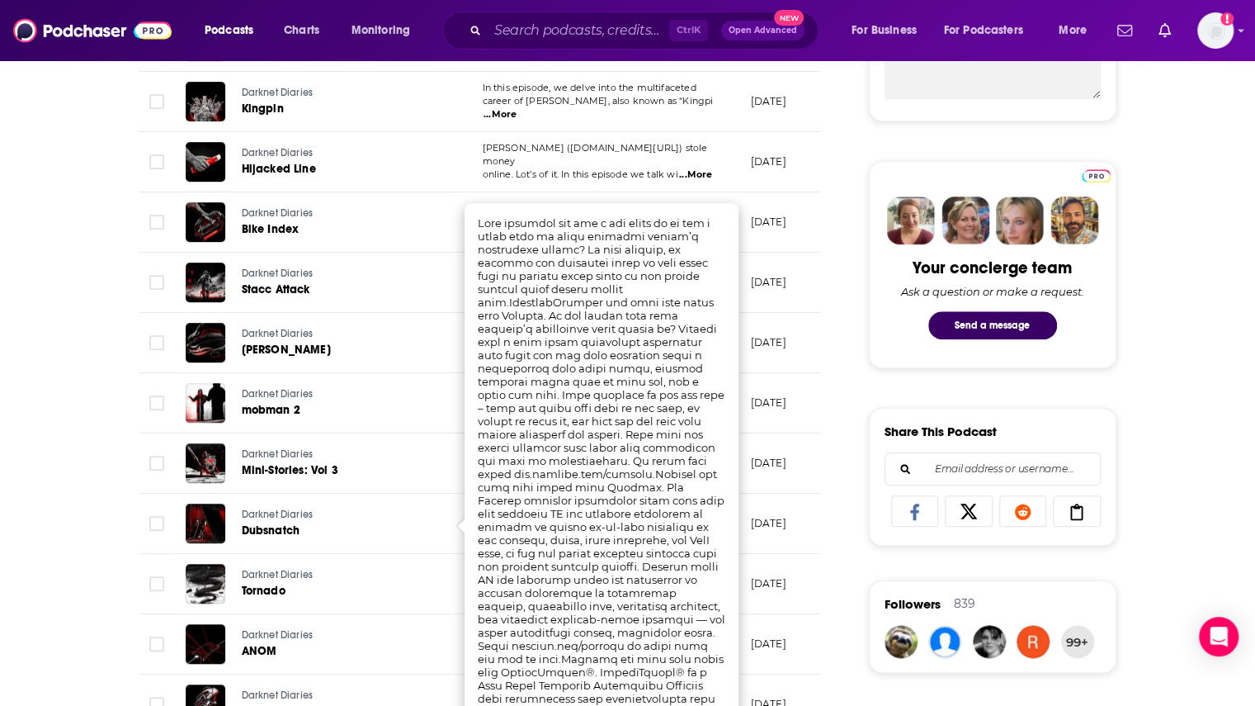
click at [35, 375] on div "About Insights Episodes 171 Reviews 34 Credits 24 Lists 64 Similar Episodes of …" at bounding box center [627, 548] width 1255 height 2209
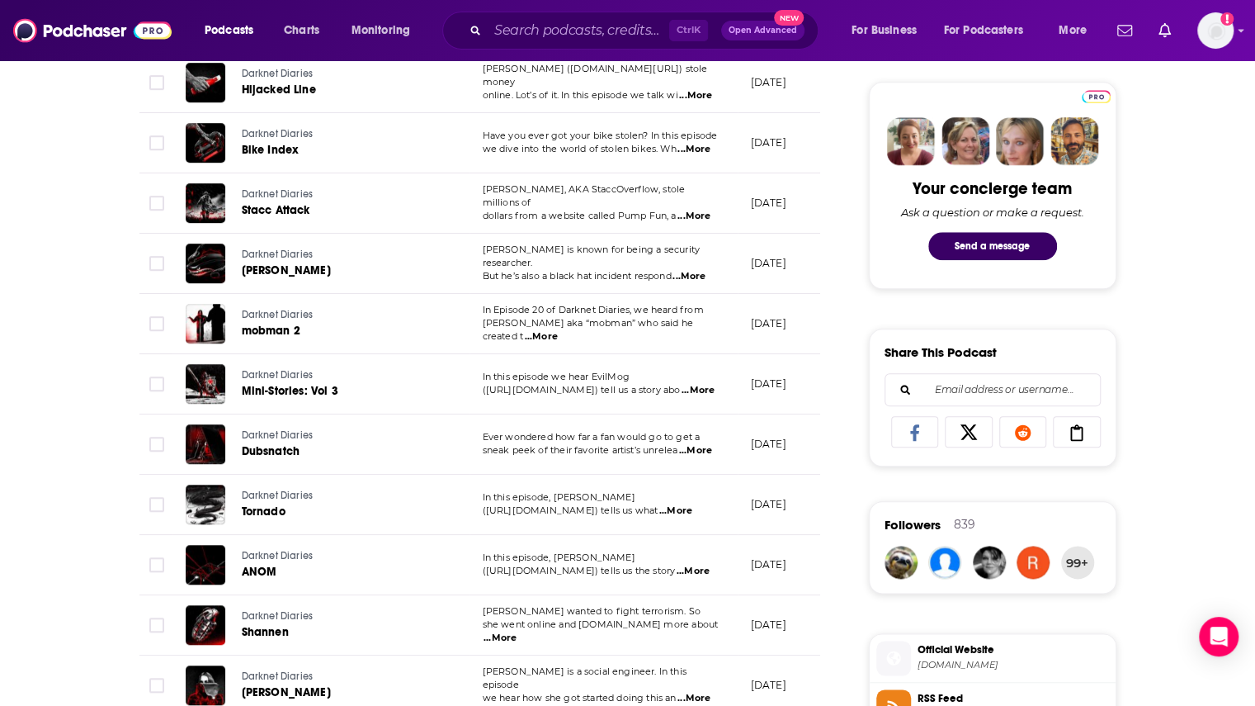
scroll to position [1073, 0]
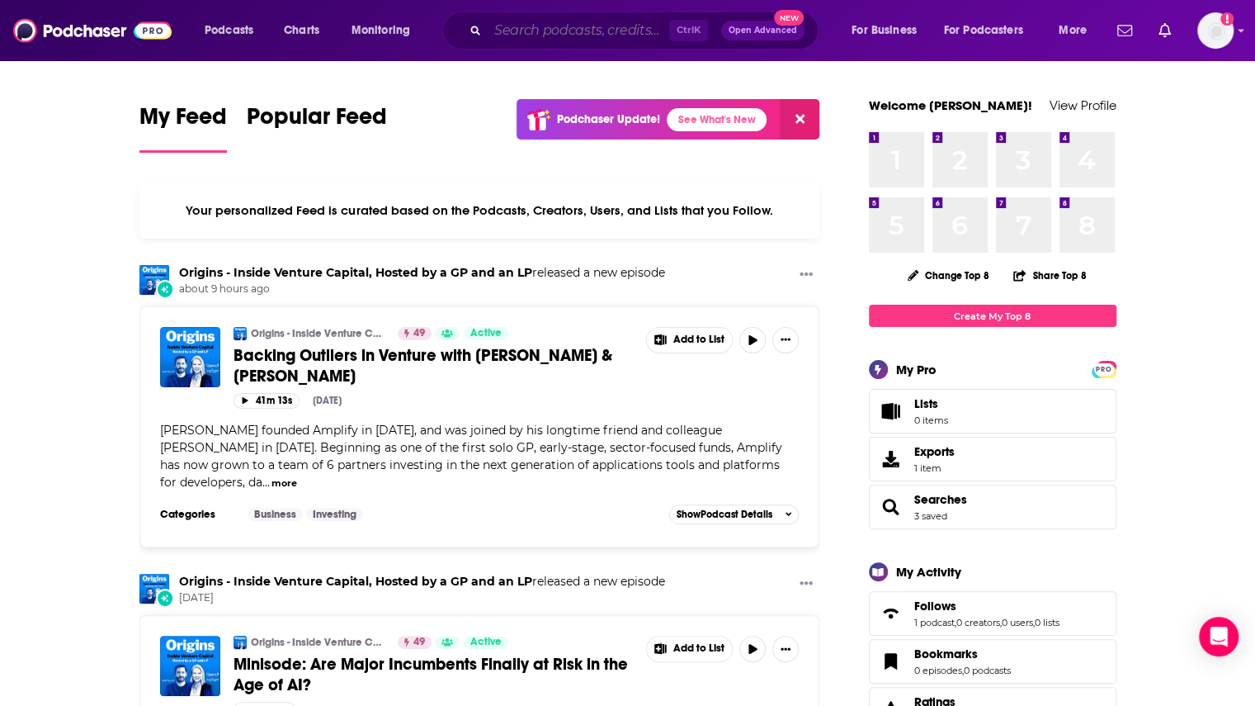
click at [530, 31] on input "Search podcasts, credits, & more..." at bounding box center [579, 30] width 182 height 26
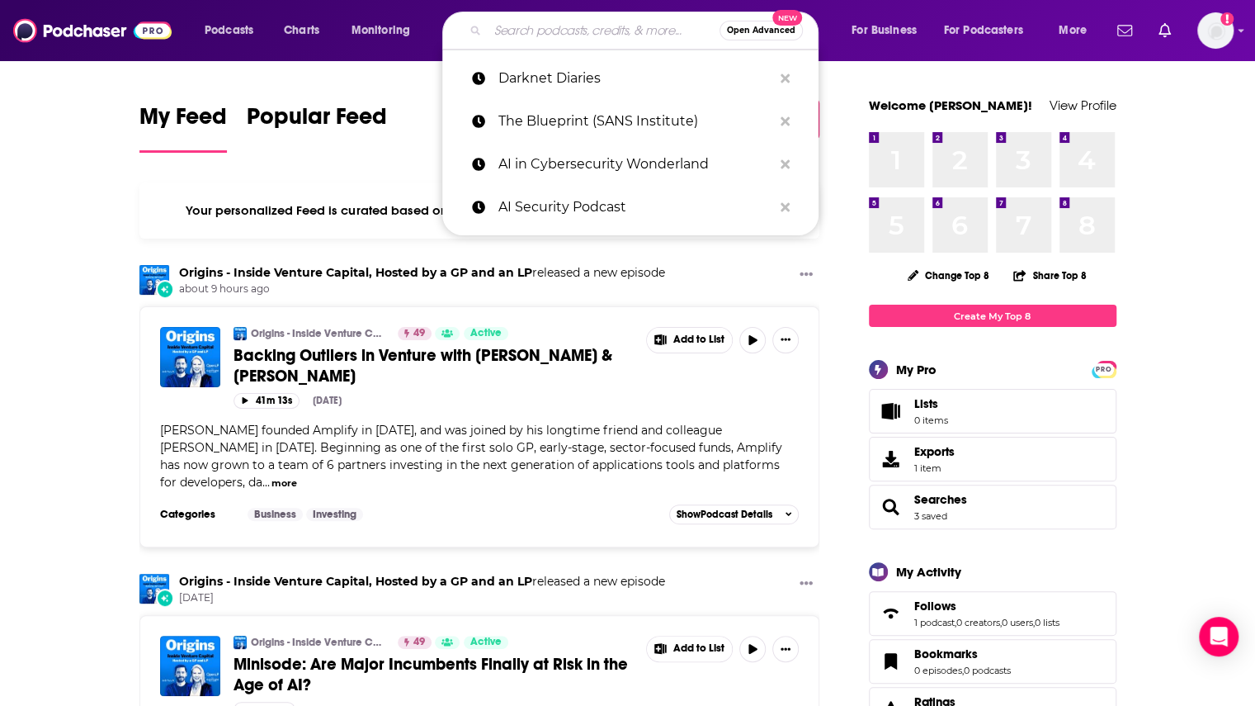
paste input "Risky Business"
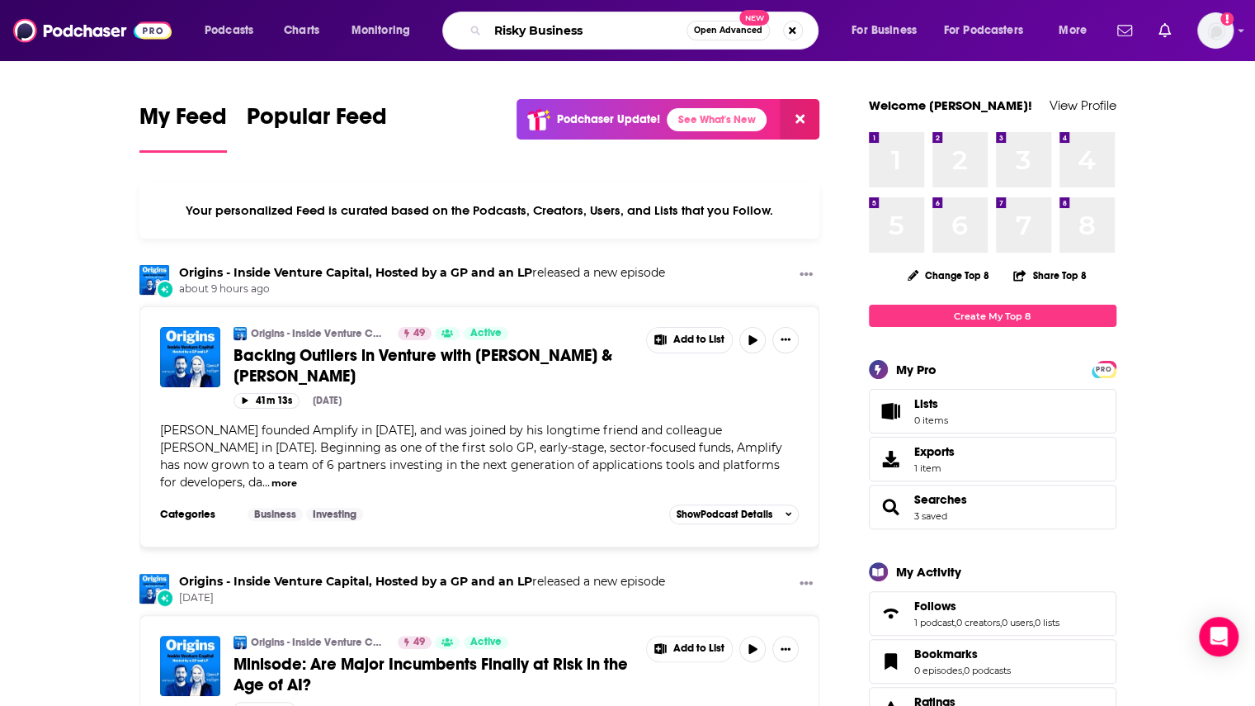
type input "Risky Business"
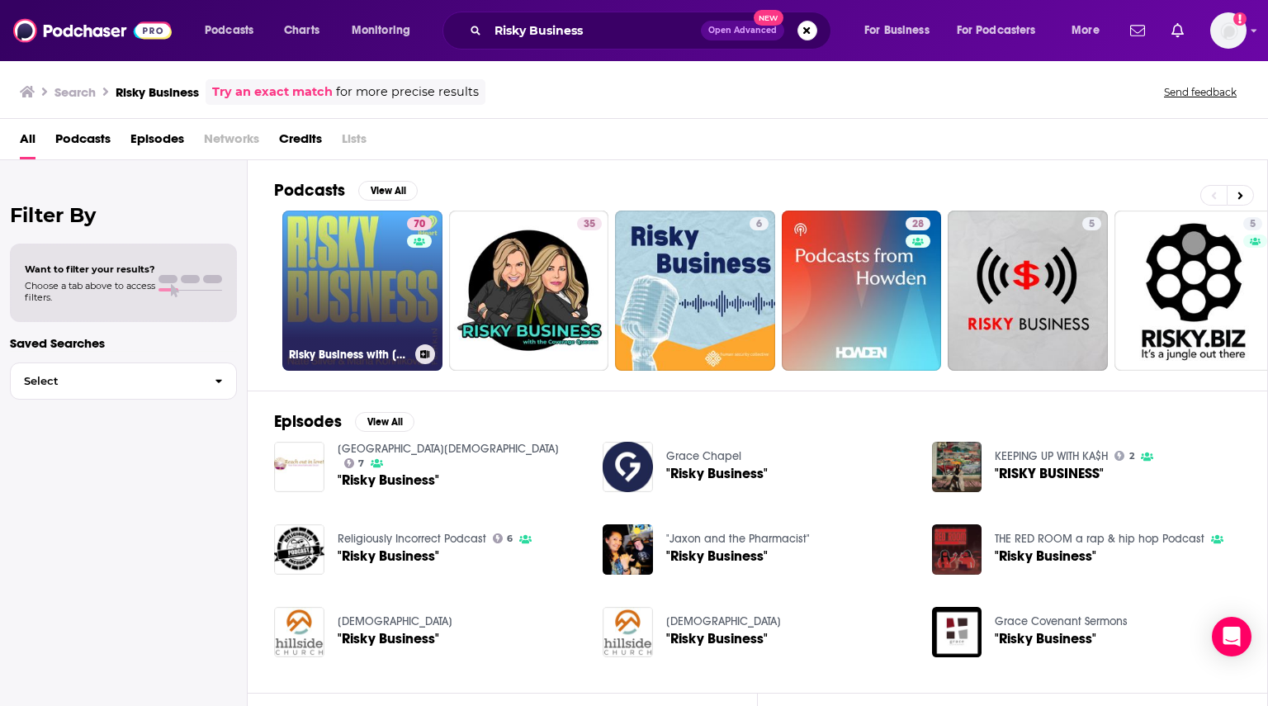
click at [344, 276] on link "70 Risky Business with Nate Silver and Maria Konnikova" at bounding box center [362, 290] width 160 height 160
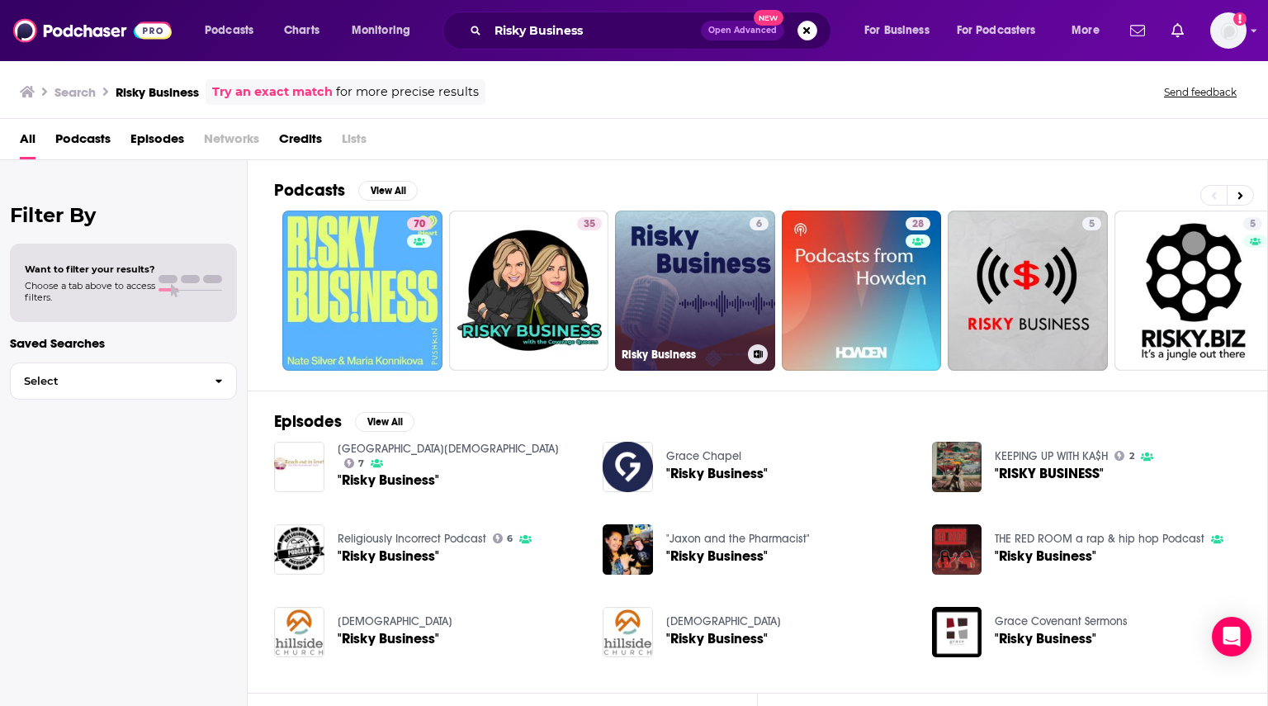
click at [685, 295] on link "6 Risky Business" at bounding box center [695, 290] width 160 height 160
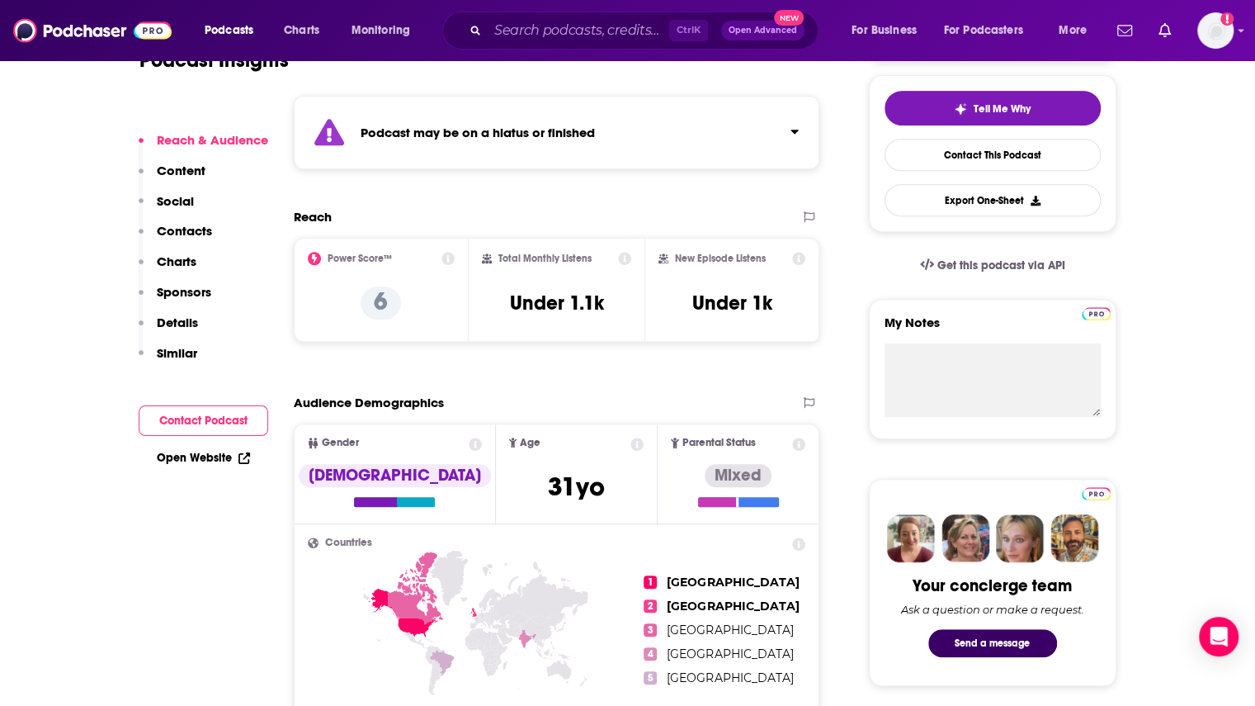
scroll to position [413, 0]
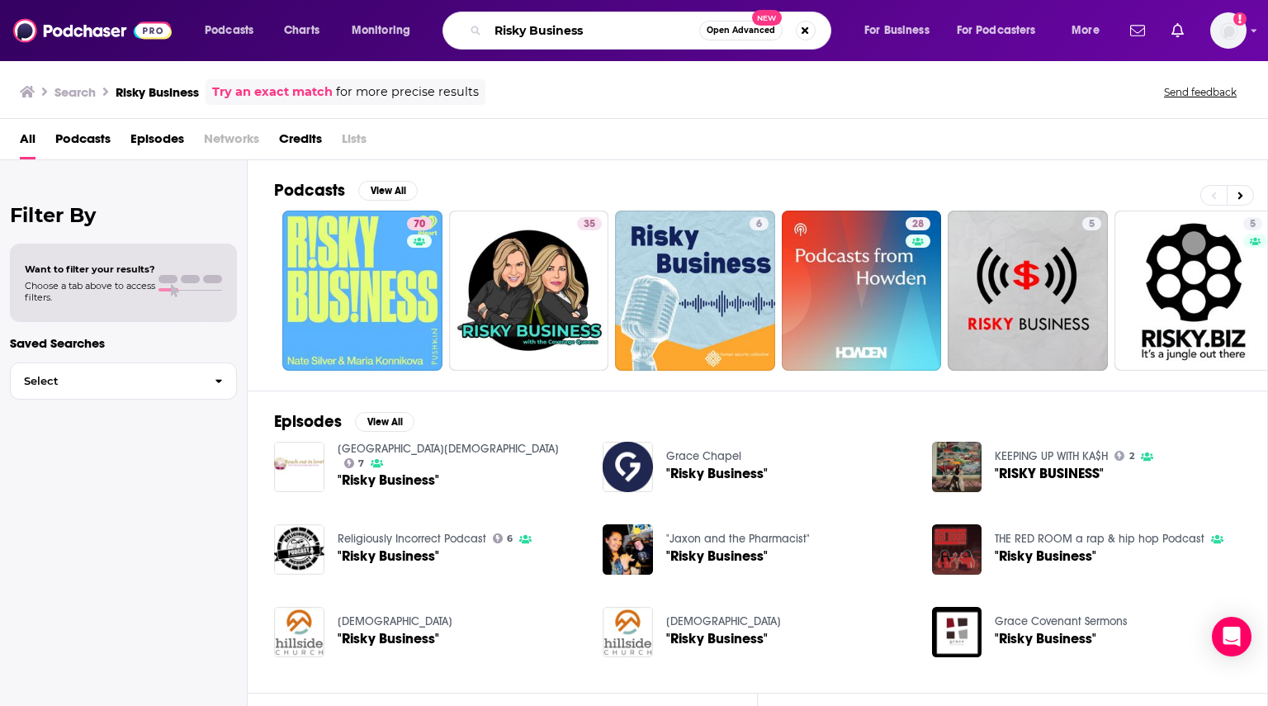
click at [596, 35] on input "Risky Business" at bounding box center [593, 30] width 211 height 26
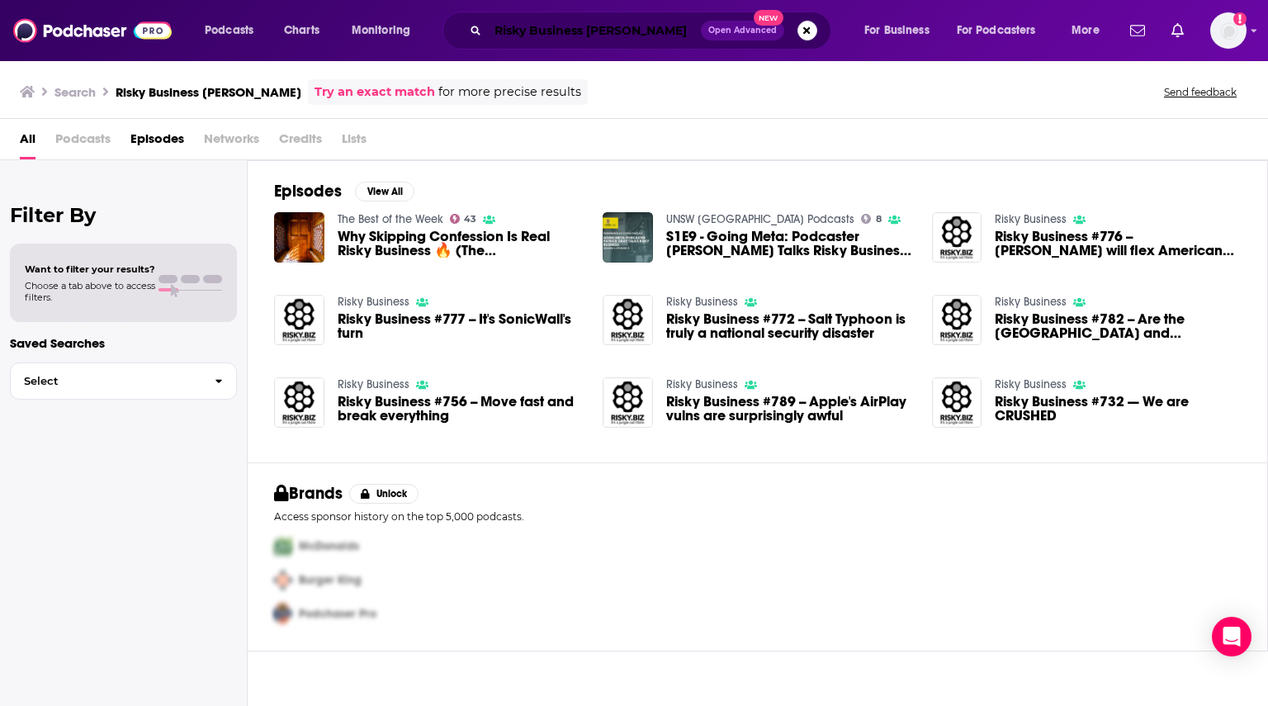
click at [569, 35] on input "Risky Business patrick" at bounding box center [594, 30] width 213 height 26
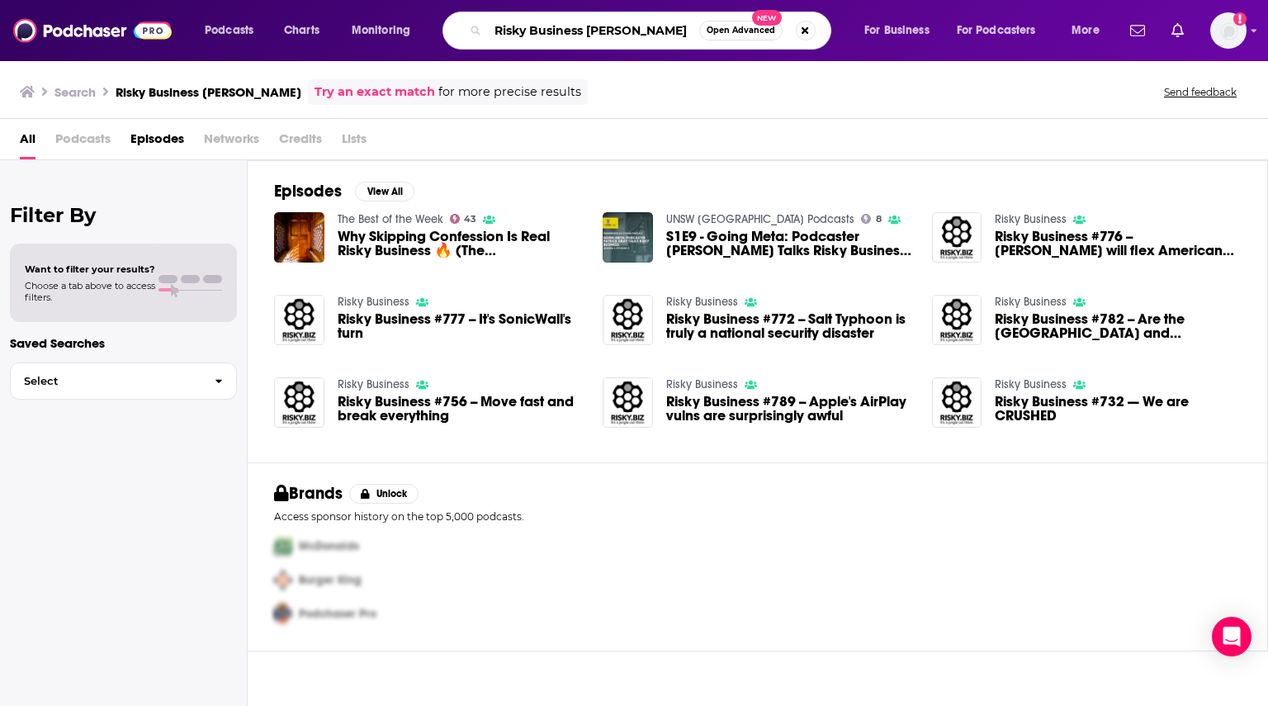
paste input "lletin Podcast"
type input "Risky Bulletin Podcast"
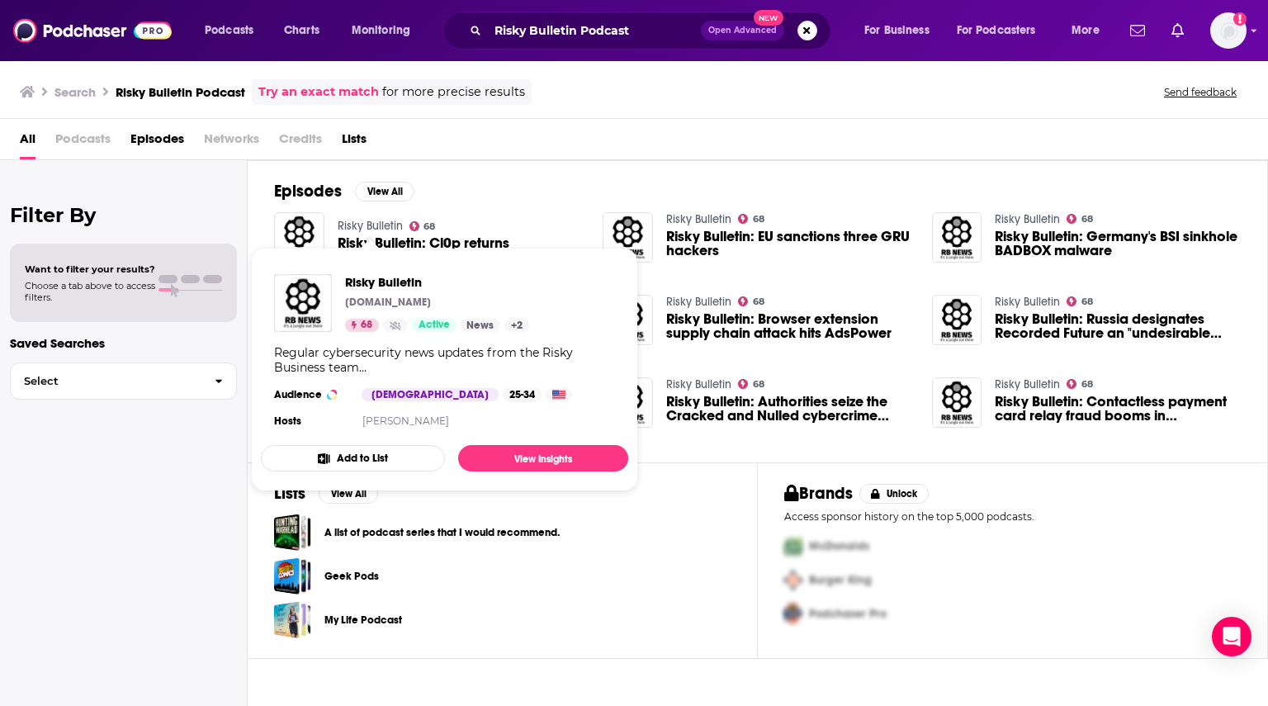
click at [369, 221] on link "Risky Bulletin" at bounding box center [370, 226] width 65 height 14
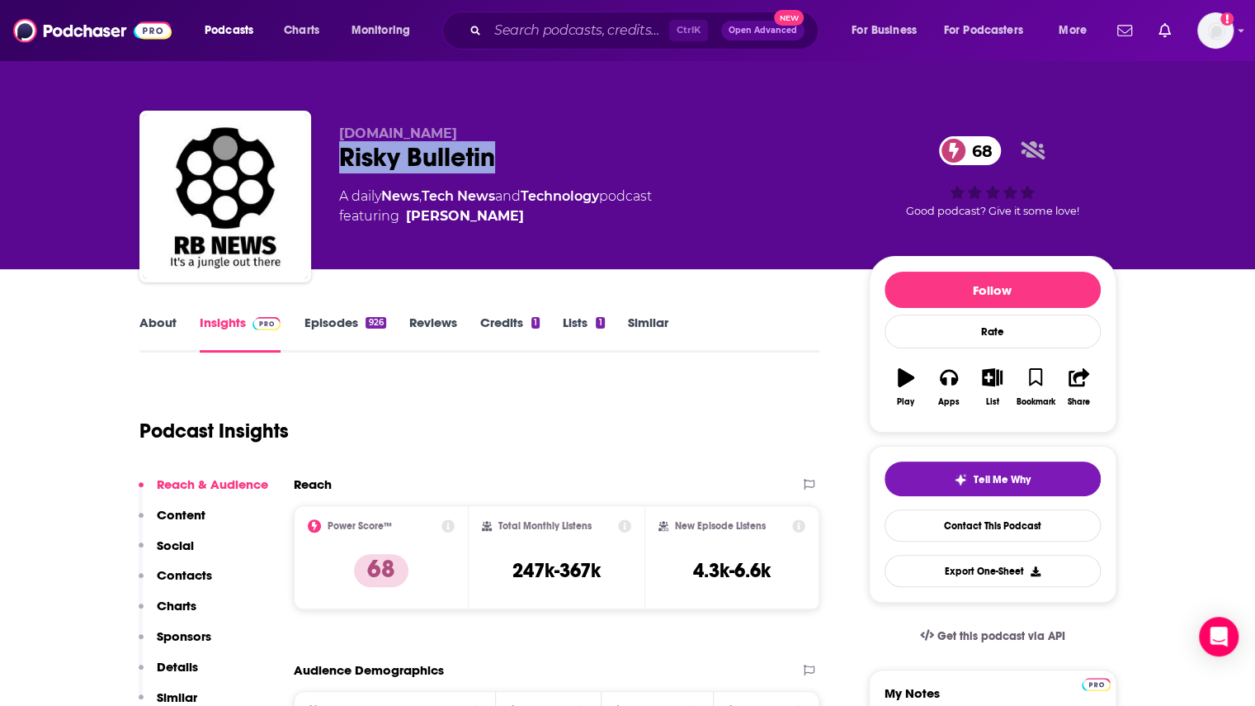
drag, startPoint x: 513, startPoint y: 156, endPoint x: 343, endPoint y: 151, distance: 170.1
click at [343, 151] on div "Risky Bulletin 68" at bounding box center [590, 157] width 503 height 32
copy h2 "Risky Bulletin"
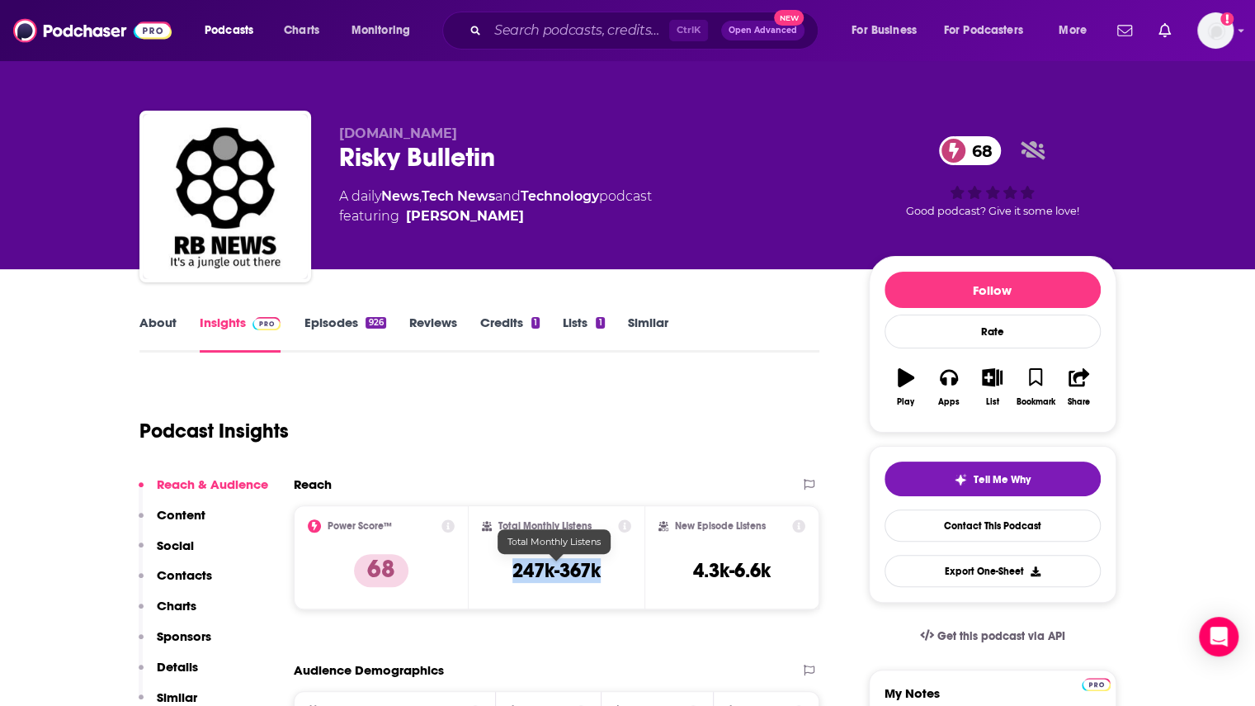
drag, startPoint x: 505, startPoint y: 559, endPoint x: 599, endPoint y: 569, distance: 94.6
click at [599, 569] on div "Total Monthly Listens 247k-367k" at bounding box center [556, 557] width 149 height 76
copy h3 "247k-367k"
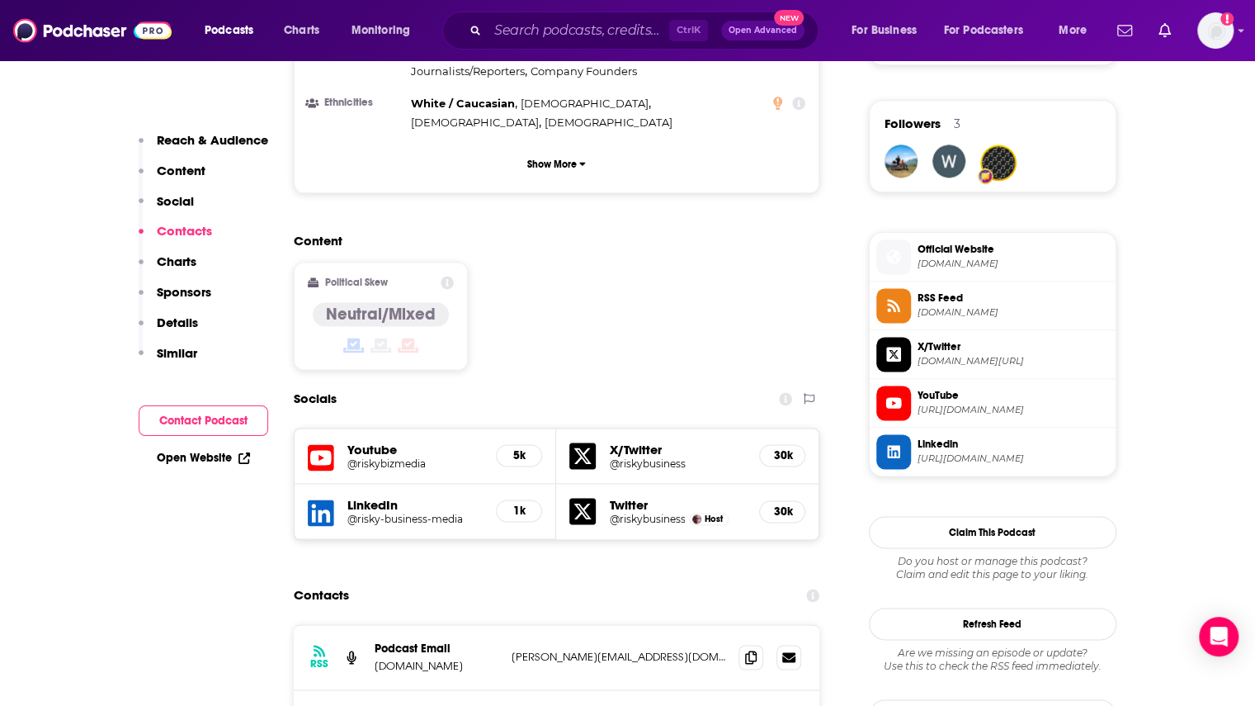
scroll to position [1485, 0]
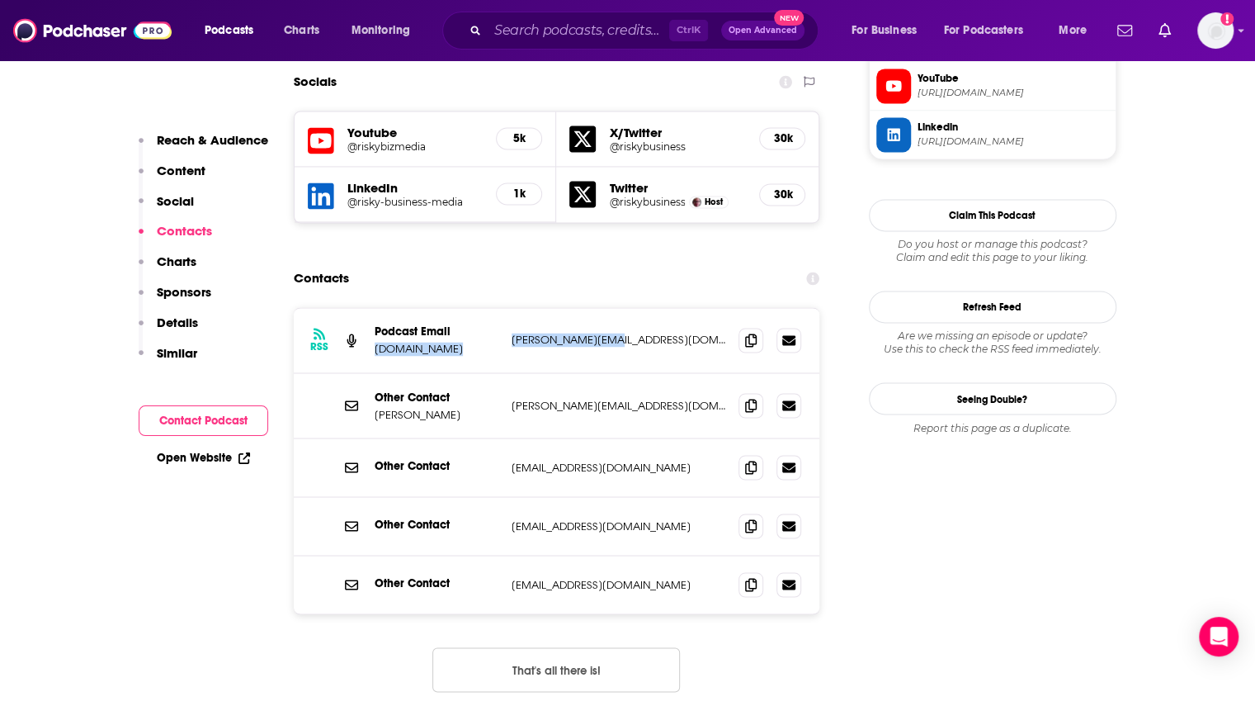
drag, startPoint x: 497, startPoint y: 231, endPoint x: 622, endPoint y: 241, distance: 125.8
click at [0, 0] on div "Podcast Email Risky.biz patrick@risky.biz patrick@risky.biz" at bounding box center [0, 0] width 0 height 0
click at [622, 333] on p "patrick@risky.biz" at bounding box center [619, 340] width 215 height 14
drag, startPoint x: 619, startPoint y: 483, endPoint x: 506, endPoint y: 486, distance: 113.1
click at [506, 555] on div "Other Contact editorial@risky.biz editorial@risky.biz" at bounding box center [557, 584] width 527 height 58
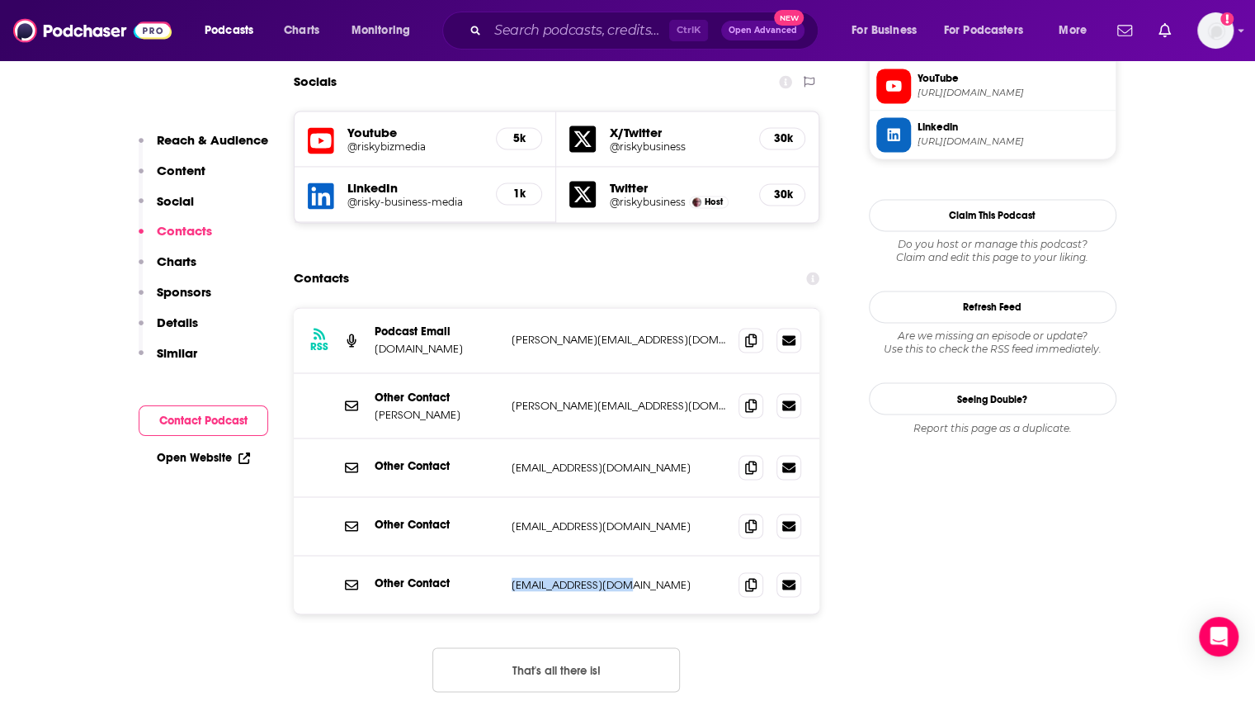
copy p "editorial@risky.biz"
drag, startPoint x: 583, startPoint y: 299, endPoint x: 508, endPoint y: 307, distance: 74.7
click at [508, 373] on div "Other Contact Tom Uren tom@risky.biz tom@risky.biz" at bounding box center [557, 405] width 527 height 65
copy p "tom@risky.biz"
click at [607, 333] on p "patrick@risky.biz" at bounding box center [619, 340] width 215 height 14
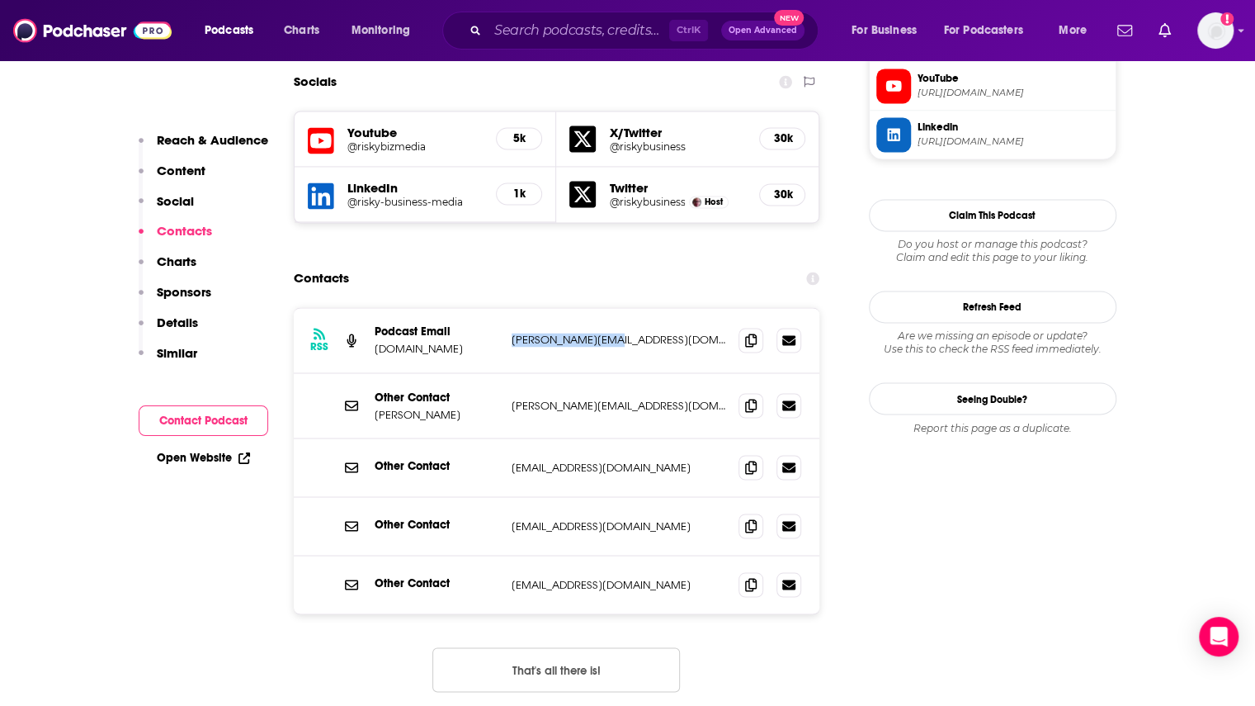
drag, startPoint x: 626, startPoint y: 237, endPoint x: 512, endPoint y: 240, distance: 113.9
click at [512, 333] on p "patrick@risky.biz" at bounding box center [619, 340] width 215 height 14
copy p "patrick@risky.biz"
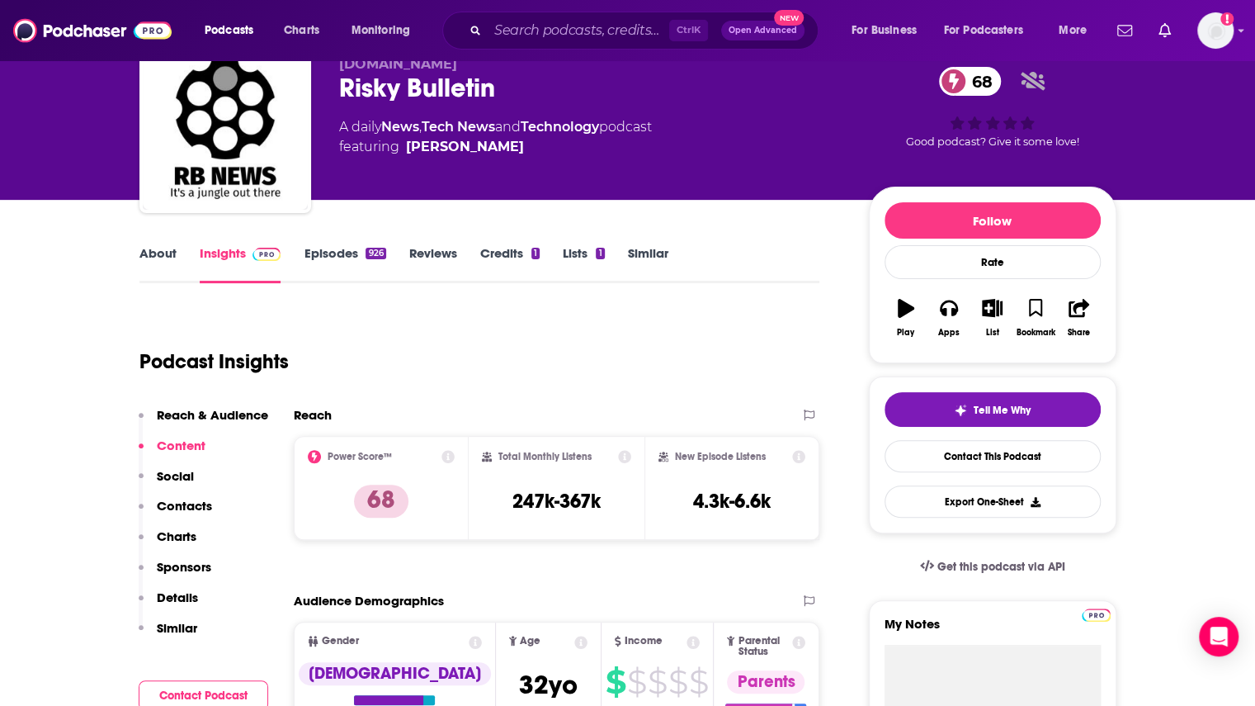
scroll to position [0, 0]
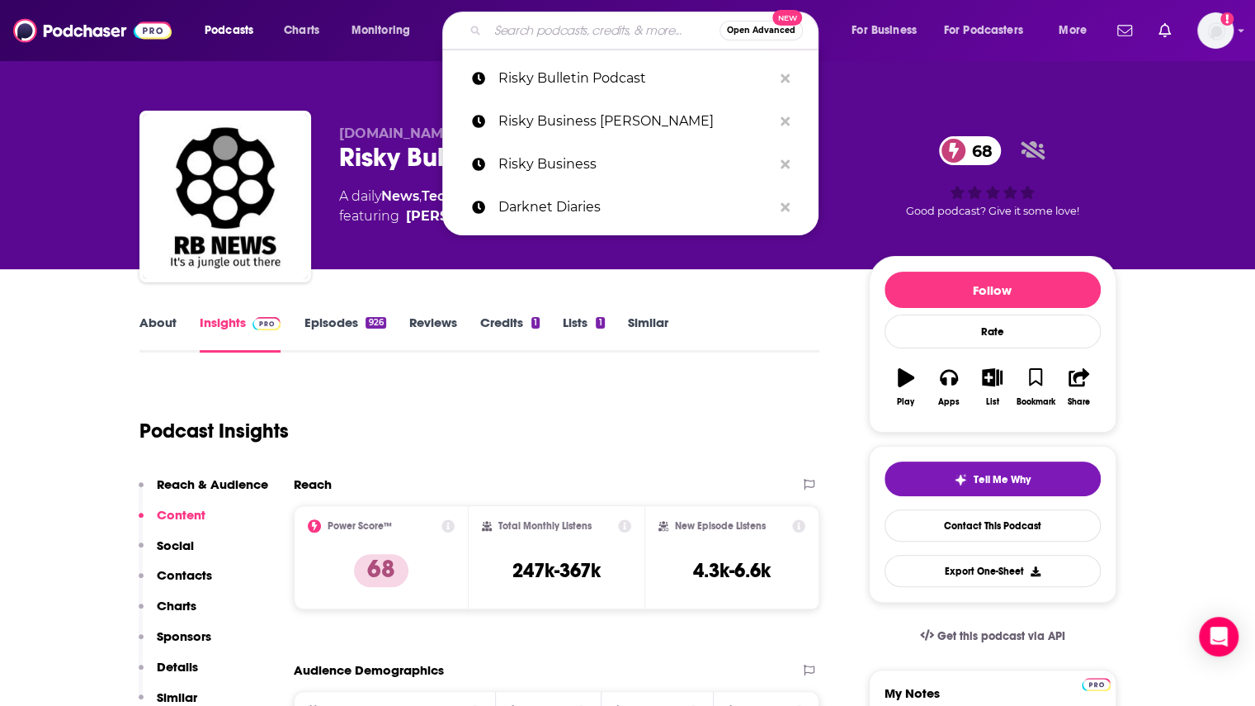
click at [521, 35] on input "Search podcasts, credits, & more..." at bounding box center [604, 30] width 232 height 26
paste input "Good Robot"
type input "Good Robot"
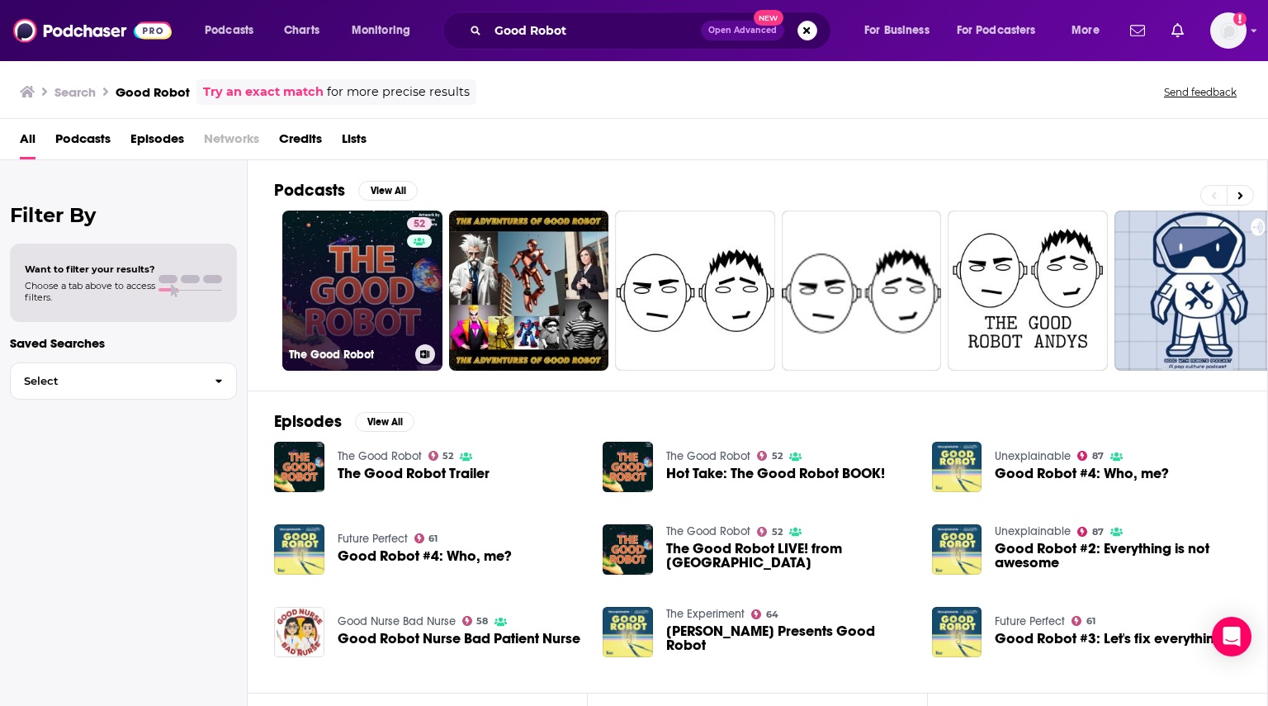
click at [371, 287] on link "52 The Good Robot" at bounding box center [362, 290] width 160 height 160
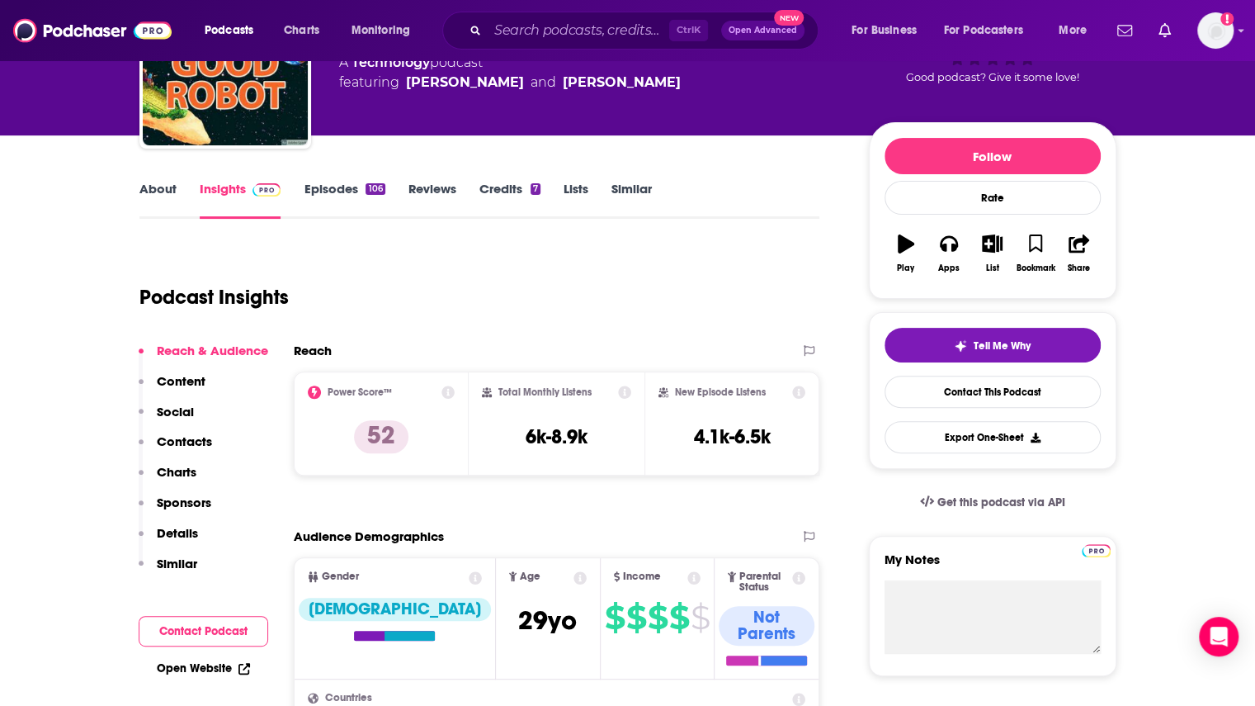
scroll to position [83, 0]
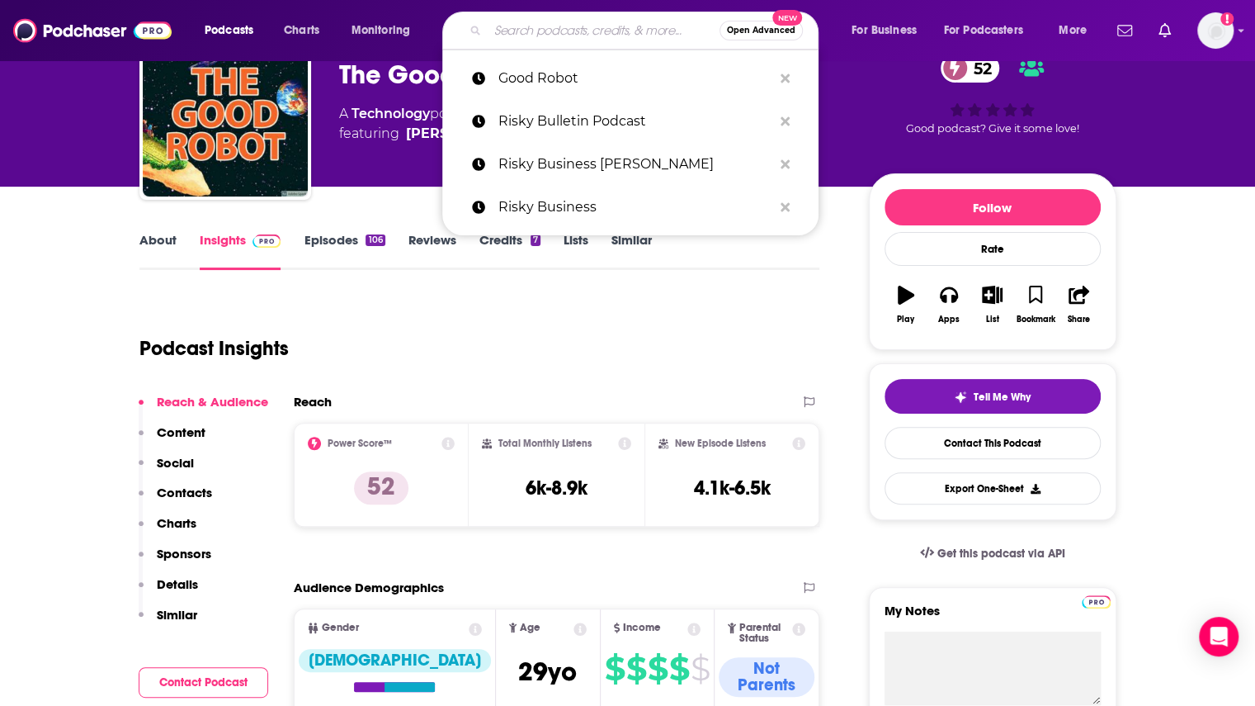
click at [520, 34] on input "Search podcasts, credits, & more..." at bounding box center [604, 30] width 232 height 26
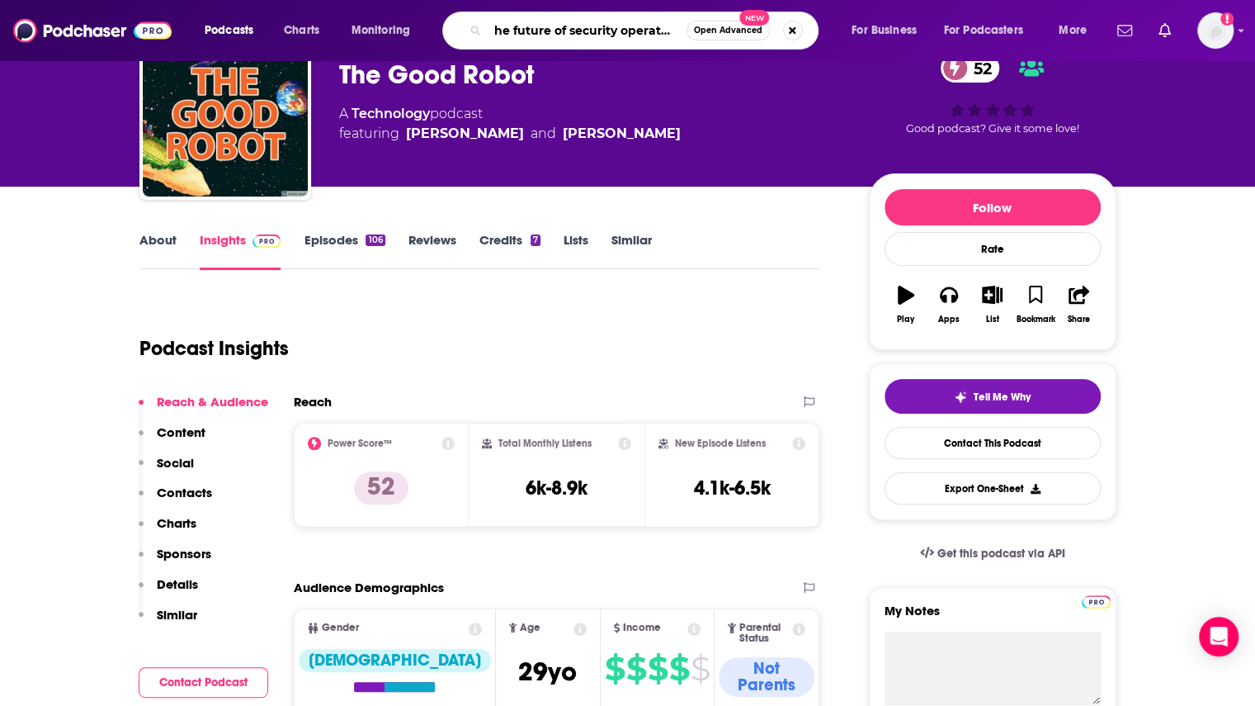
type input "the future of security operations"
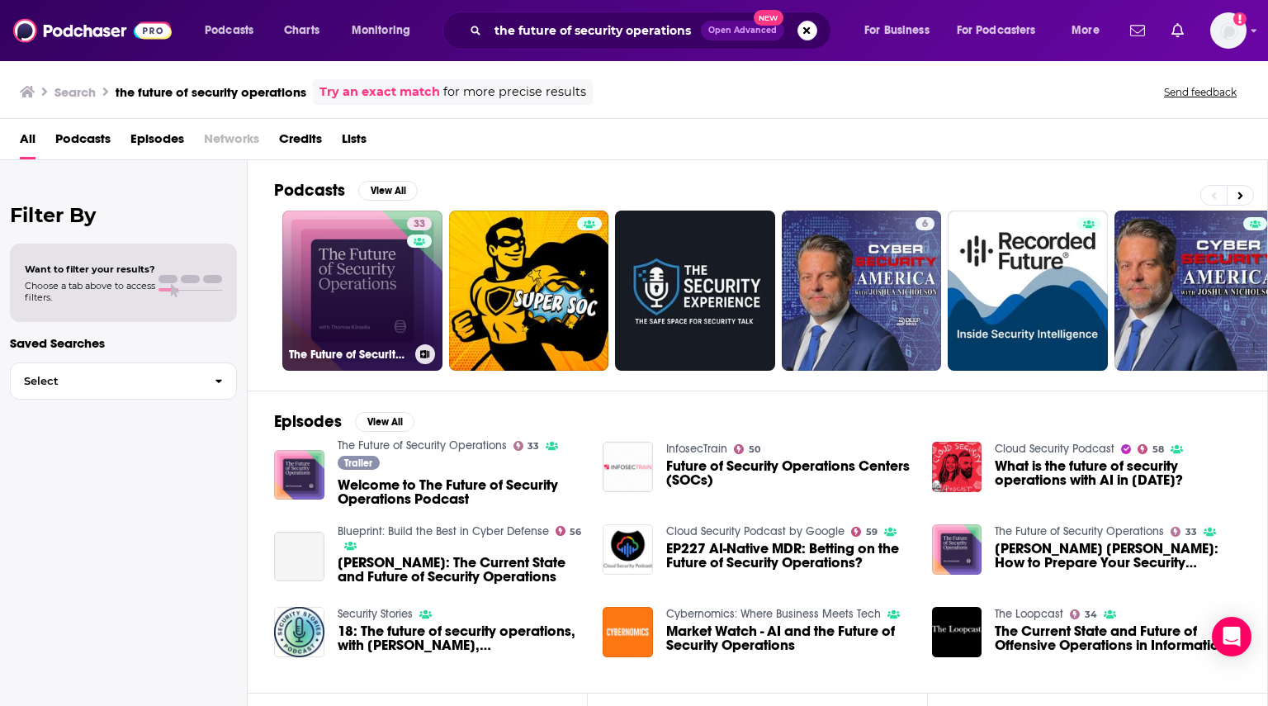
click at [369, 318] on link "33 The Future of Security Operations" at bounding box center [362, 290] width 160 height 160
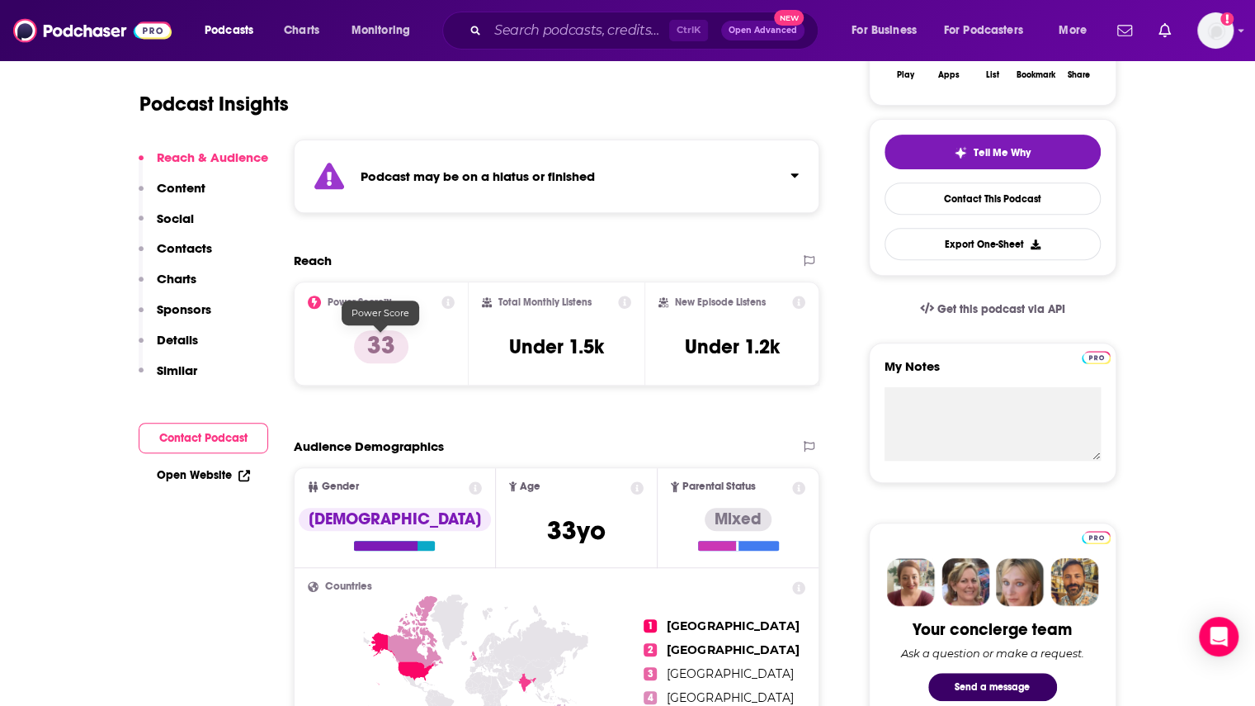
scroll to position [248, 0]
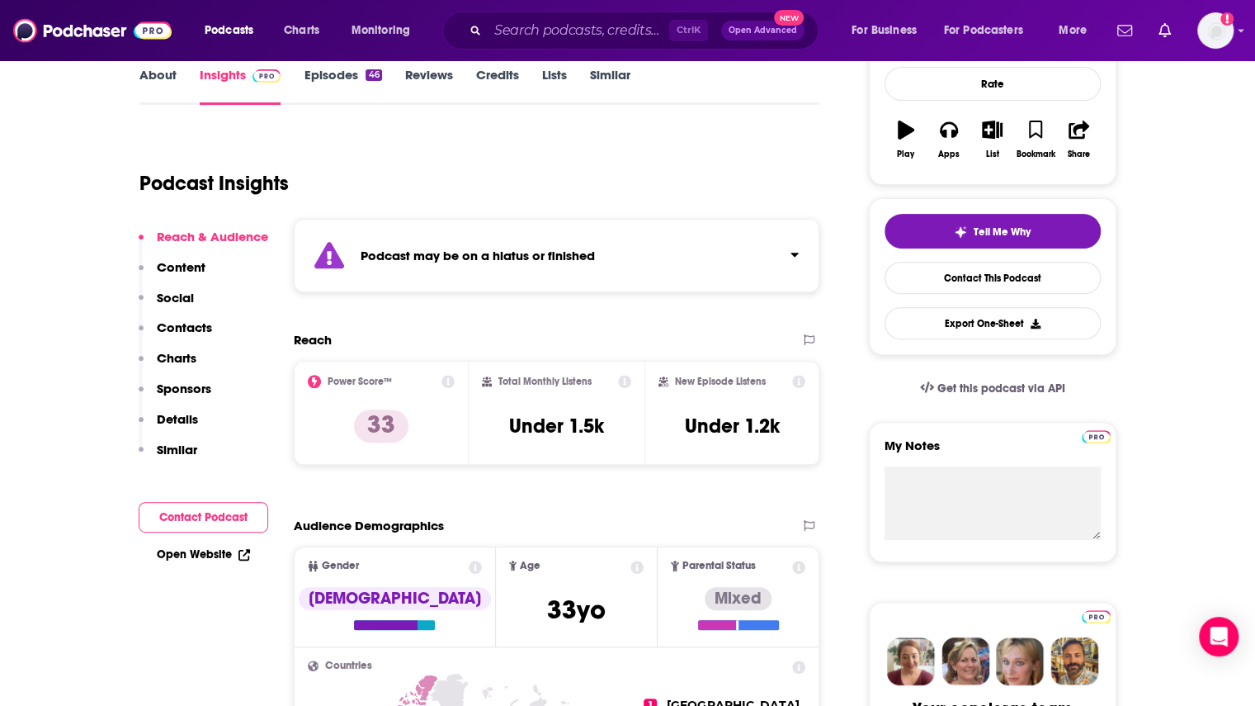
click at [342, 76] on link "Episodes 46" at bounding box center [343, 86] width 78 height 38
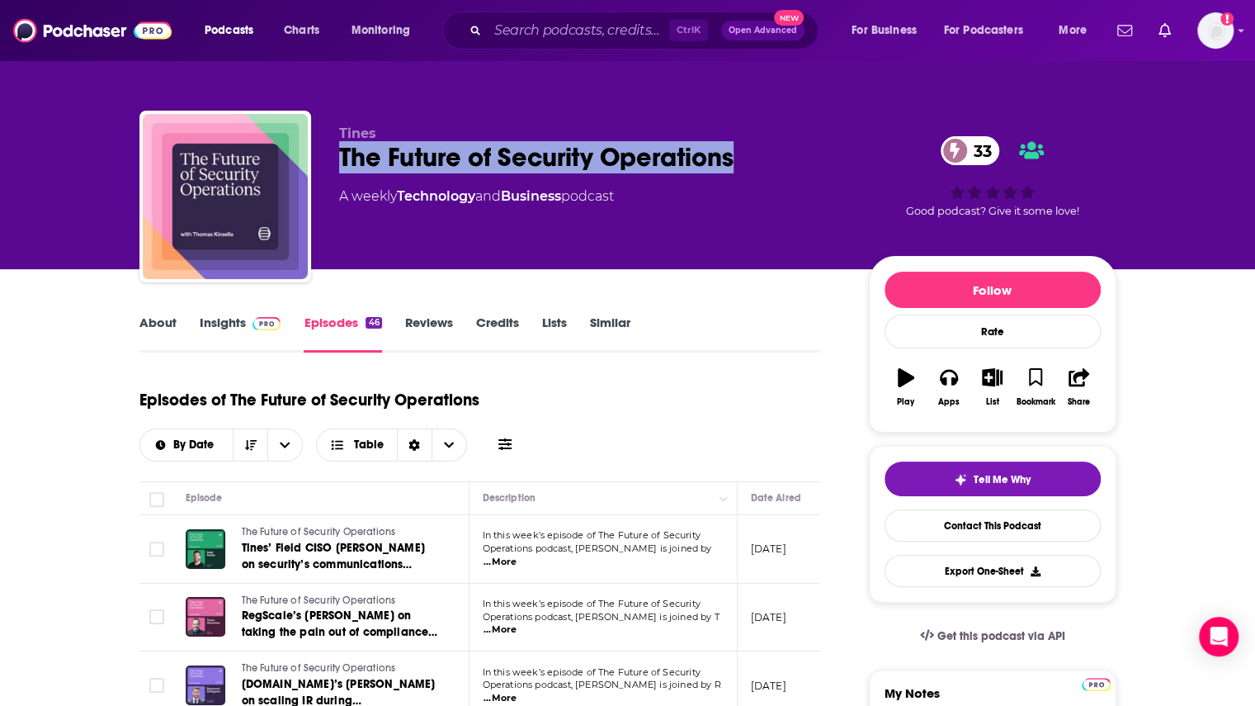
drag, startPoint x: 337, startPoint y: 162, endPoint x: 764, endPoint y: 161, distance: 427.5
click at [764, 161] on div "Tines The Future of Security Operations 33 A weekly Technology and Business pod…" at bounding box center [627, 200] width 977 height 178
copy h2 "The Future of Security Operations"
click at [224, 327] on link "Insights" at bounding box center [241, 333] width 82 height 38
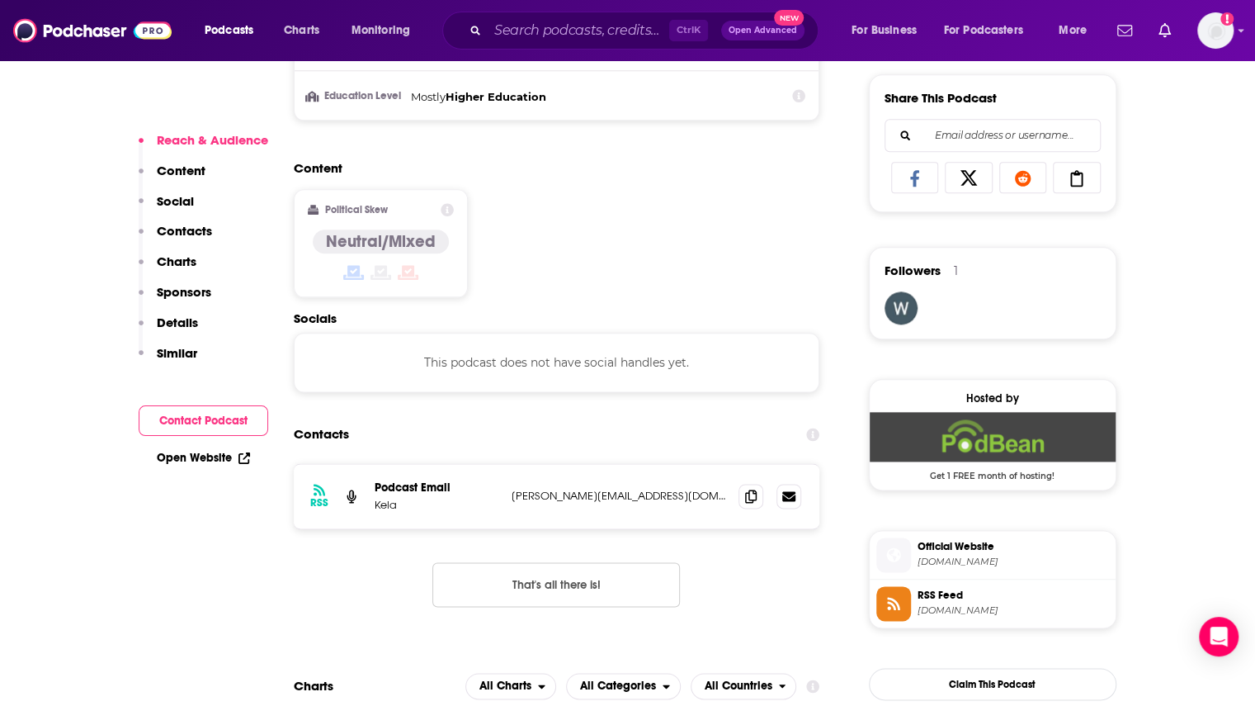
scroll to position [1155, 0]
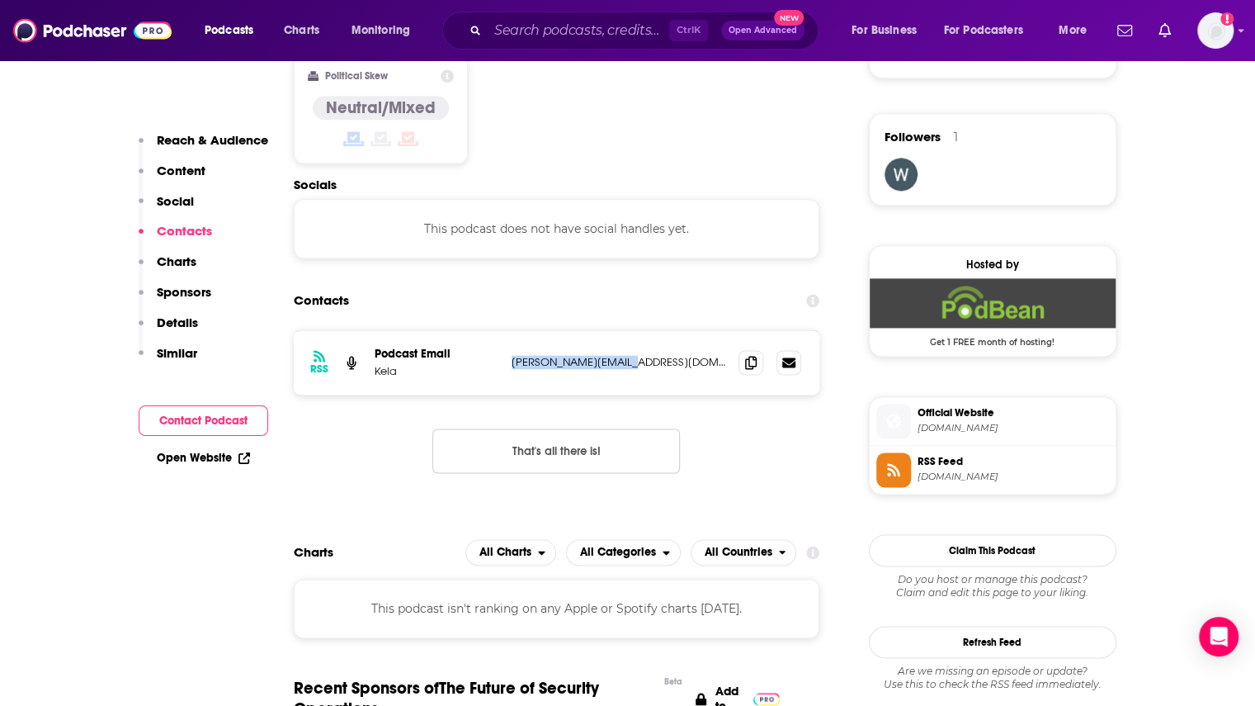
drag, startPoint x: 621, startPoint y: 363, endPoint x: 510, endPoint y: 358, distance: 110.7
click at [510, 358] on div "RSS Podcast Email Kela emilia@frontlines.io emilia@frontlines.io" at bounding box center [557, 362] width 527 height 64
copy p "[PERSON_NAME][EMAIL_ADDRESS][DOMAIN_NAME]"
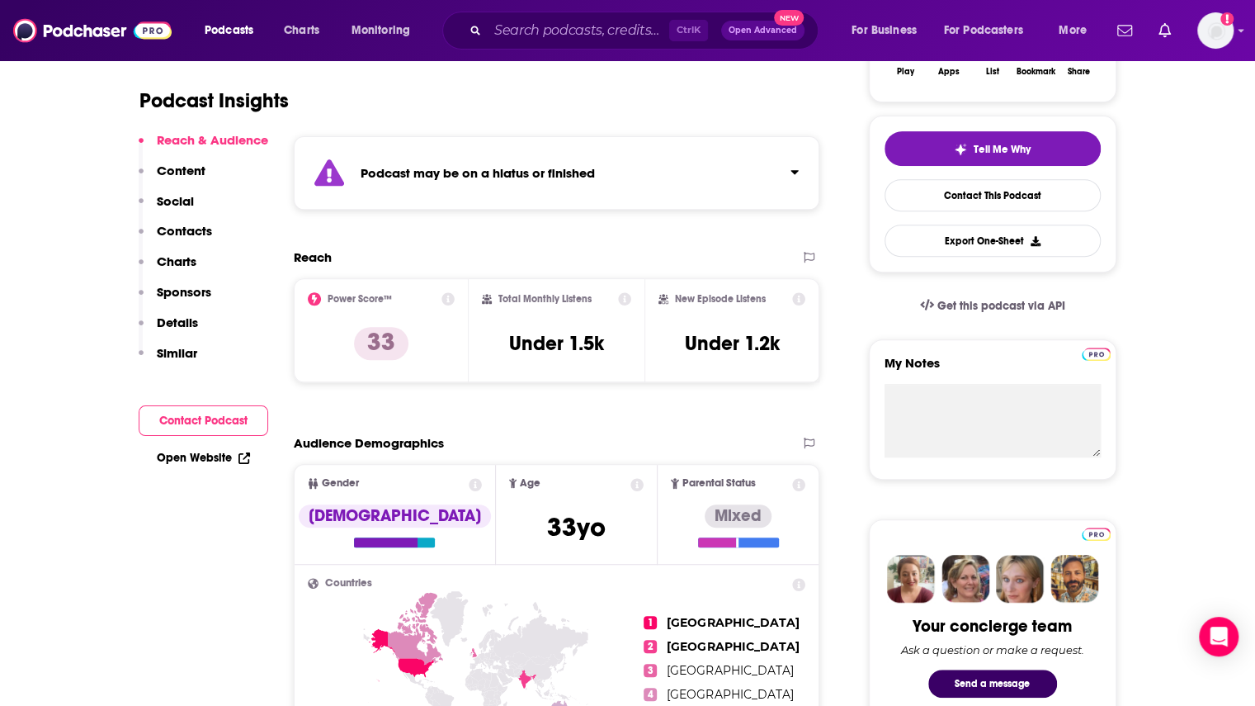
scroll to position [0, 0]
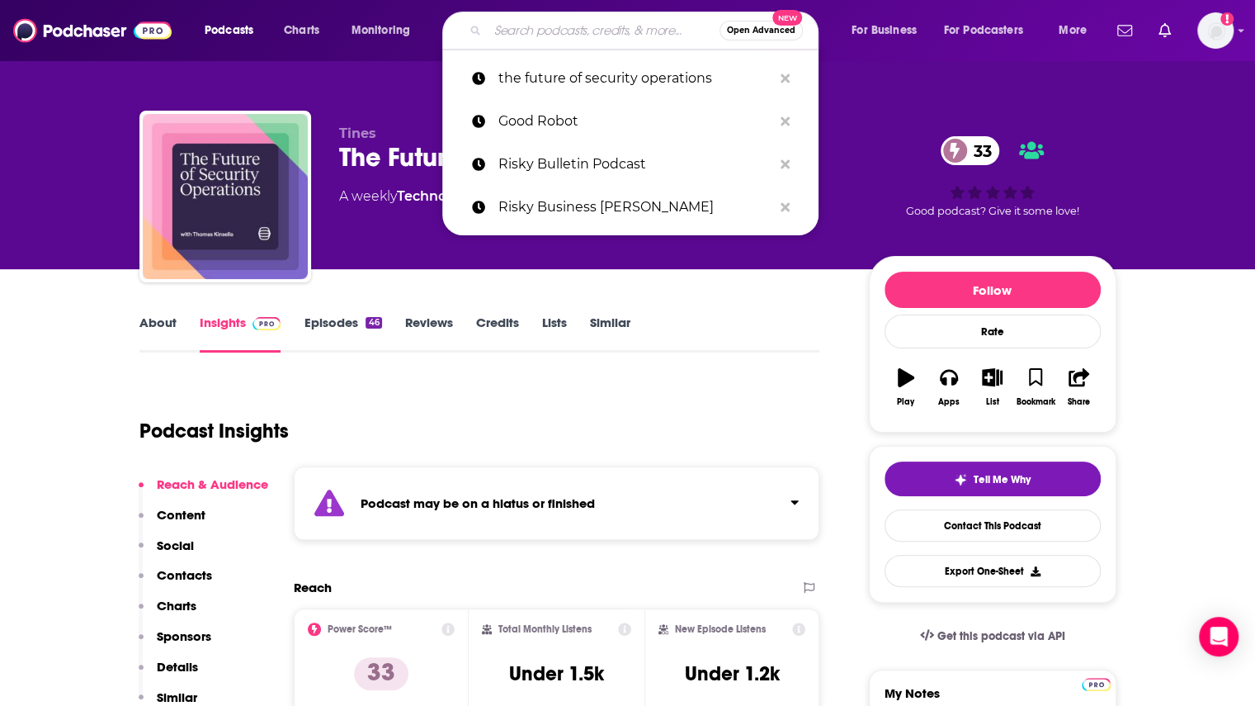
click at [555, 36] on input "Search podcasts, credits, & more..." at bounding box center [604, 30] width 232 height 26
paste input "The MLSecOps Podcast"
type input "The MLSecOps Podcast"
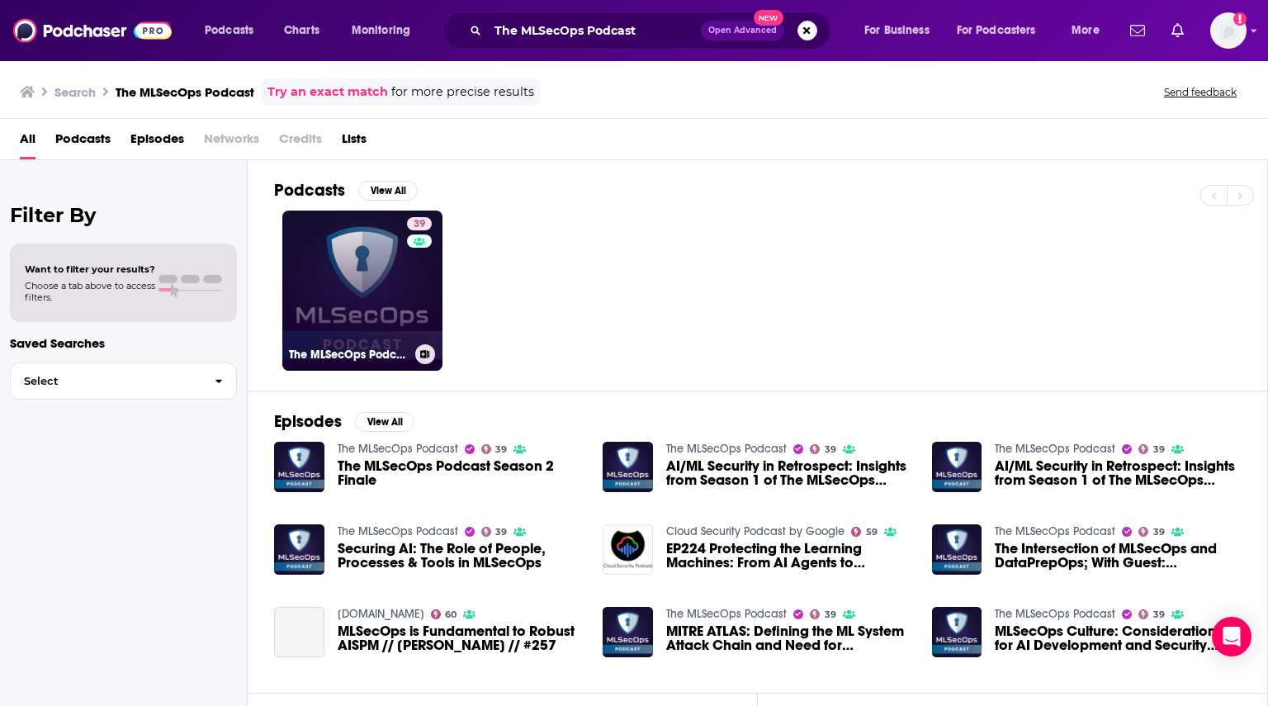
click at [404, 303] on link "39 The MLSecOps Podcast" at bounding box center [362, 290] width 160 height 160
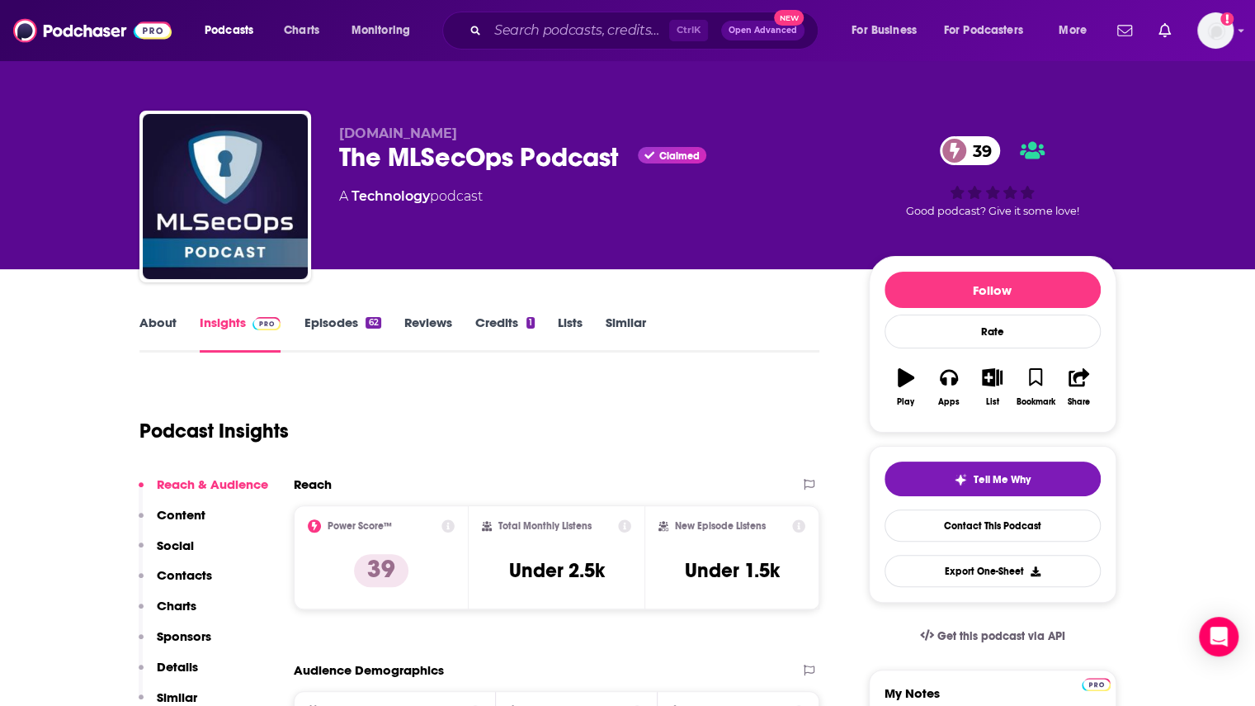
click at [343, 328] on link "Episodes 62" at bounding box center [342, 333] width 77 height 38
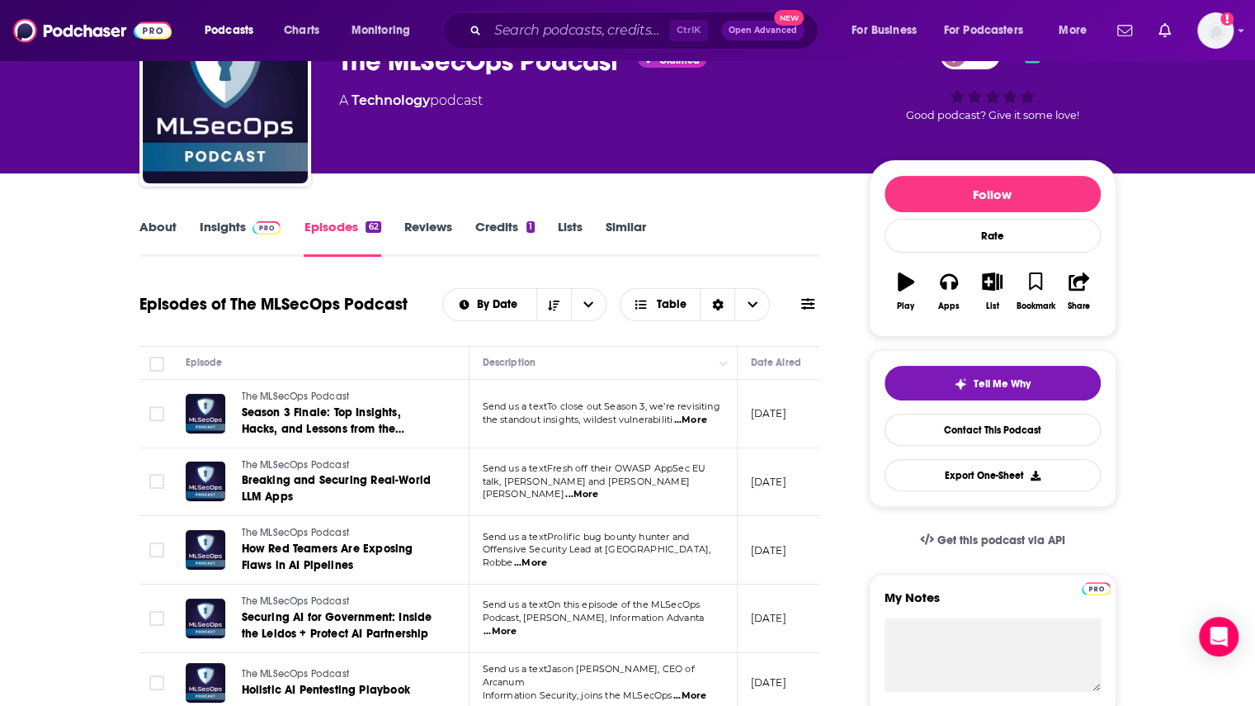
scroll to position [83, 0]
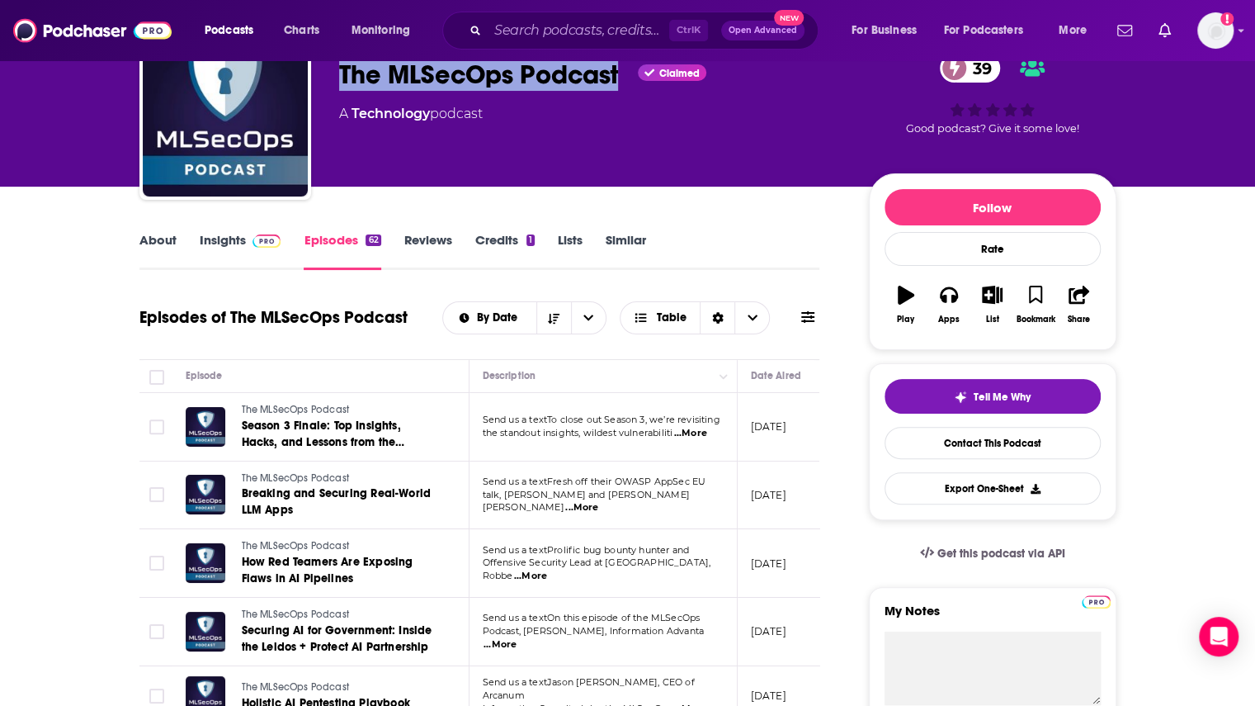
drag, startPoint x: 336, startPoint y: 76, endPoint x: 626, endPoint y: 83, distance: 290.6
click at [626, 83] on div "MLSecOps.com The MLSecOps Podcast Claimed 39 A Technology podcast 39 Good podca…" at bounding box center [627, 117] width 977 height 178
click at [221, 239] on link "Insights" at bounding box center [241, 251] width 82 height 38
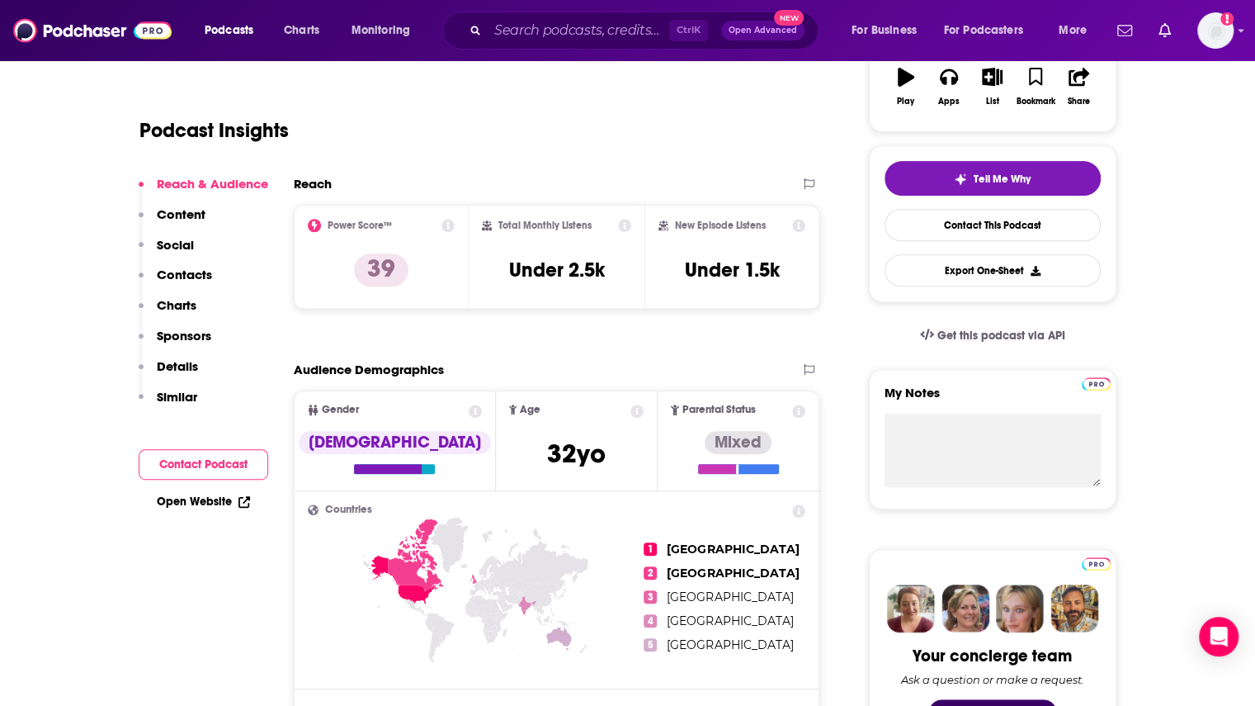
scroll to position [413, 0]
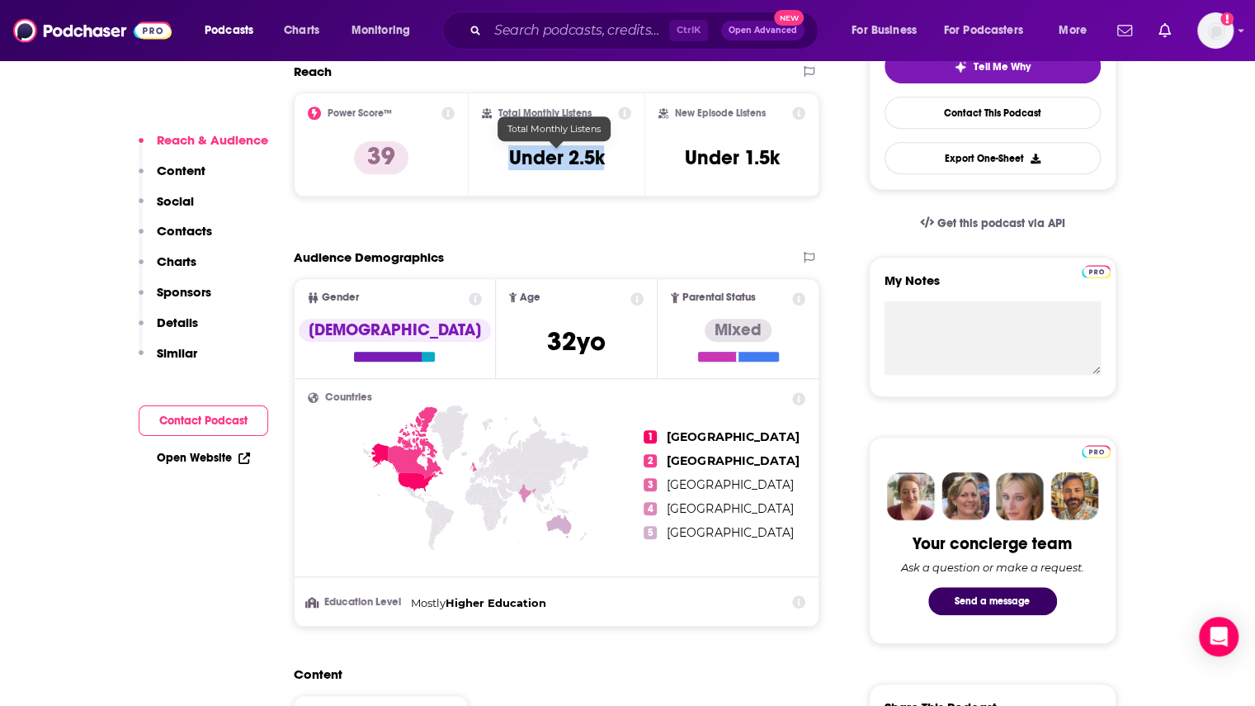
drag, startPoint x: 609, startPoint y: 157, endPoint x: 512, endPoint y: 156, distance: 97.4
click at [512, 156] on div "Total Monthly Listens Under 2.5k" at bounding box center [556, 144] width 149 height 76
copy h3 "Under 2.5k"
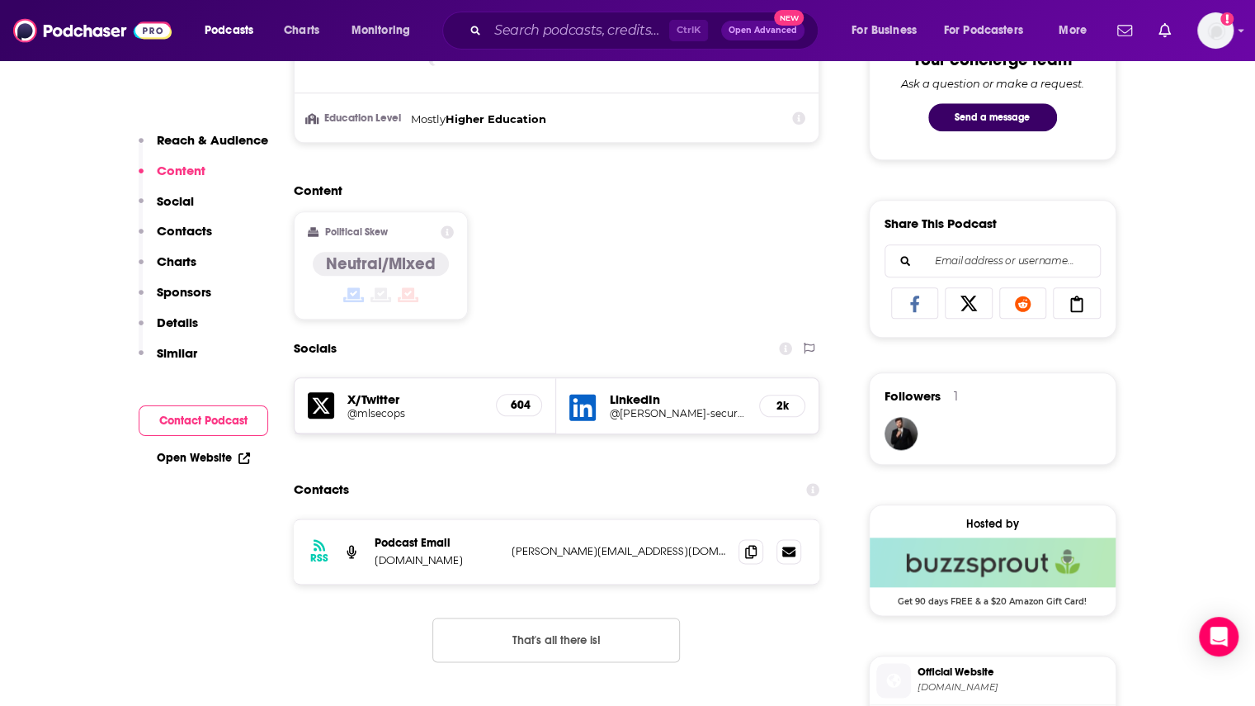
scroll to position [908, 0]
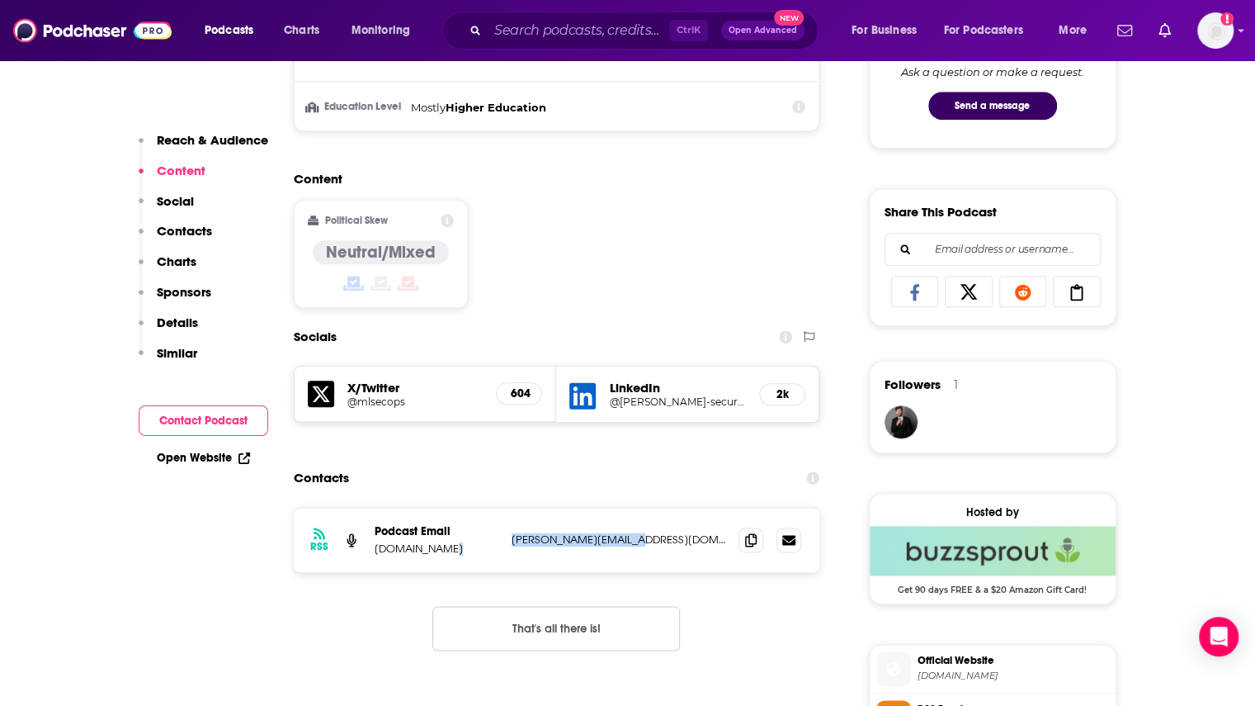
drag, startPoint x: 645, startPoint y: 532, endPoint x: 503, endPoint y: 539, distance: 142.1
click at [503, 539] on div "RSS Podcast Email MLSecOps.com charlie@protectai.com charlie@protectai.com" at bounding box center [557, 540] width 527 height 64
copy div "charlie@protectai.com"
click at [561, 35] on input "Search podcasts, credits, & more..." at bounding box center [579, 30] width 182 height 26
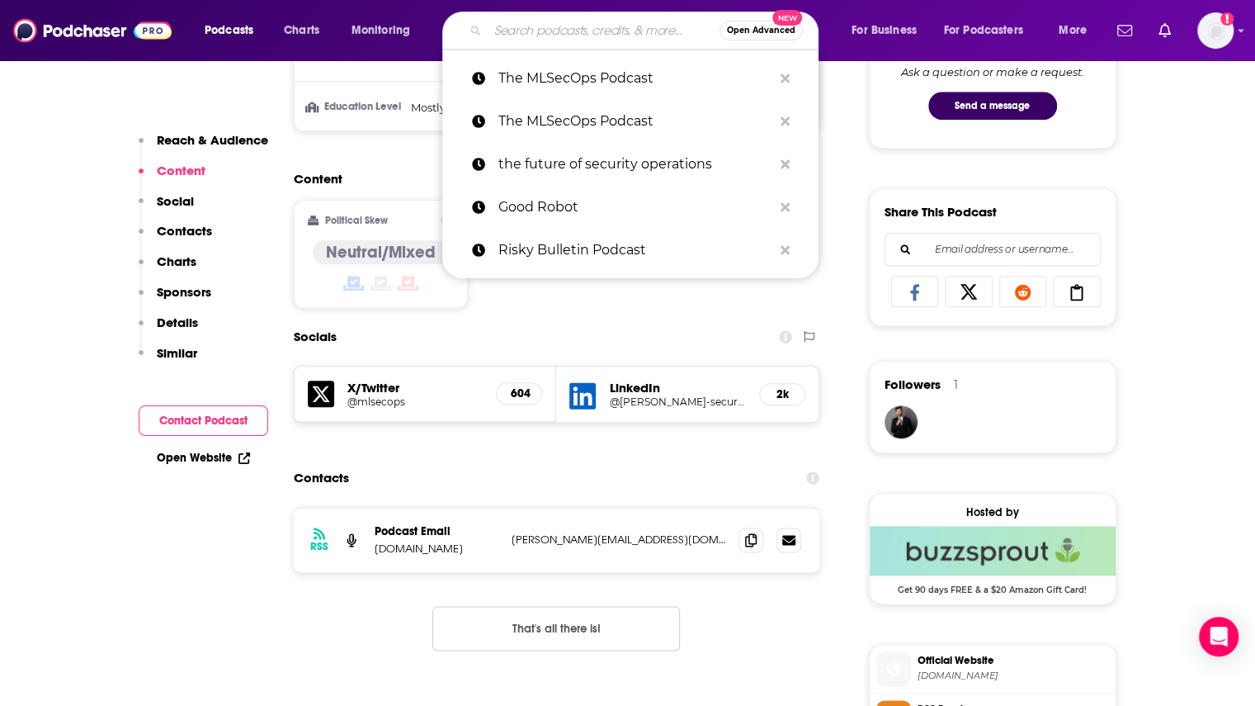
paste input "The TWIML AI Podcast"
type input "The TWIML AI Podcast"
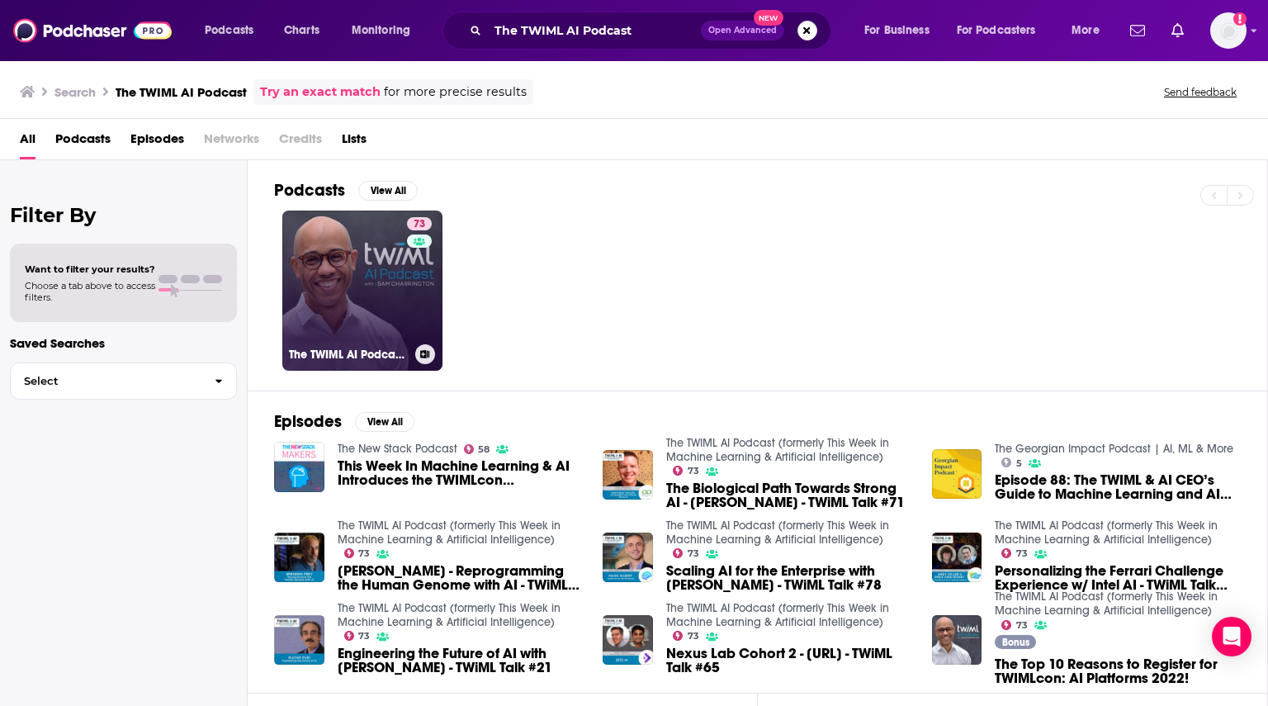
click at [404, 303] on link "73 The TWIML AI Podcast (formerly This Week in Machine Learning & Artificial In…" at bounding box center [362, 290] width 160 height 160
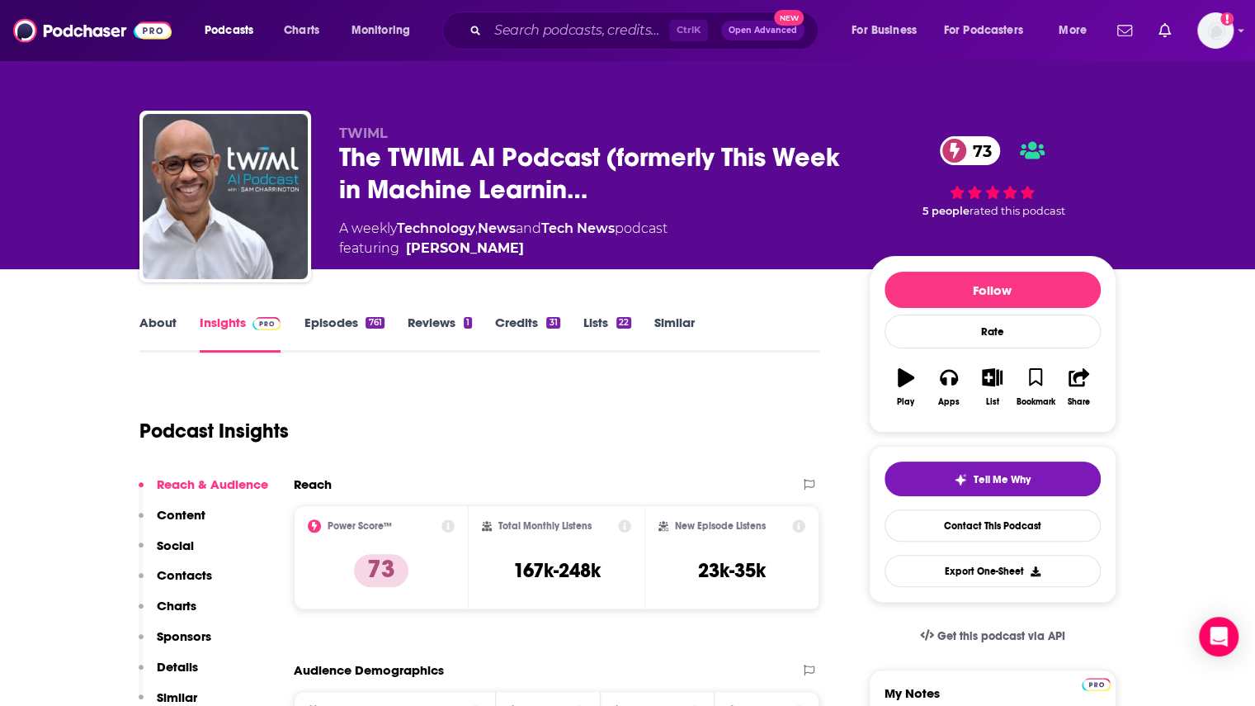
click at [357, 317] on link "Episodes 761" at bounding box center [344, 333] width 80 height 38
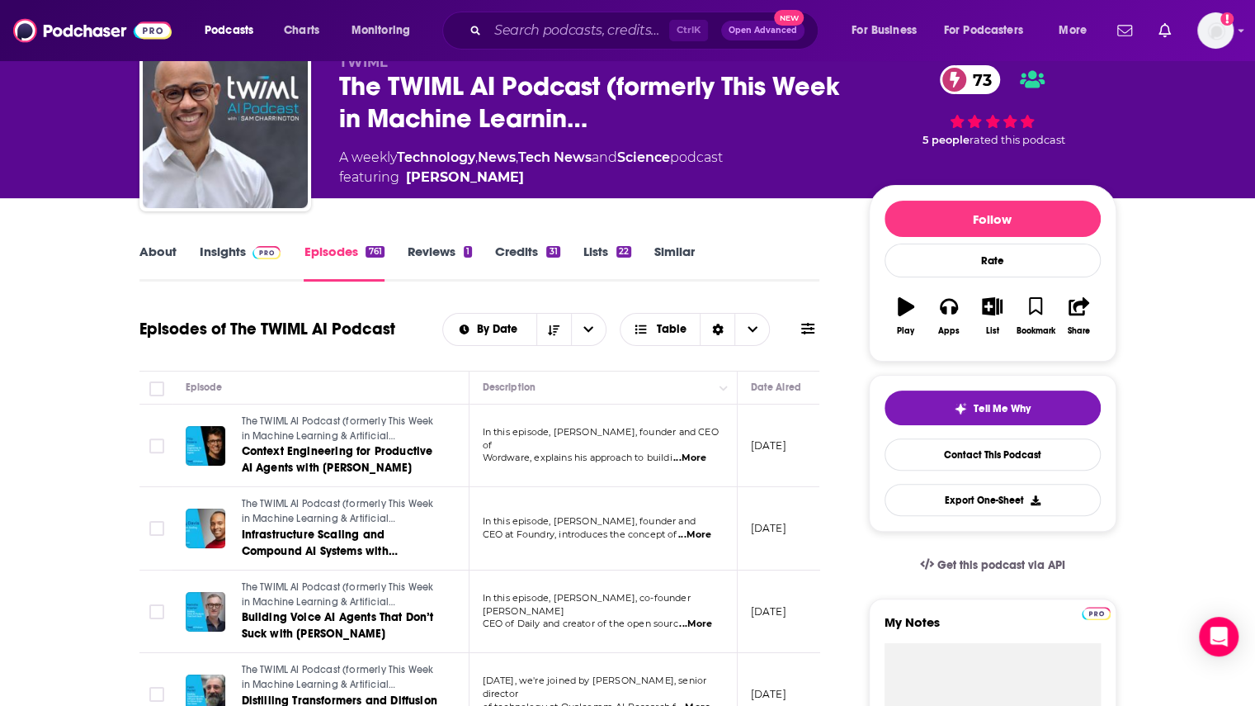
scroll to position [83, 0]
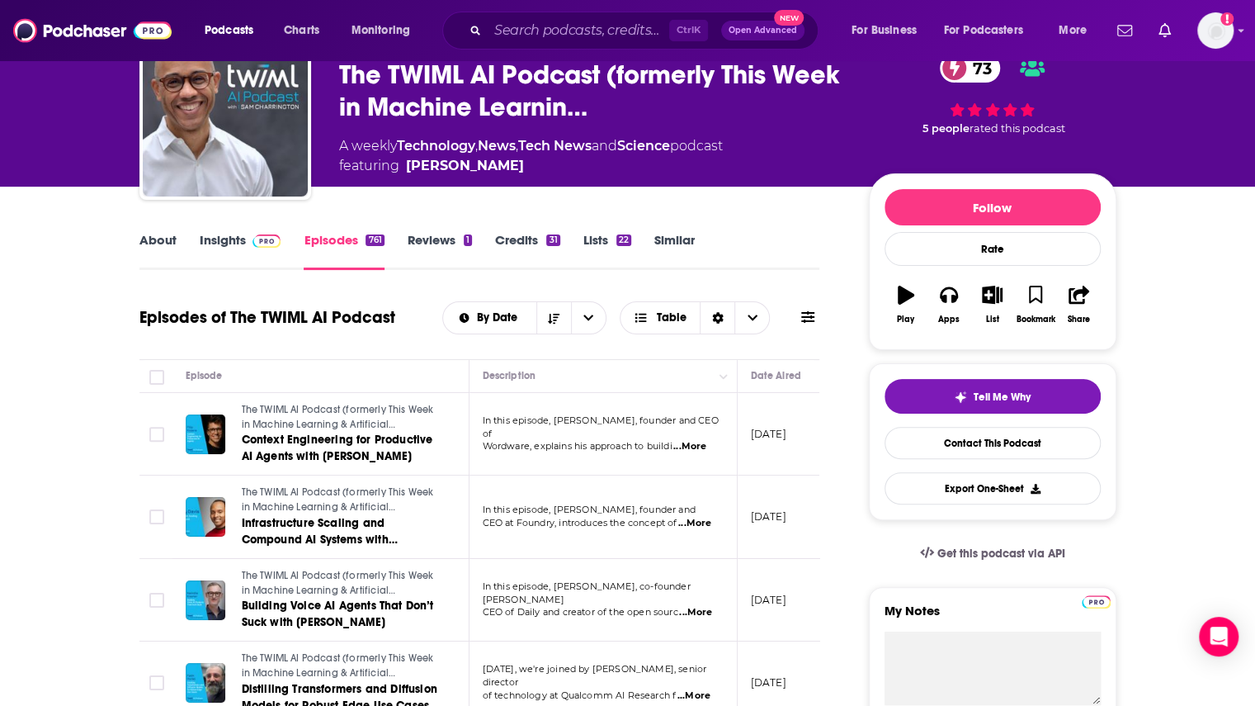
click at [243, 247] on link "Insights" at bounding box center [241, 251] width 82 height 38
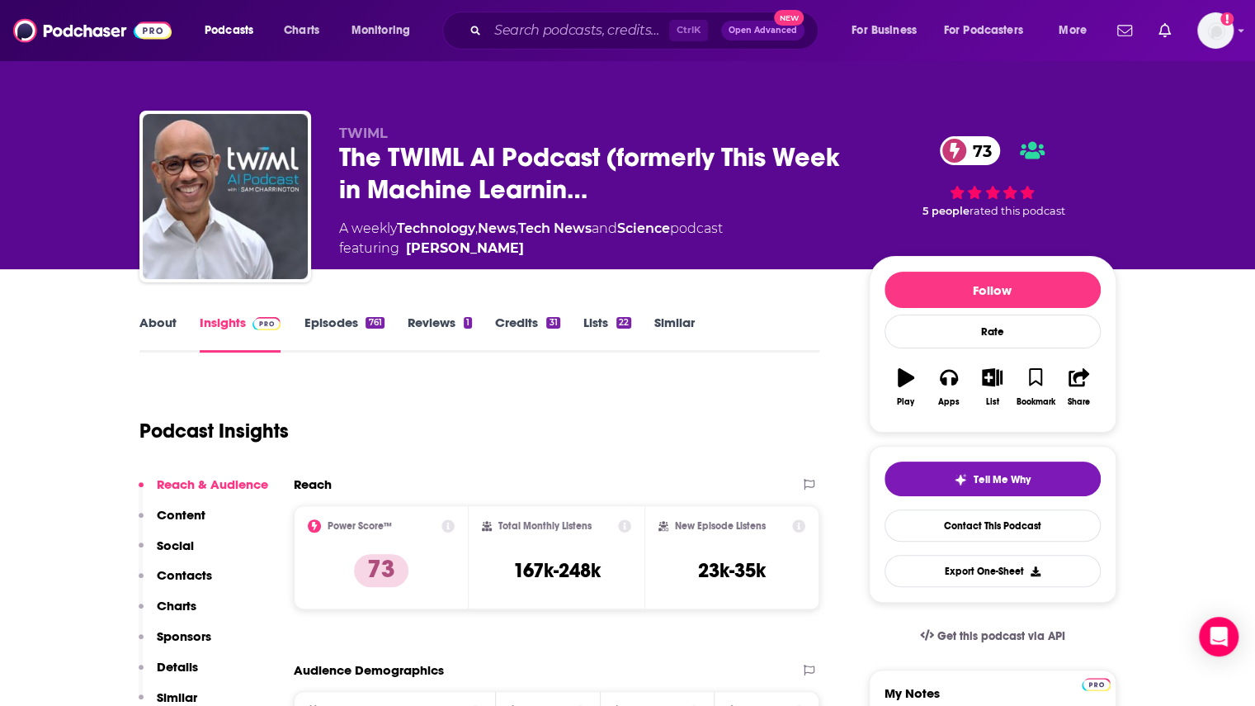
scroll to position [248, 0]
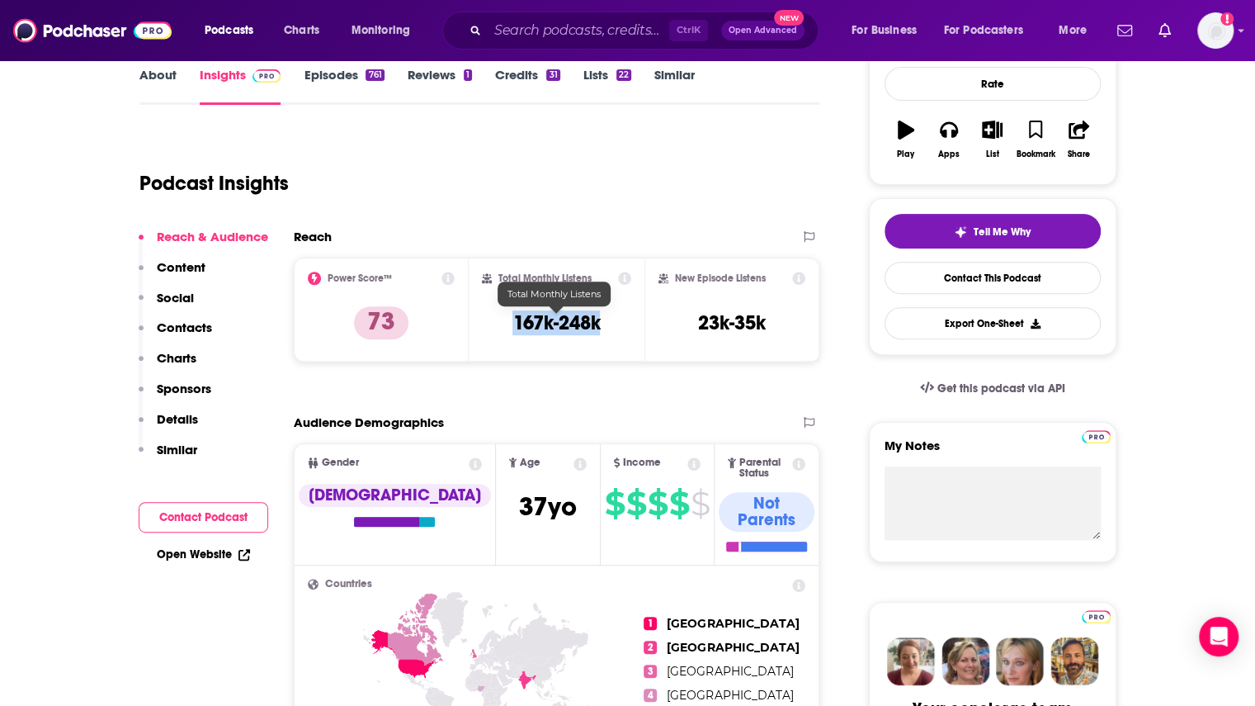
drag, startPoint x: 615, startPoint y: 324, endPoint x: 503, endPoint y: 324, distance: 111.4
click at [503, 324] on div "Total Monthly Listens 167k-248k" at bounding box center [556, 310] width 149 height 76
copy h3 "167k-248k"
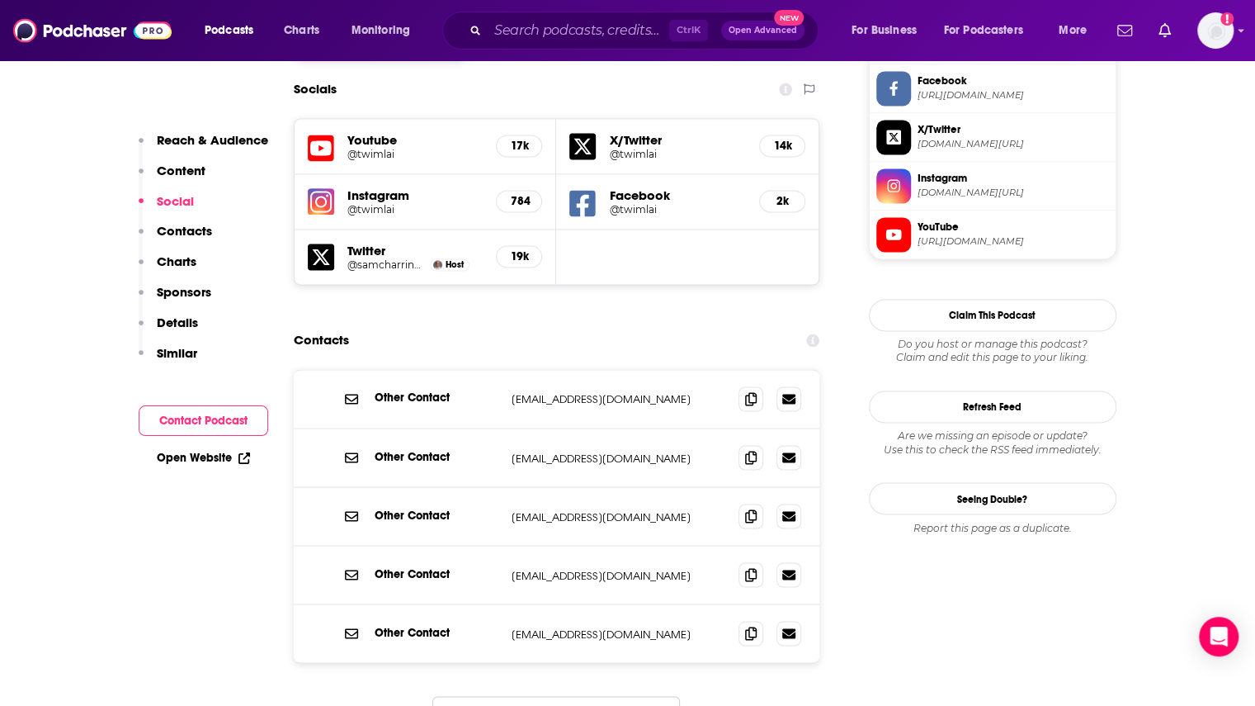
scroll to position [1485, 0]
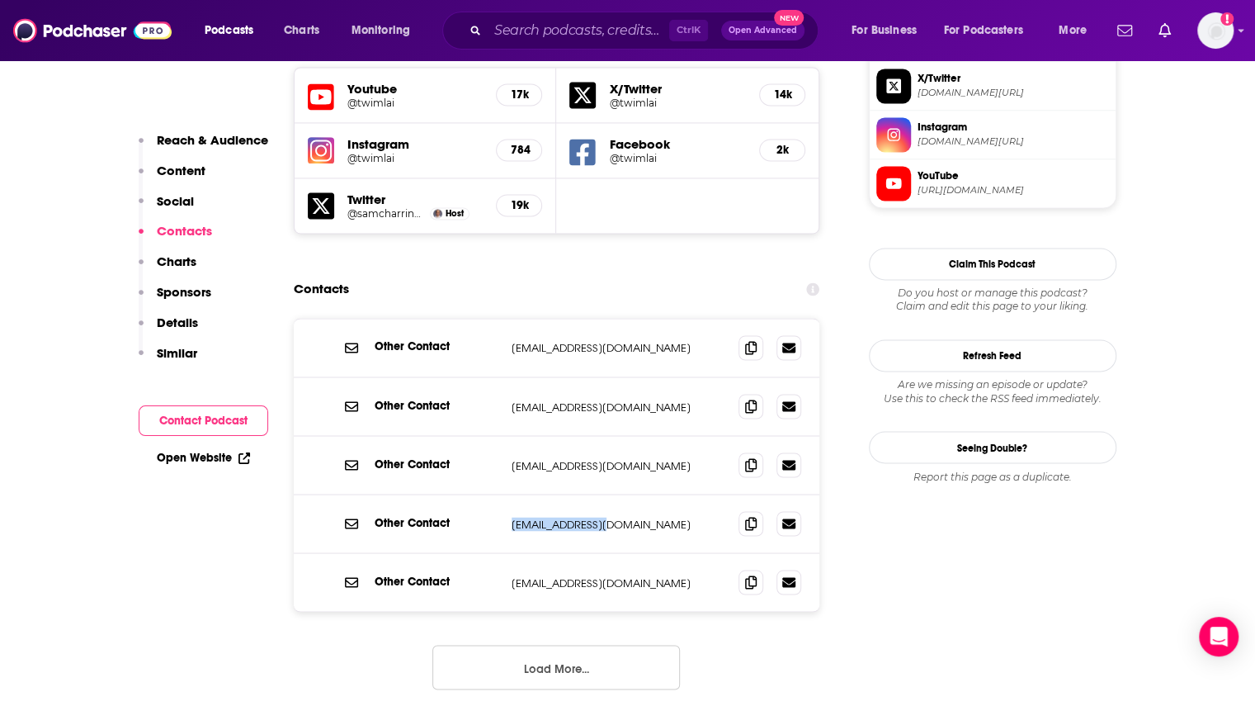
drag, startPoint x: 626, startPoint y: 446, endPoint x: 508, endPoint y: 451, distance: 118.9
click at [508, 494] on div "Other Contact team@twimlai.com team@twimlai.com" at bounding box center [557, 523] width 527 height 59
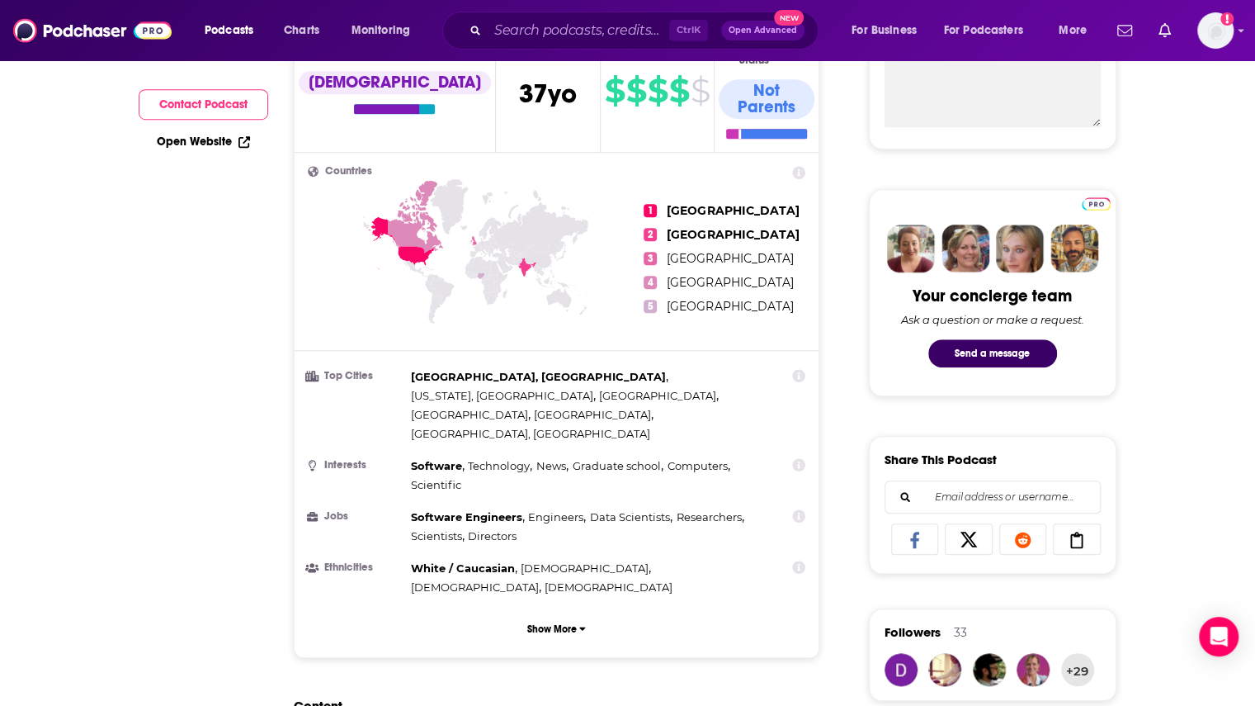
scroll to position [0, 0]
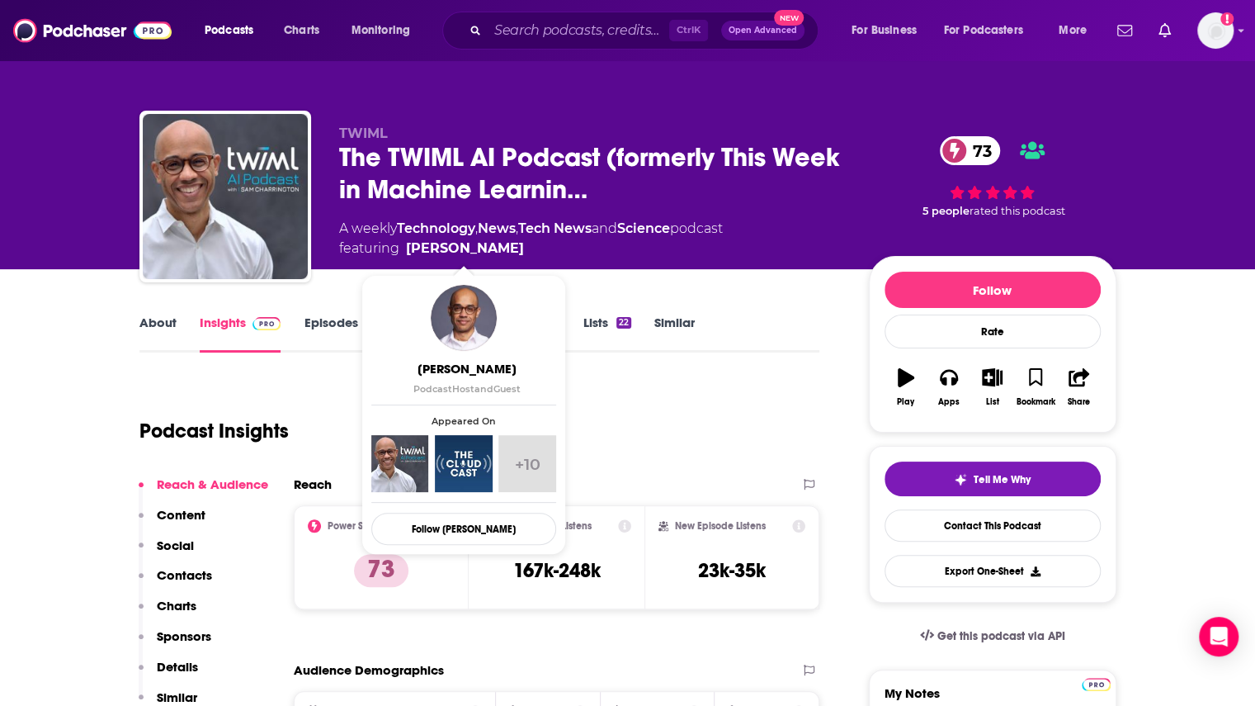
drag, startPoint x: 550, startPoint y: 243, endPoint x: 520, endPoint y: 250, distance: 30.4
click at [520, 250] on span "featuring Sam Charrington" at bounding box center [531, 249] width 384 height 20
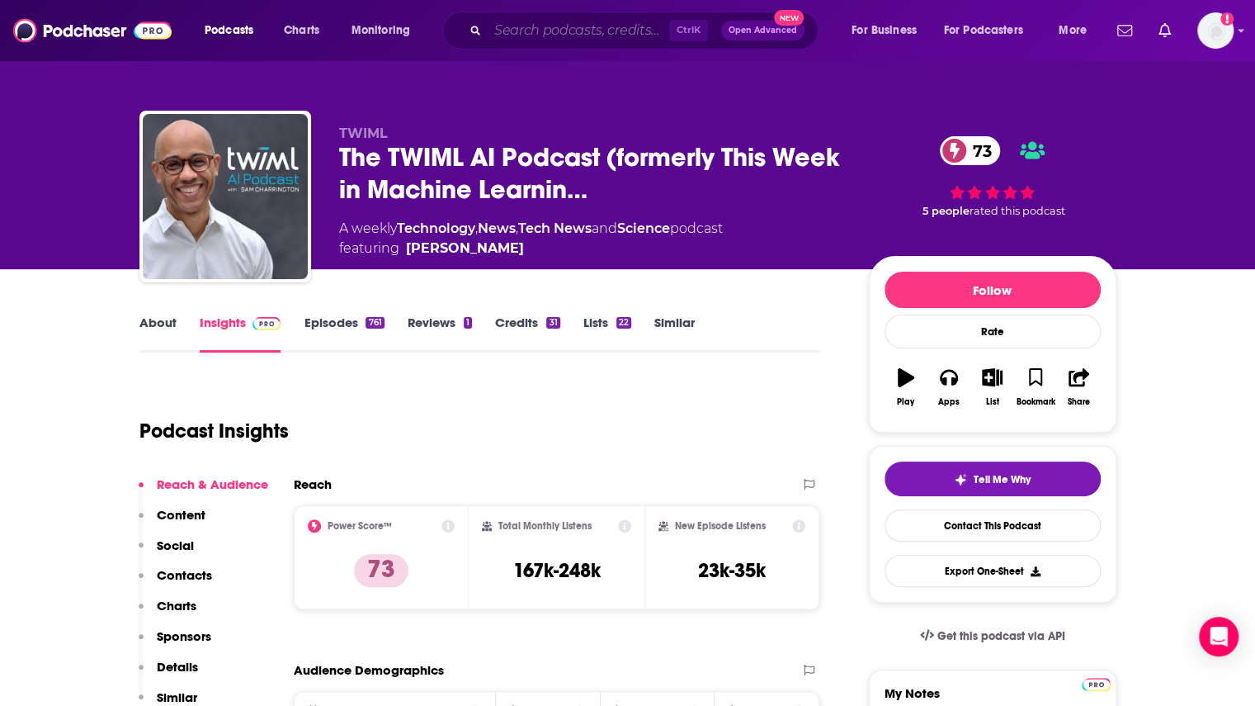
click at [560, 21] on input "Search podcasts, credits, & more..." at bounding box center [579, 30] width 182 height 26
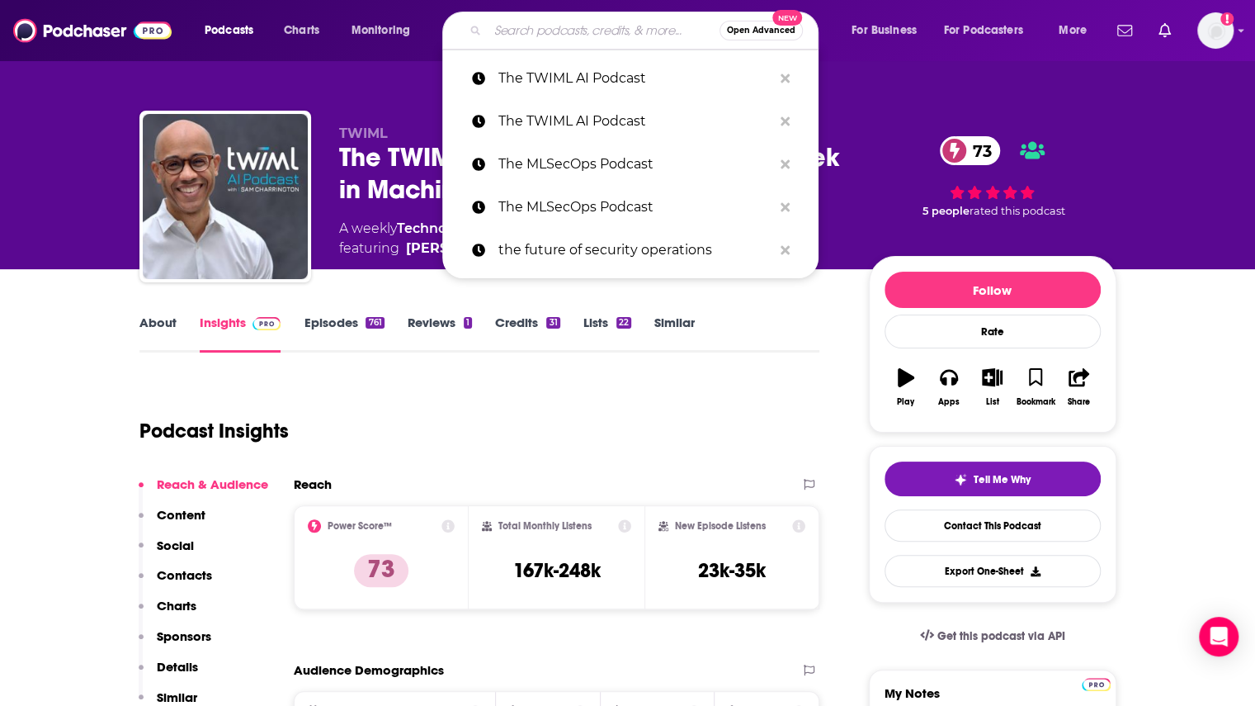
paste input "Future of Data Security"
type input "Future of Data Security"
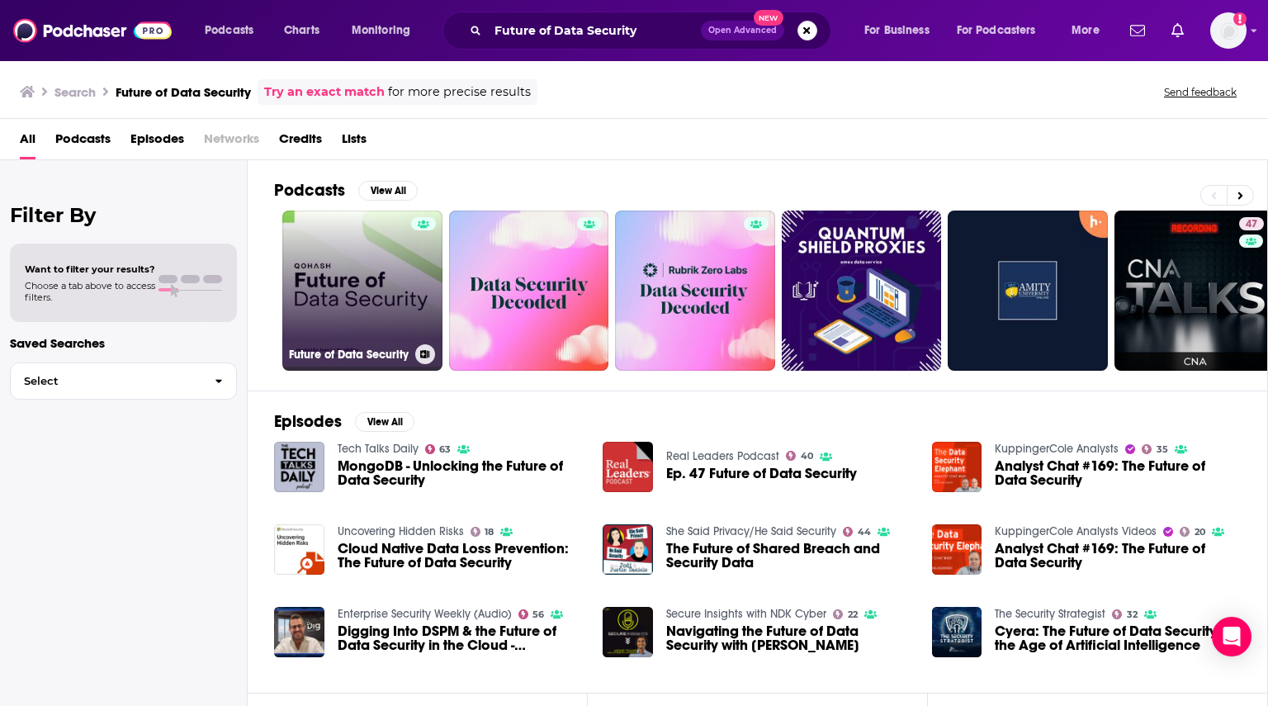
click at [419, 283] on div at bounding box center [423, 280] width 25 height 127
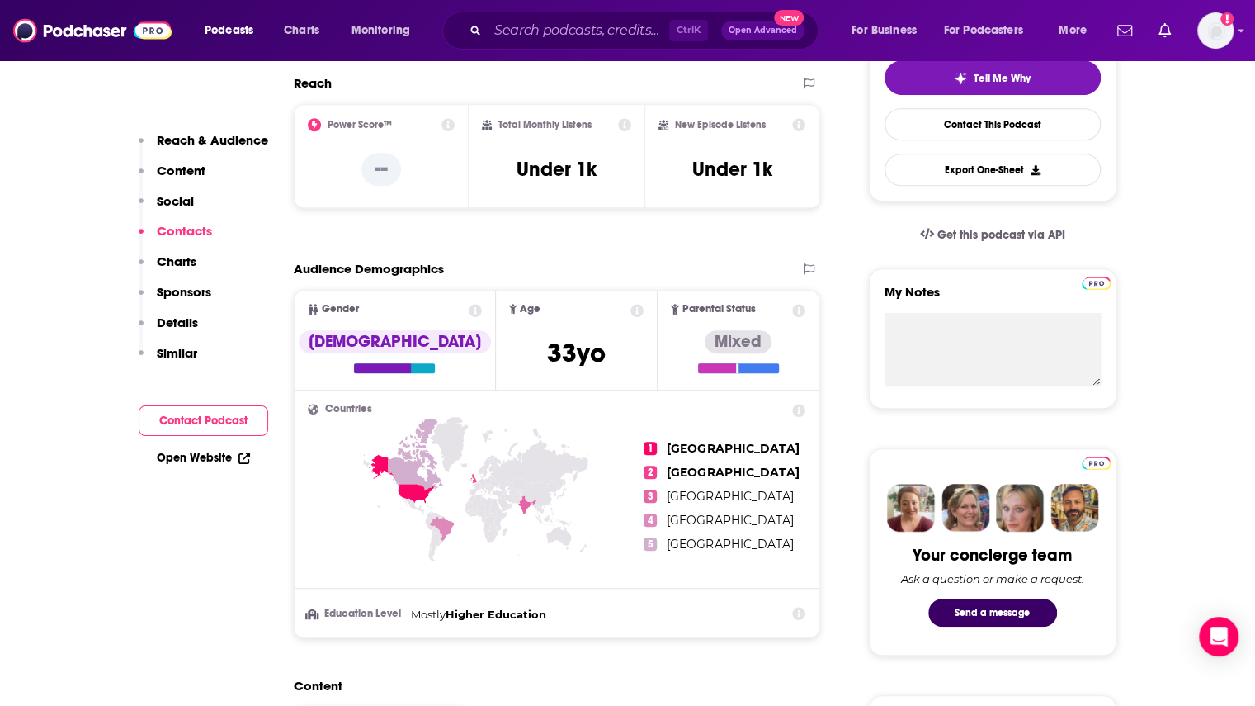
scroll to position [165, 0]
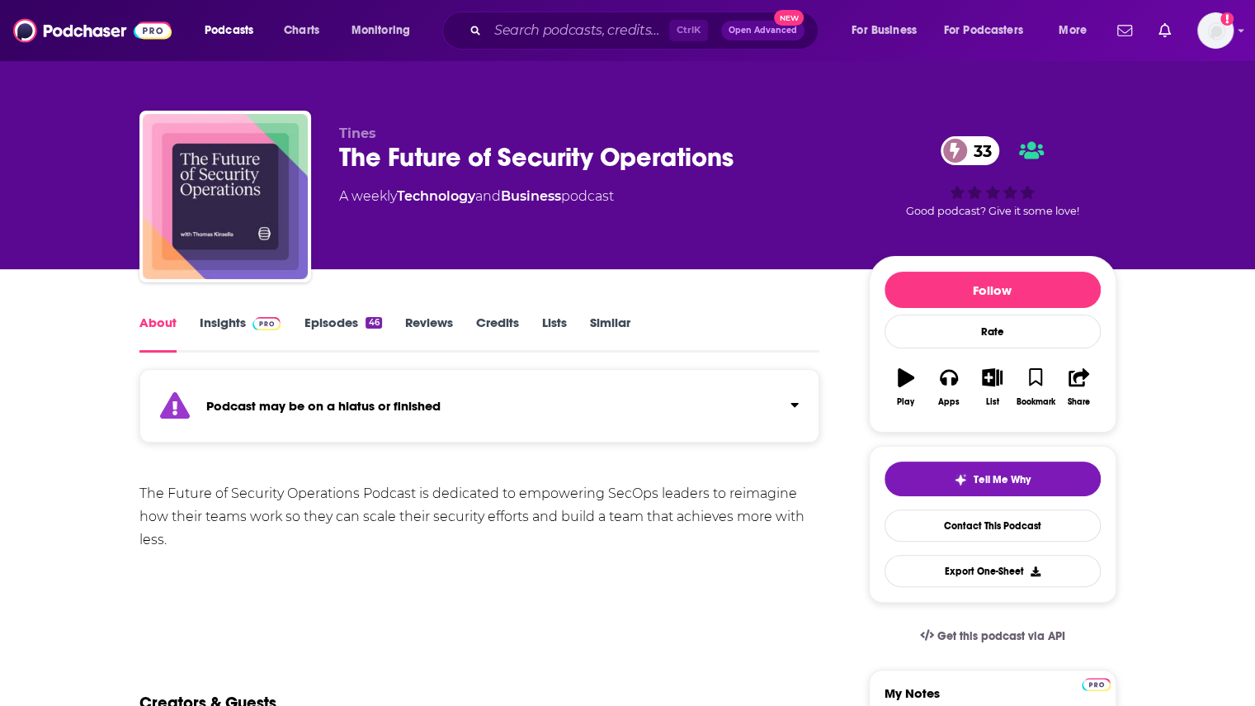
click at [240, 321] on link "Insights" at bounding box center [241, 333] width 82 height 38
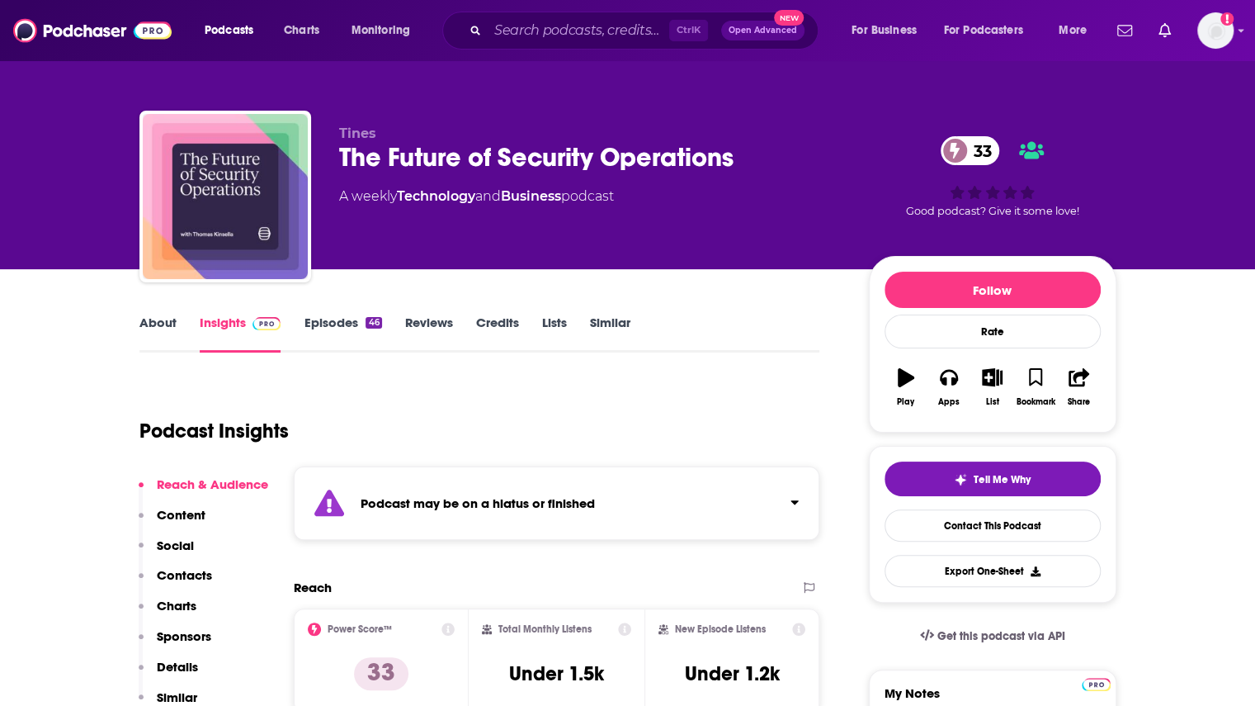
click at [339, 332] on link "Episodes 46" at bounding box center [343, 333] width 78 height 38
